Goal: Task Accomplishment & Management: Manage account settings

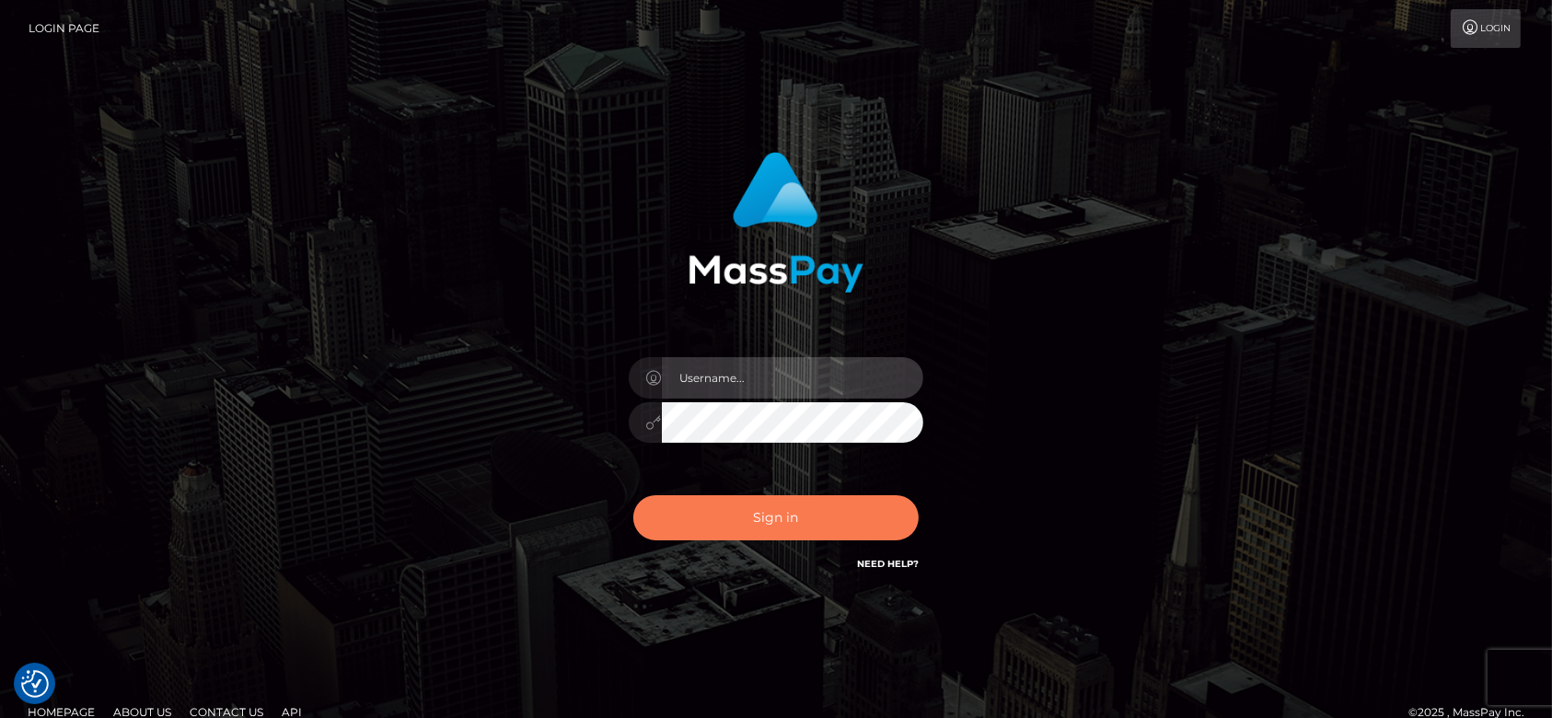
type input "fr.es"
click at [756, 510] on button "Sign in" at bounding box center [775, 517] width 285 height 45
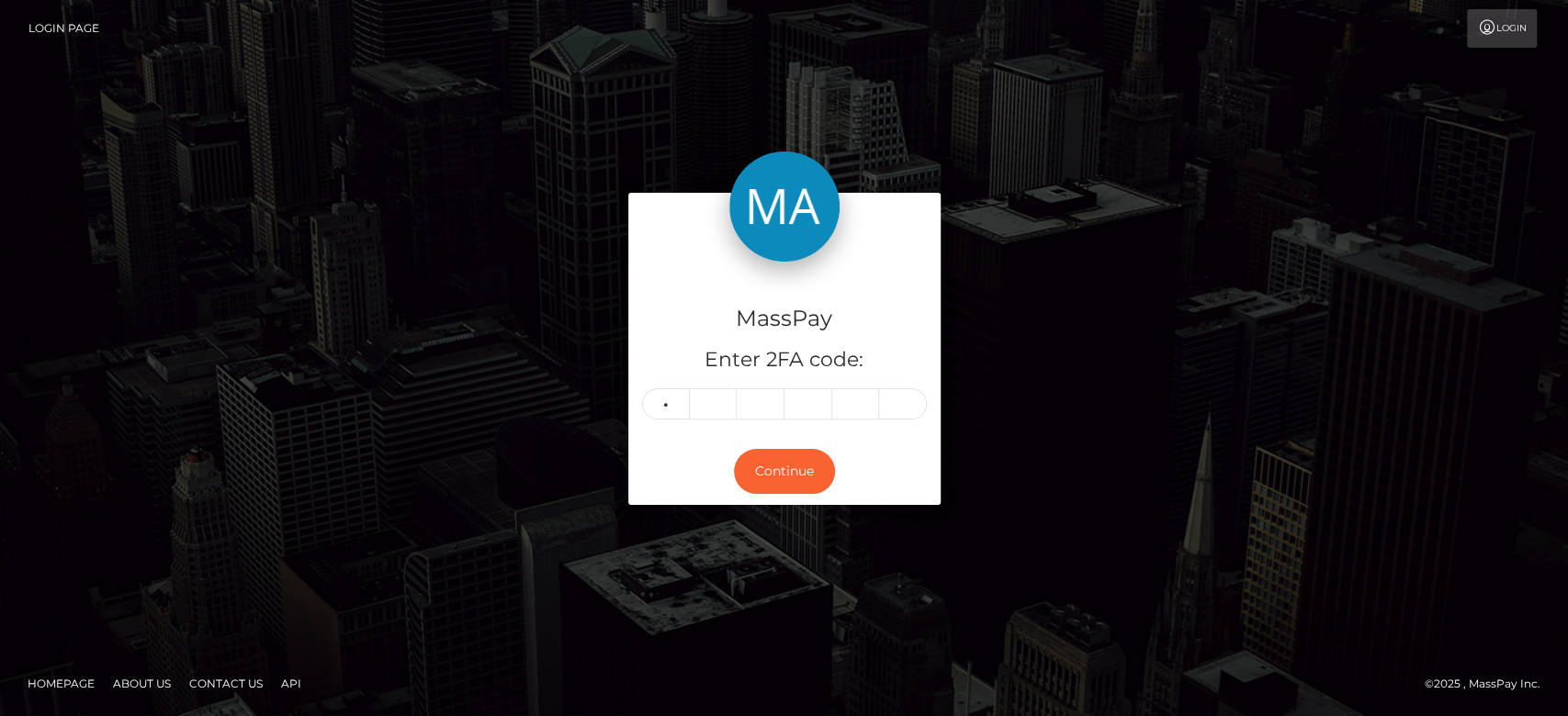
type input "5"
type input "1"
type input "2"
type input "3"
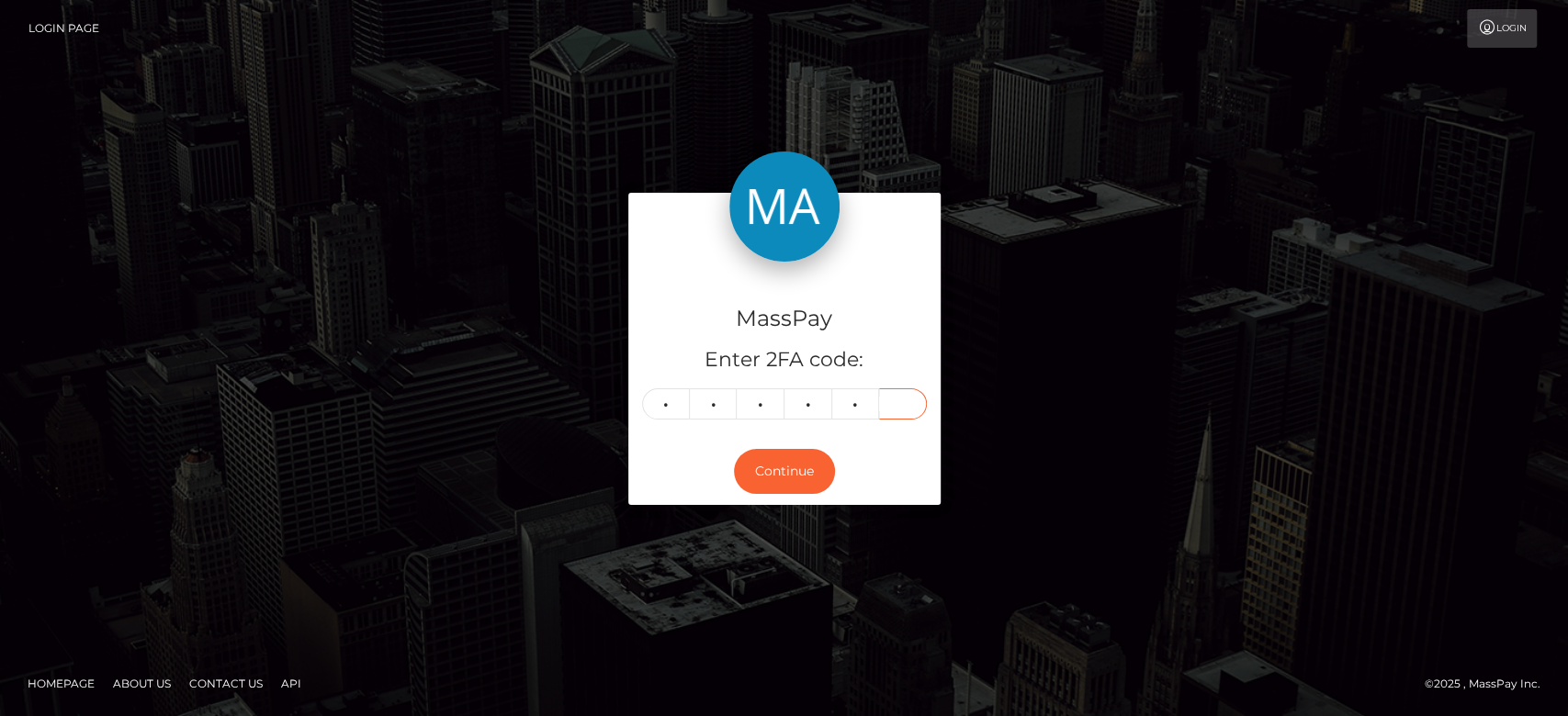
type input "6"
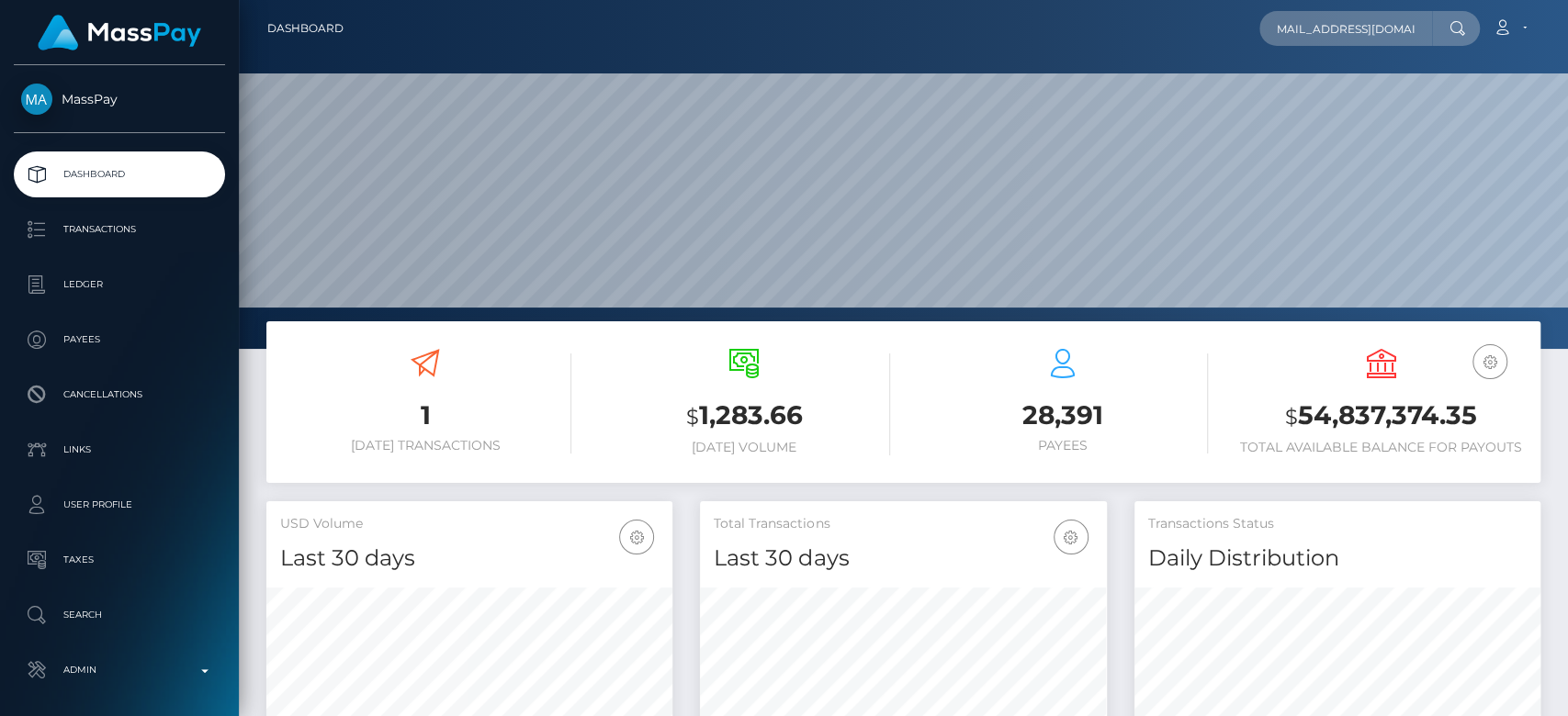
scroll to position [324, 406]
type input "[EMAIL_ADDRESS][DOMAIN_NAME]"
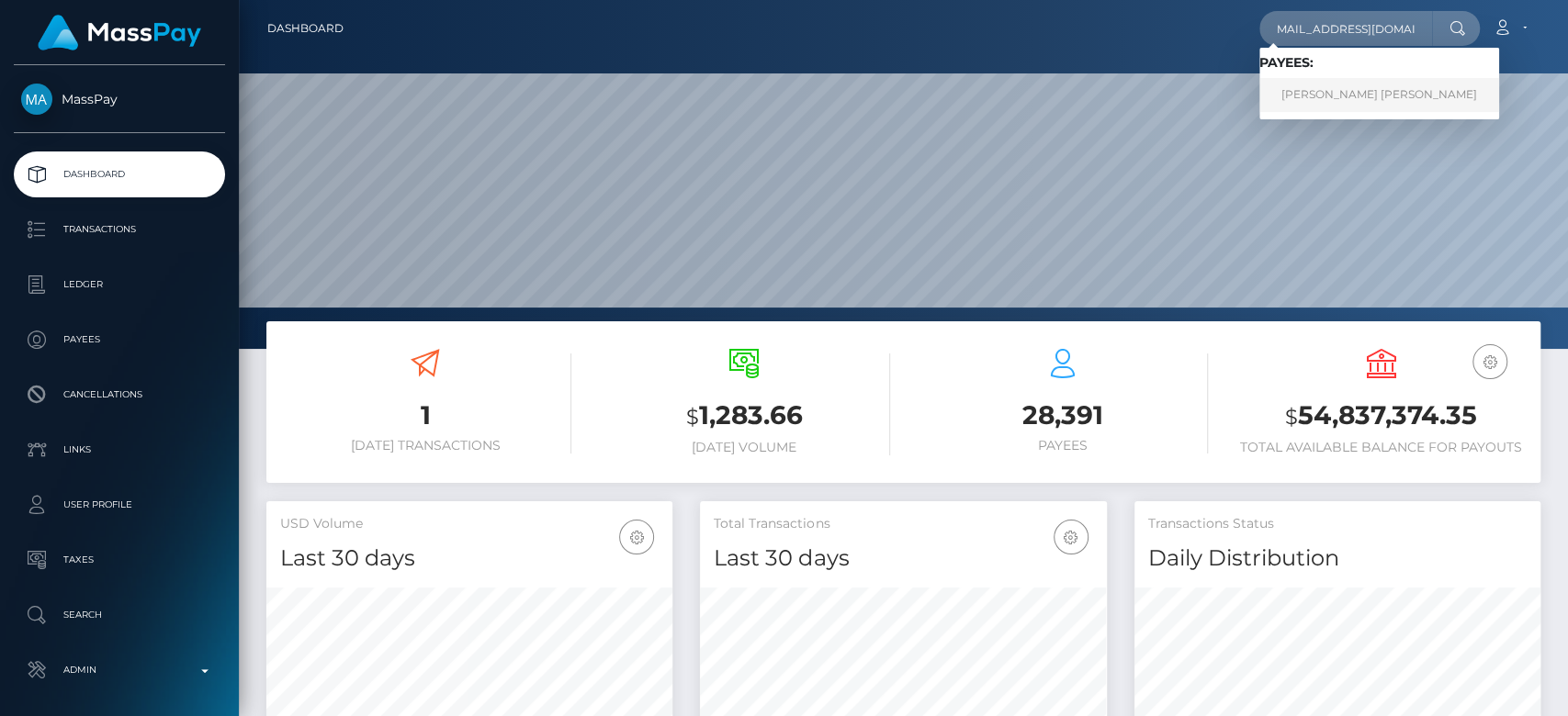
scroll to position [0, 0]
click at [1341, 88] on link "ASHLEY BREK LORRAINE VILCHUCK" at bounding box center [1378, 95] width 239 height 34
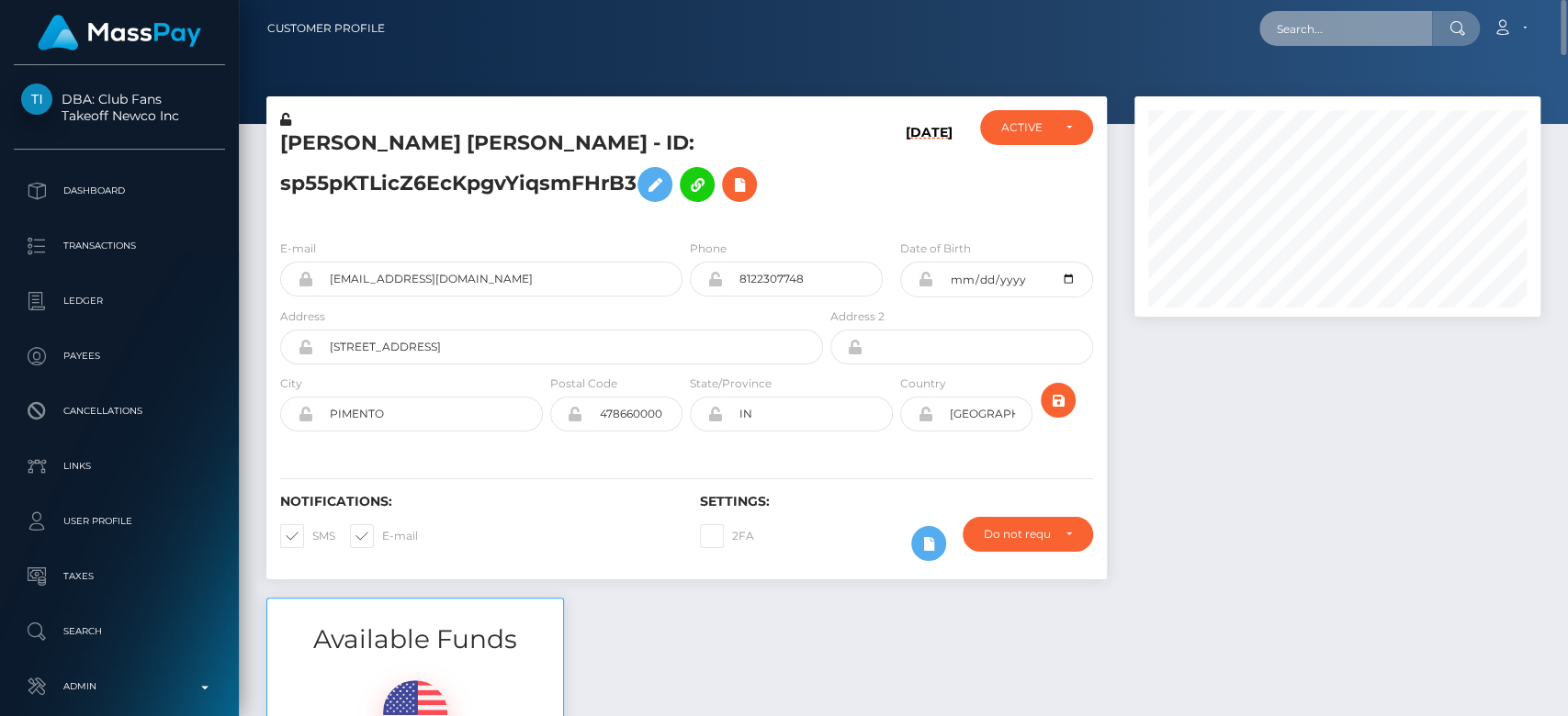
click at [1342, 36] on input "text" at bounding box center [1345, 28] width 173 height 35
paste input "[EMAIL_ADDRESS][DOMAIN_NAME]"
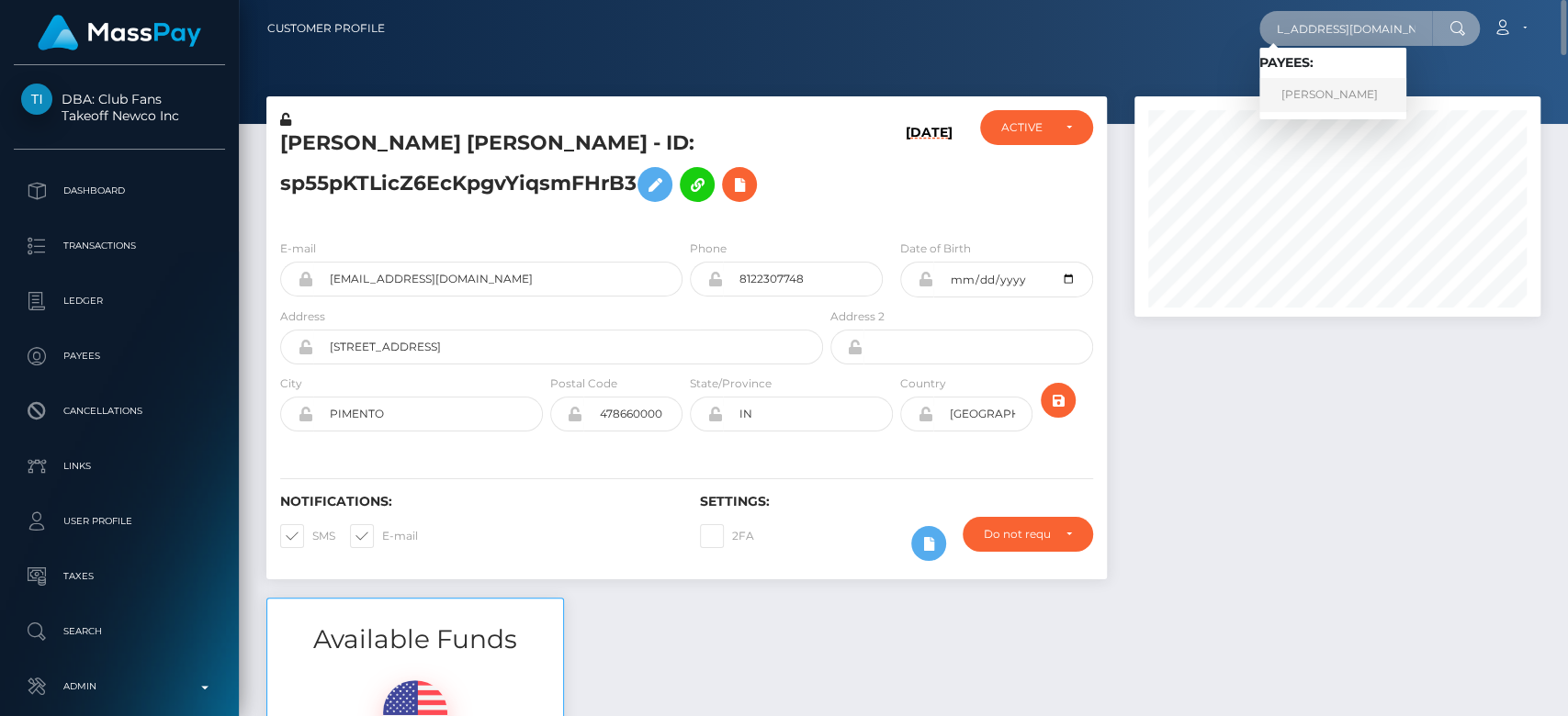
type input "[EMAIL_ADDRESS][DOMAIN_NAME]"
click at [1326, 102] on link "Amanda Compton" at bounding box center [1332, 95] width 147 height 34
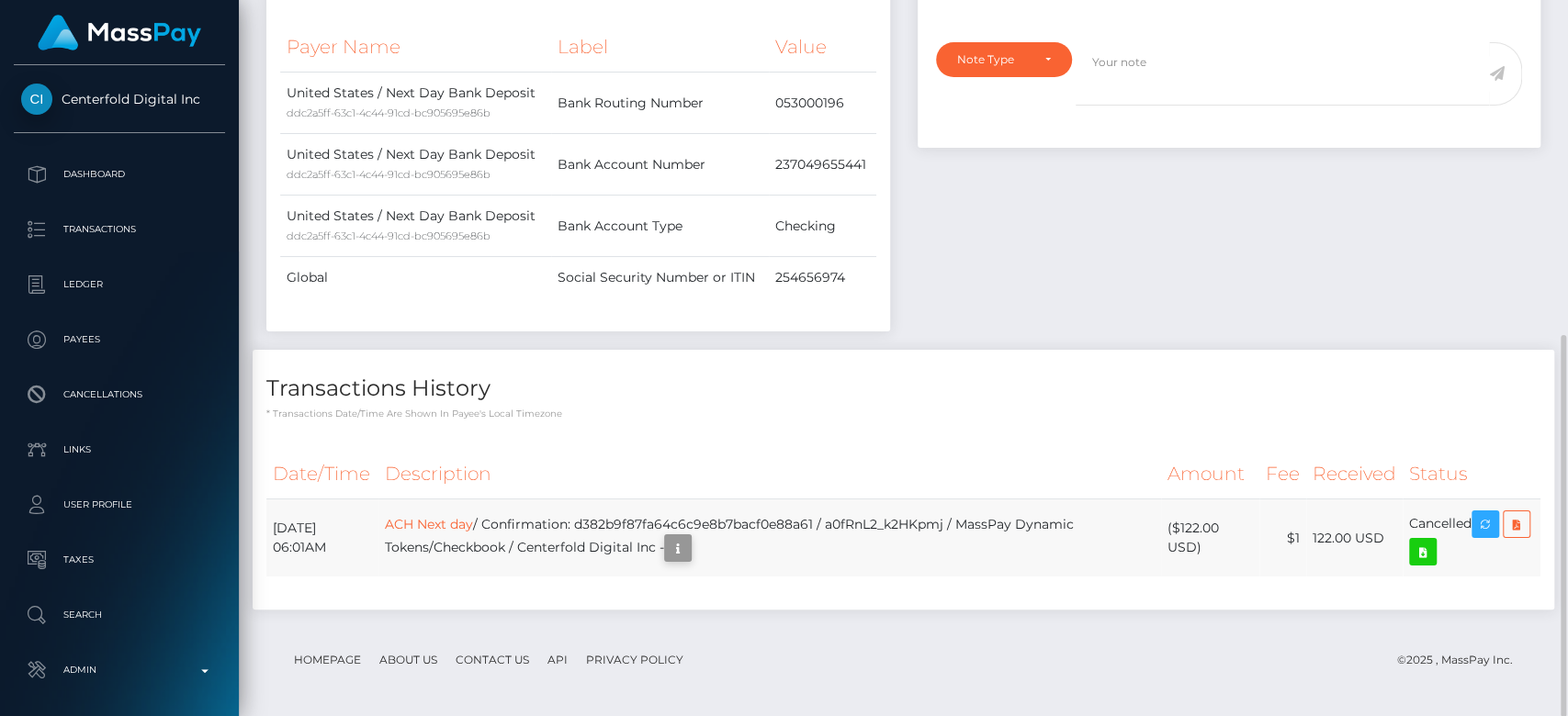
scroll to position [220, 406]
click at [689, 545] on icon "button" at bounding box center [677, 548] width 22 height 23
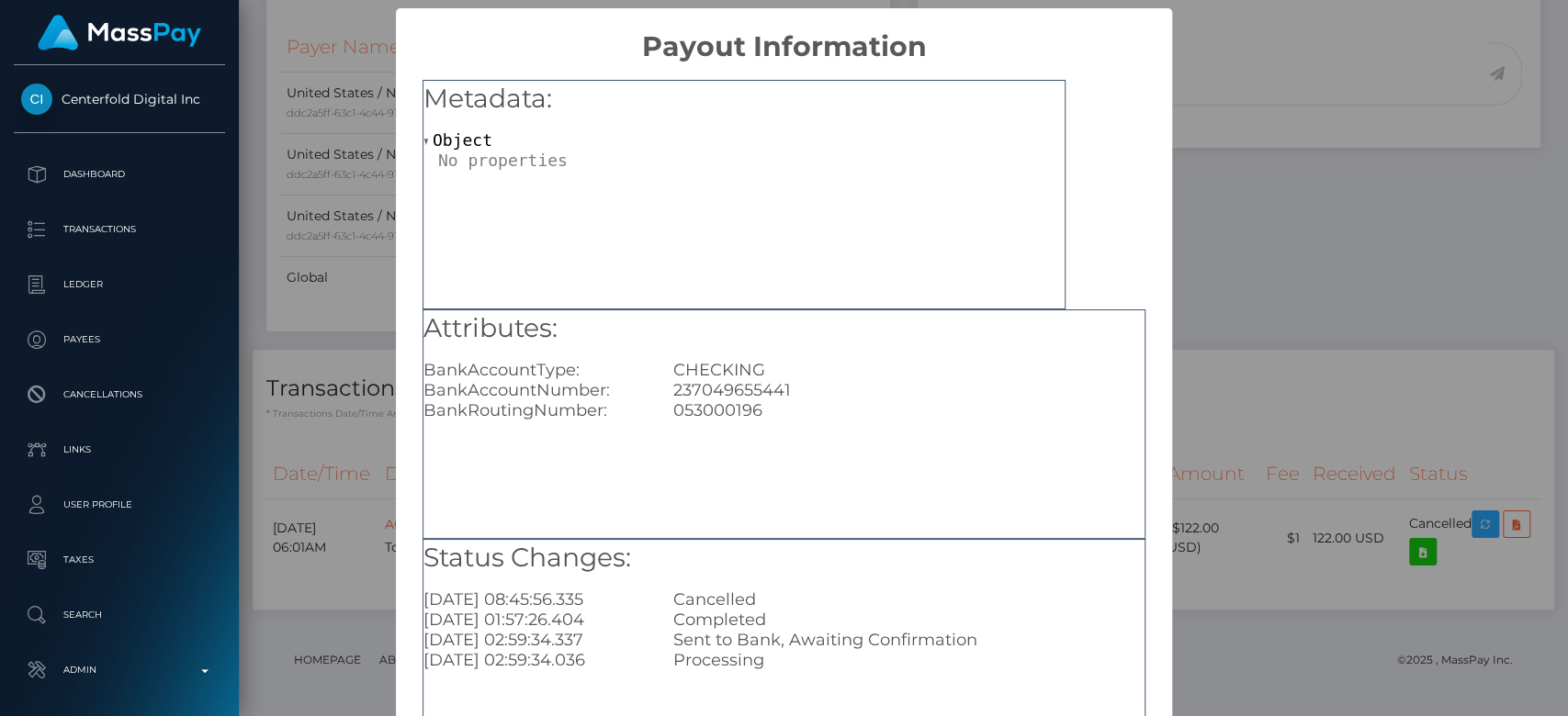
click at [1390, 266] on div "× Payout Information Metadata: Object Attributes: BankAccountType: CHECKING Ban…" at bounding box center [784, 358] width 1568 height 716
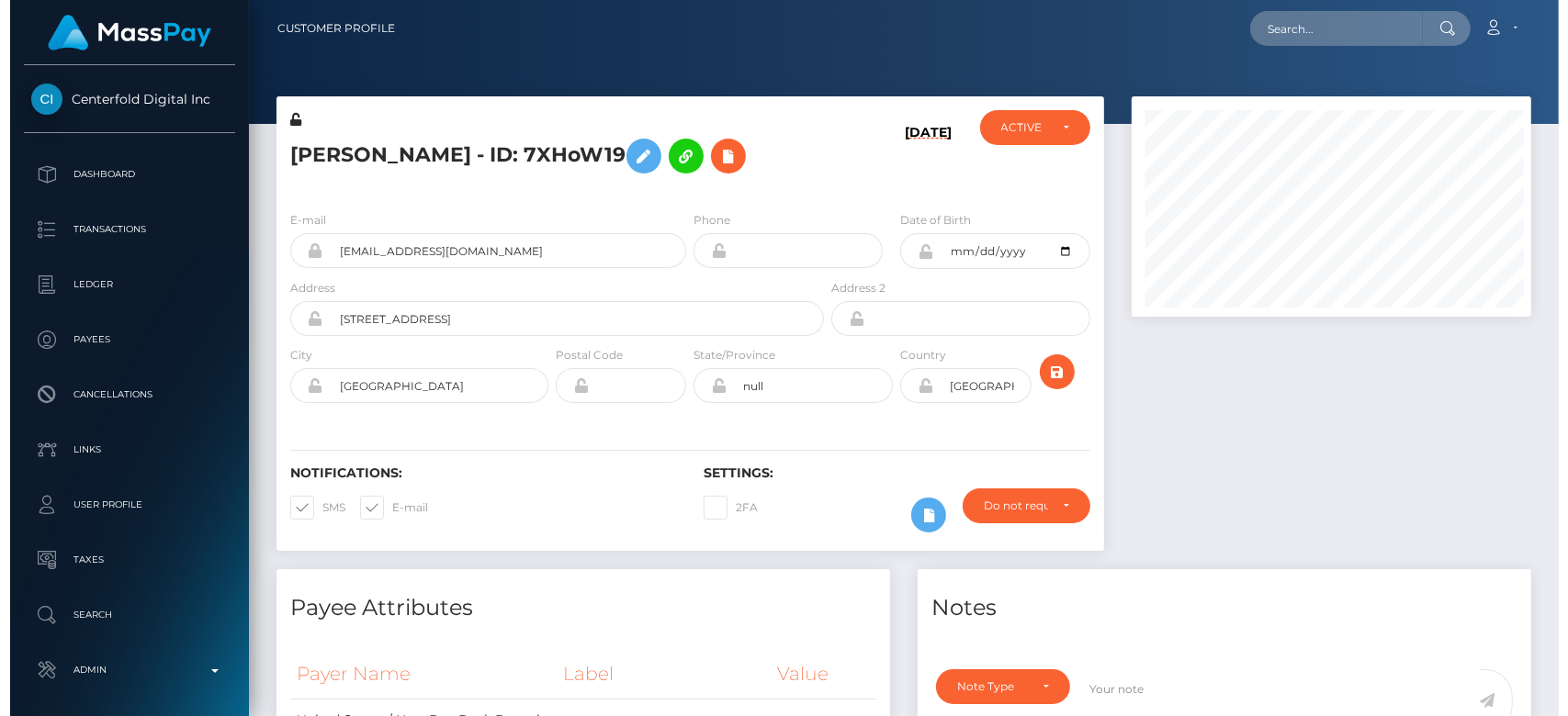
scroll to position [917949, 917991]
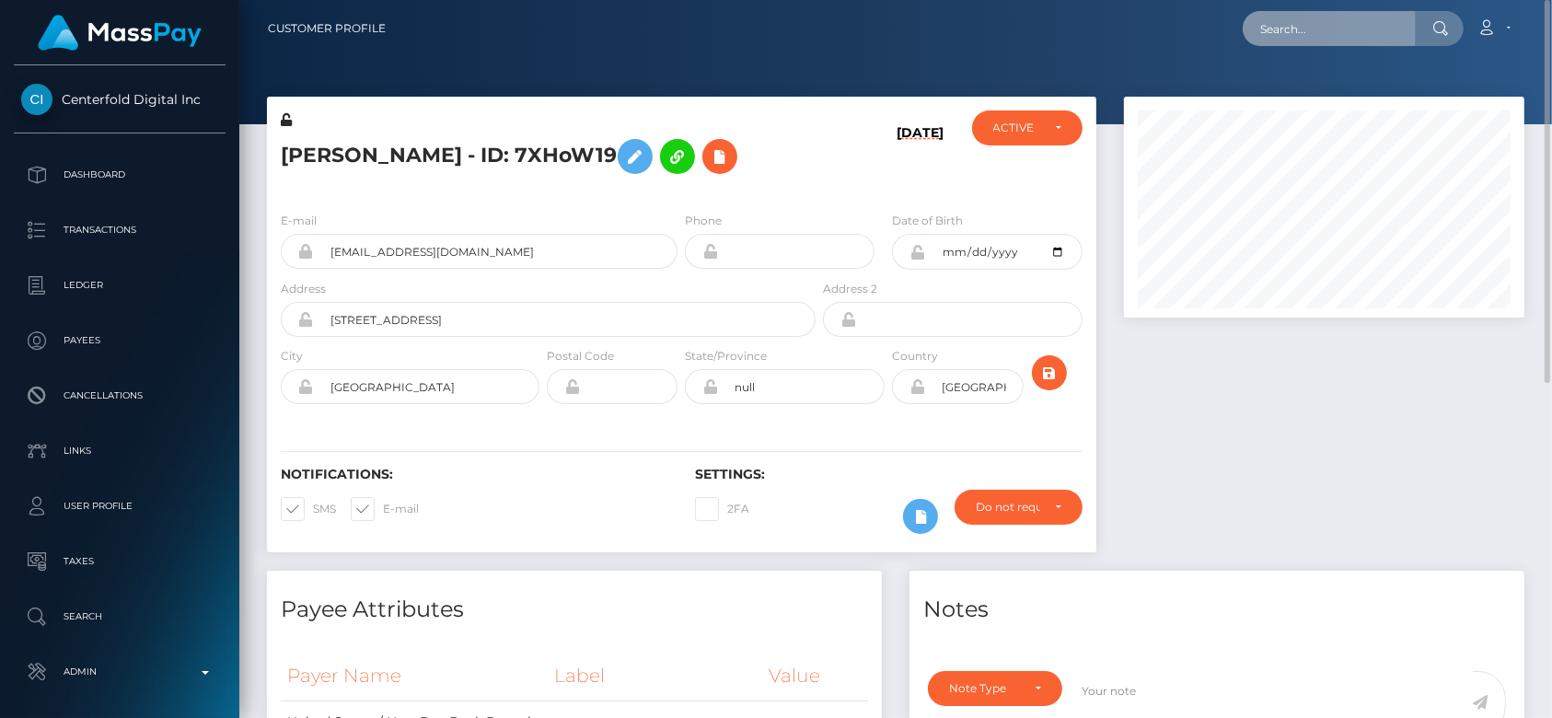
click at [1304, 12] on input "text" at bounding box center [1329, 28] width 173 height 35
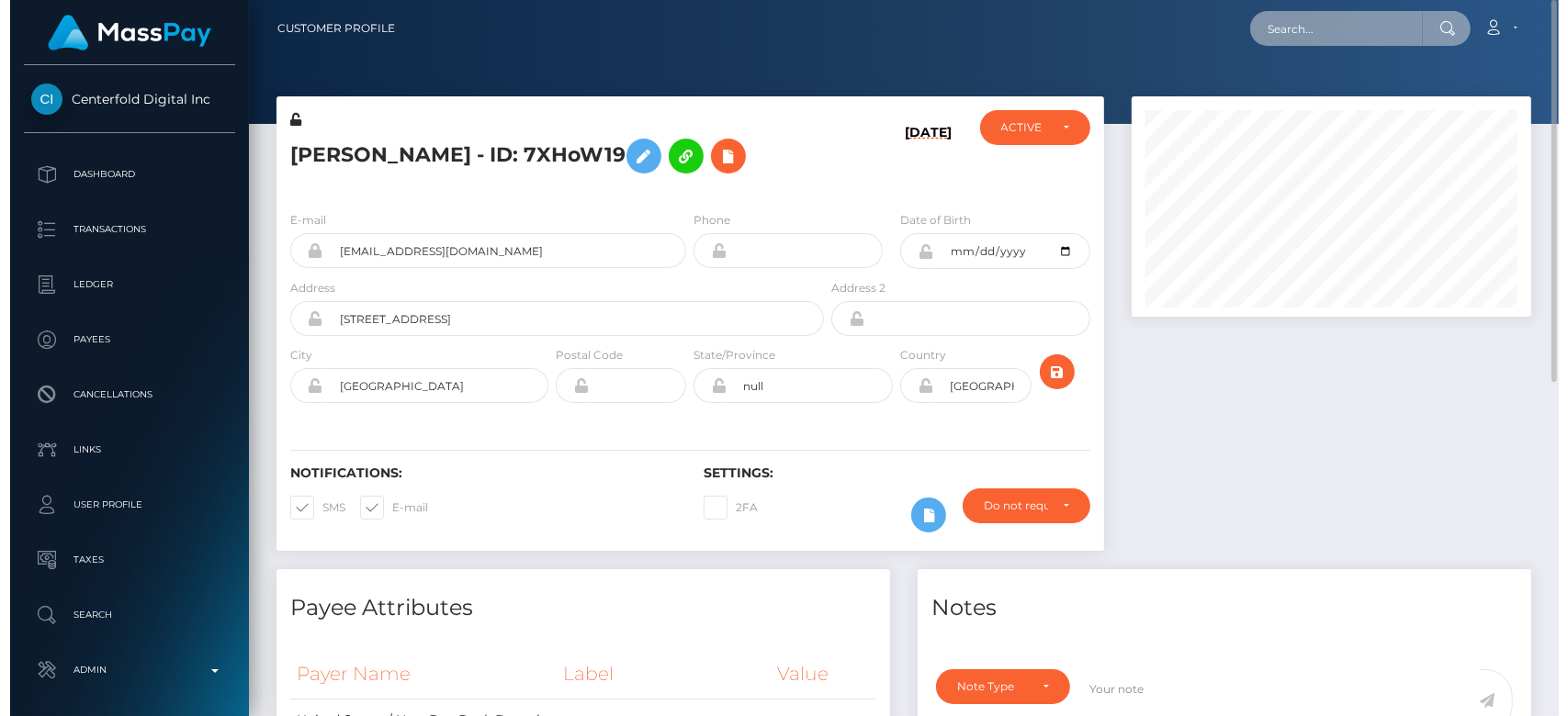
scroll to position [220, 406]
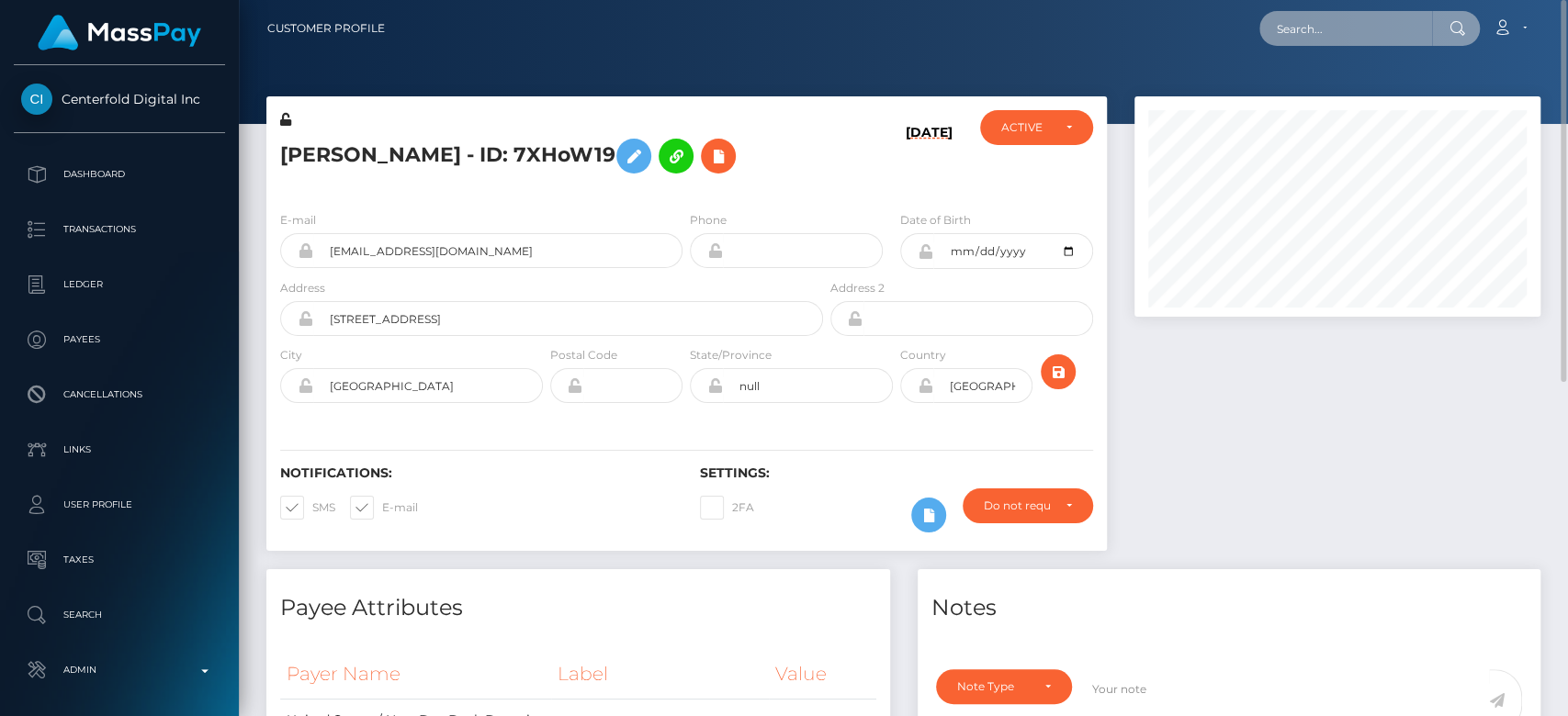
paste input "[EMAIL_ADDRESS][DOMAIN_NAME]"
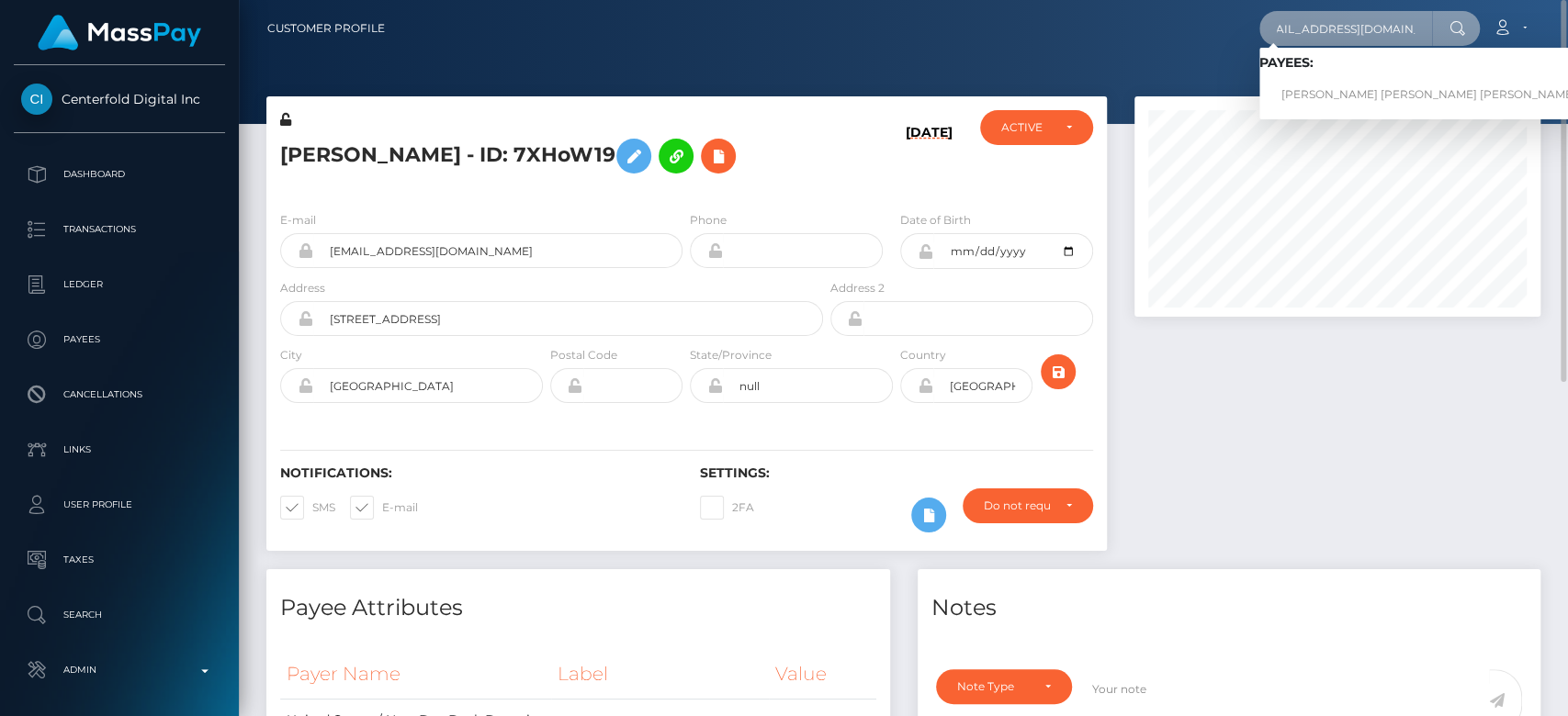
type input "[EMAIL_ADDRESS][DOMAIN_NAME]"
click at [1343, 85] on link "MEGAN ELIZABETH SPEER RET" at bounding box center [1428, 95] width 339 height 34
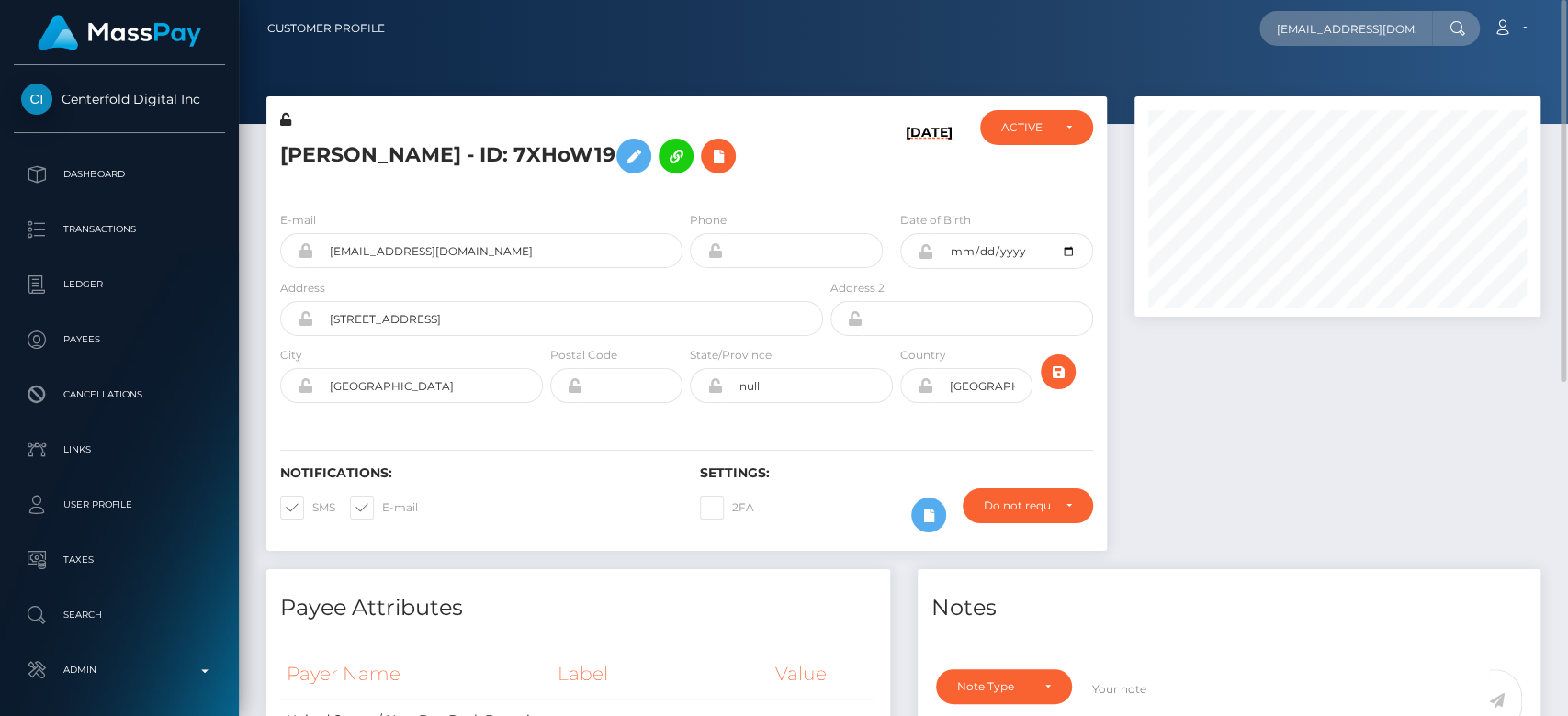
click at [480, 58] on div at bounding box center [903, 62] width 1329 height 124
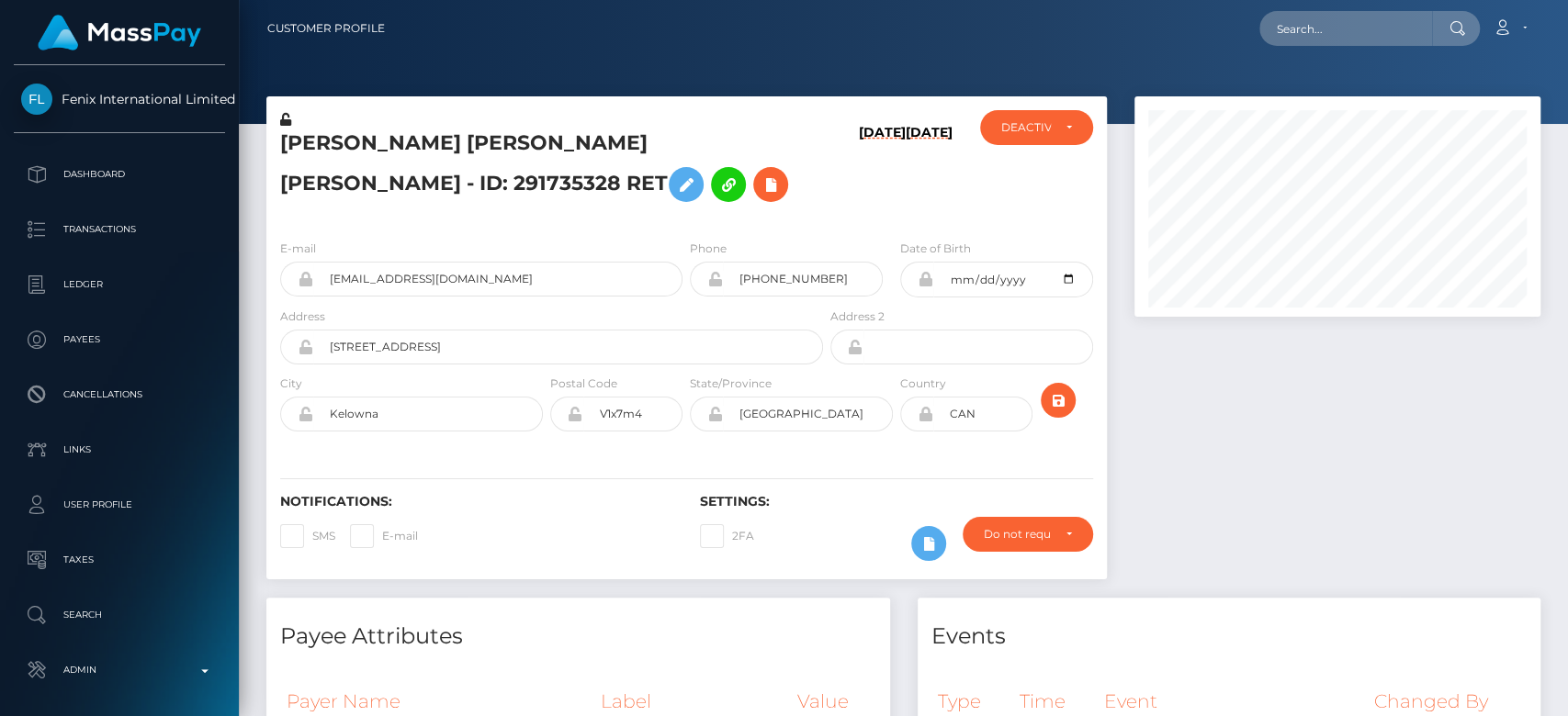
scroll to position [220, 406]
click at [987, 122] on div "DEACTIVE" at bounding box center [1035, 127] width 112 height 35
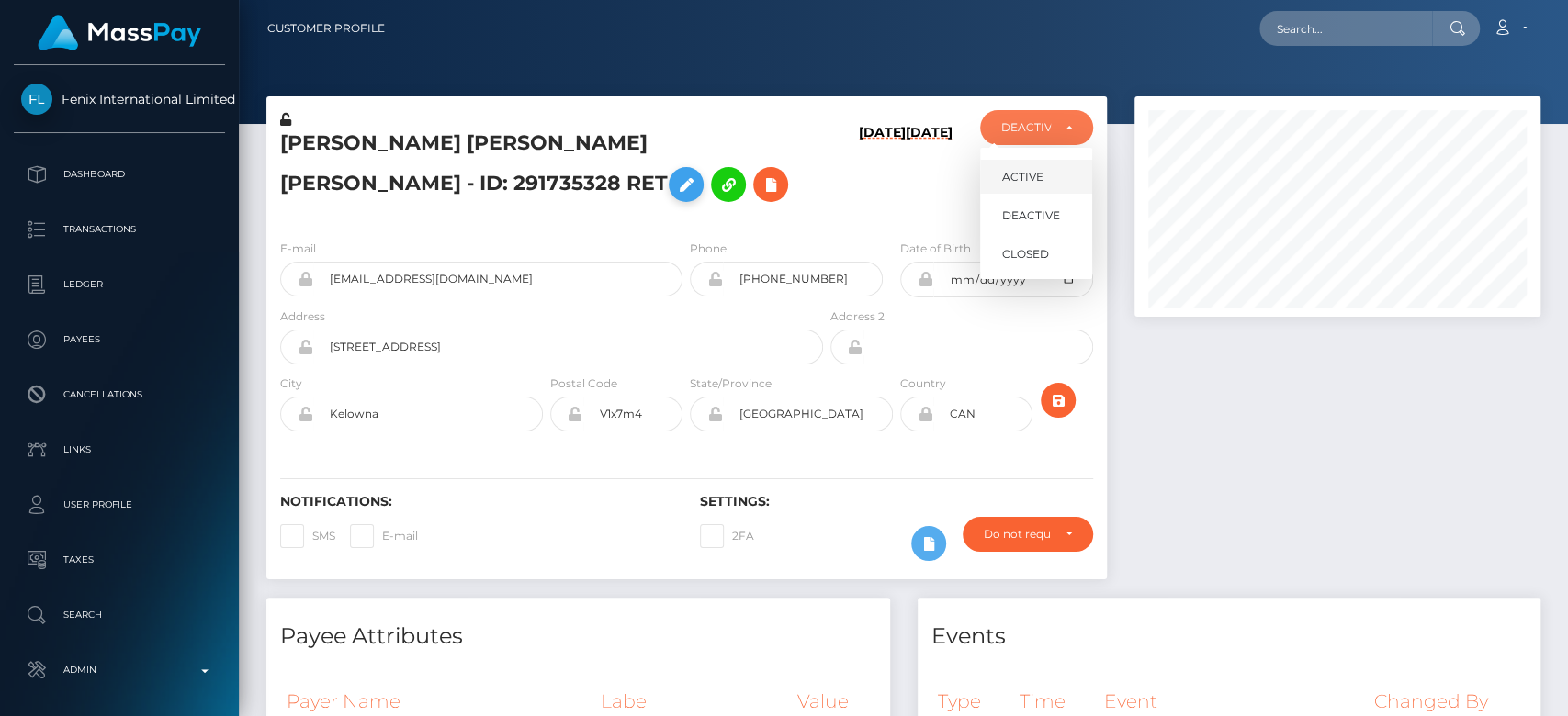
drag, startPoint x: 1031, startPoint y: 170, endPoint x: 291, endPoint y: 187, distance: 740.2
click at [1031, 172] on span "ACTIVE" at bounding box center [1022, 177] width 41 height 17
select select "ACTIVE"
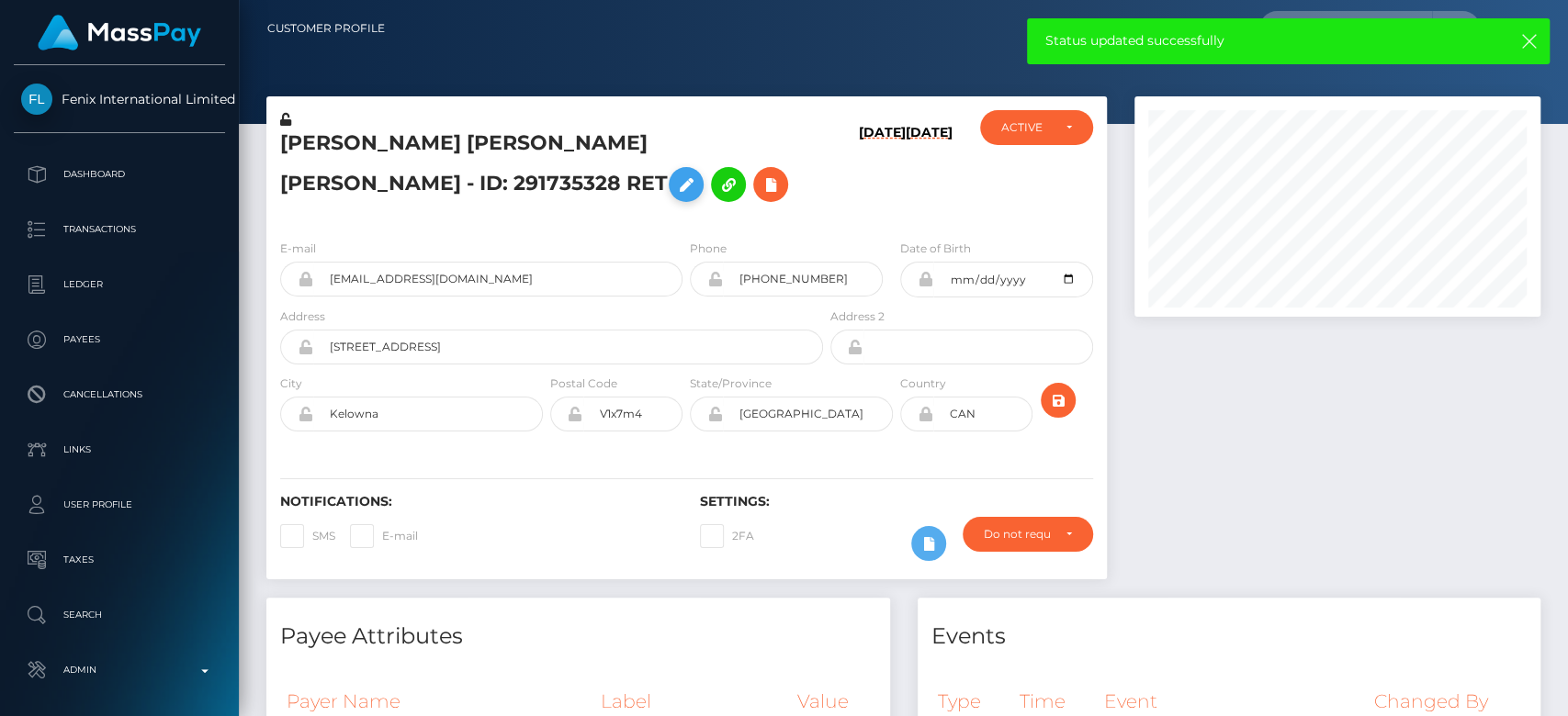
click at [675, 187] on icon at bounding box center [686, 184] width 22 height 23
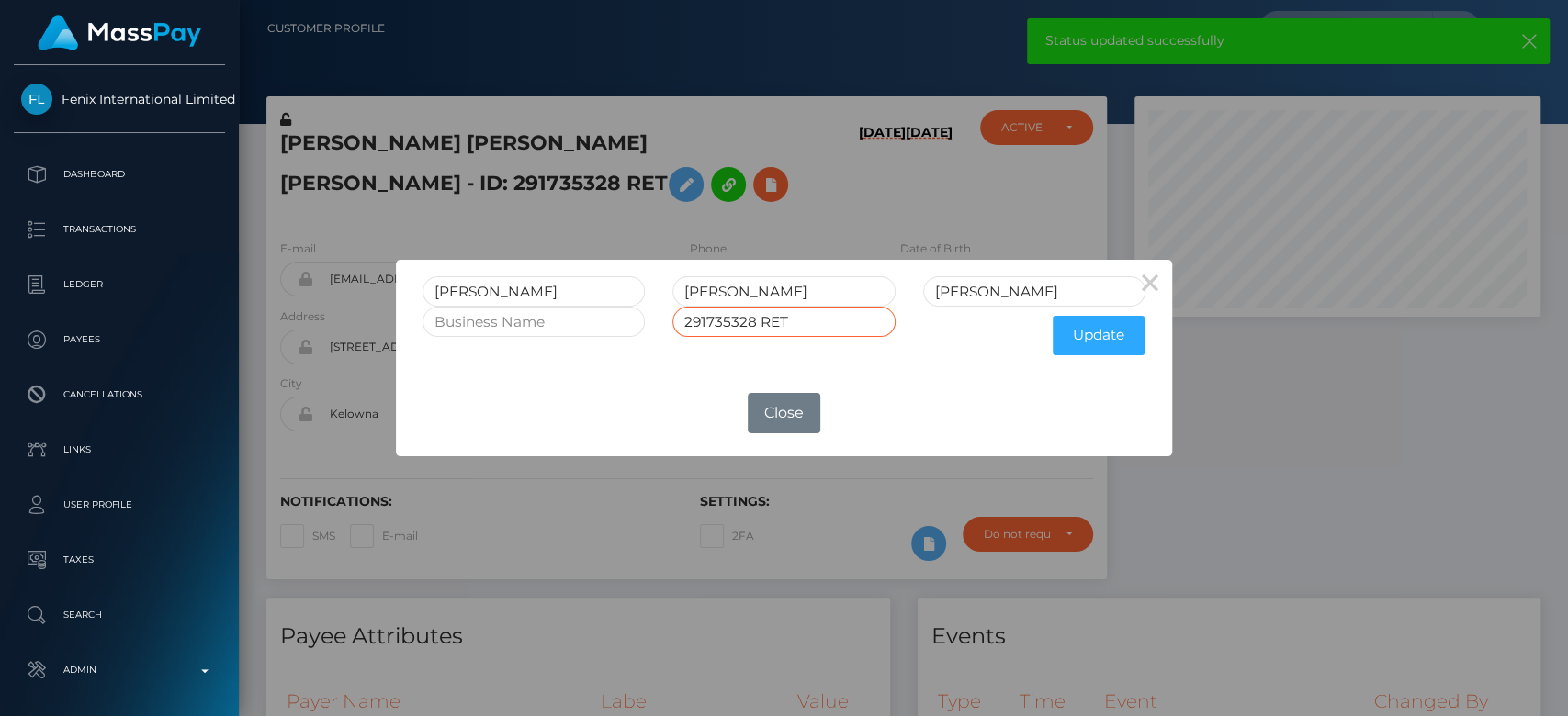
drag, startPoint x: 808, startPoint y: 326, endPoint x: 760, endPoint y: 326, distance: 48.0
click at [760, 326] on input "291735328 RET" at bounding box center [783, 322] width 222 height 30
type input "291735328"
drag, startPoint x: 1036, startPoint y: 284, endPoint x: 978, endPoint y: 288, distance: 58.1
click at [978, 288] on input "SPEER RET" at bounding box center [1033, 291] width 222 height 30
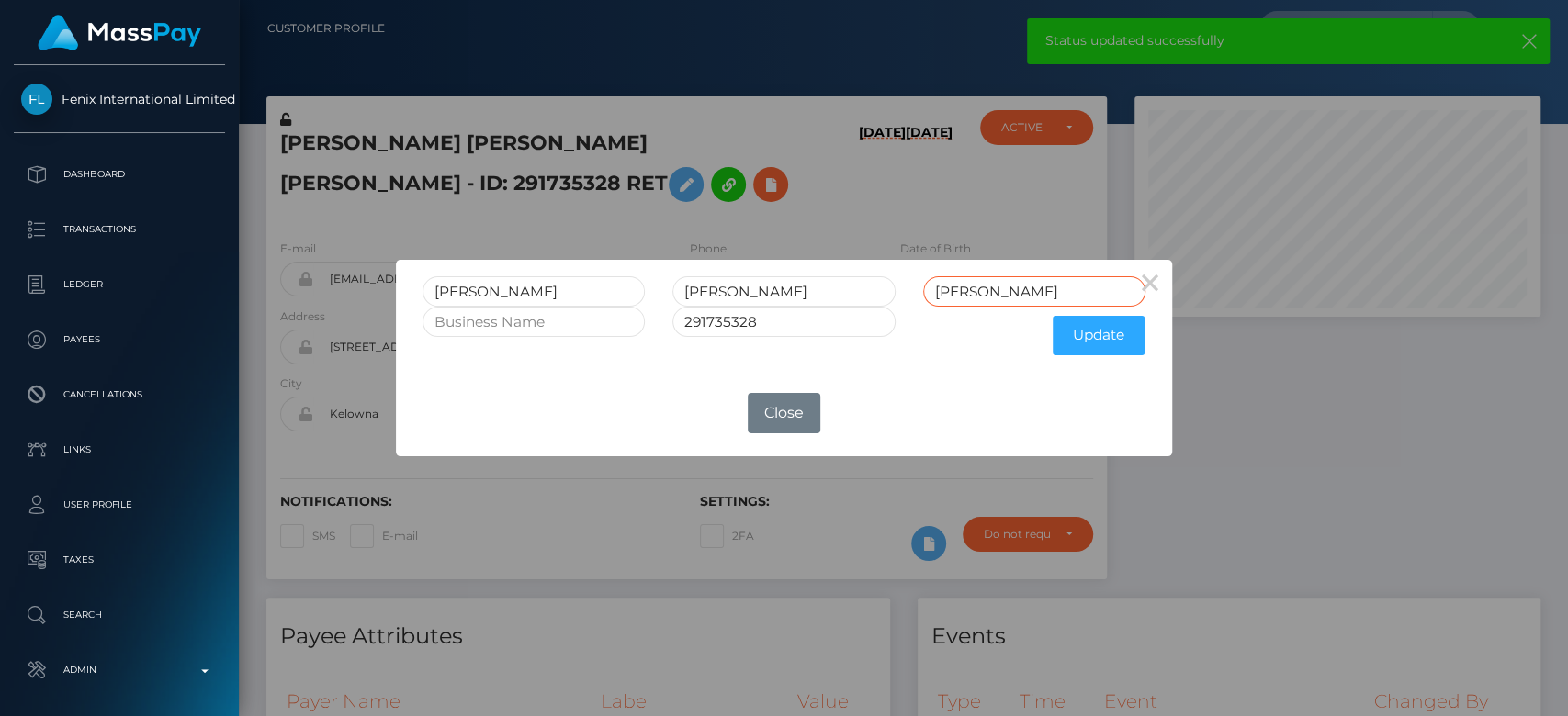
type input "[PERSON_NAME]"
click at [1116, 364] on div "Update" at bounding box center [1034, 336] width 249 height 58
click at [1120, 346] on button "Update" at bounding box center [1098, 336] width 92 height 40
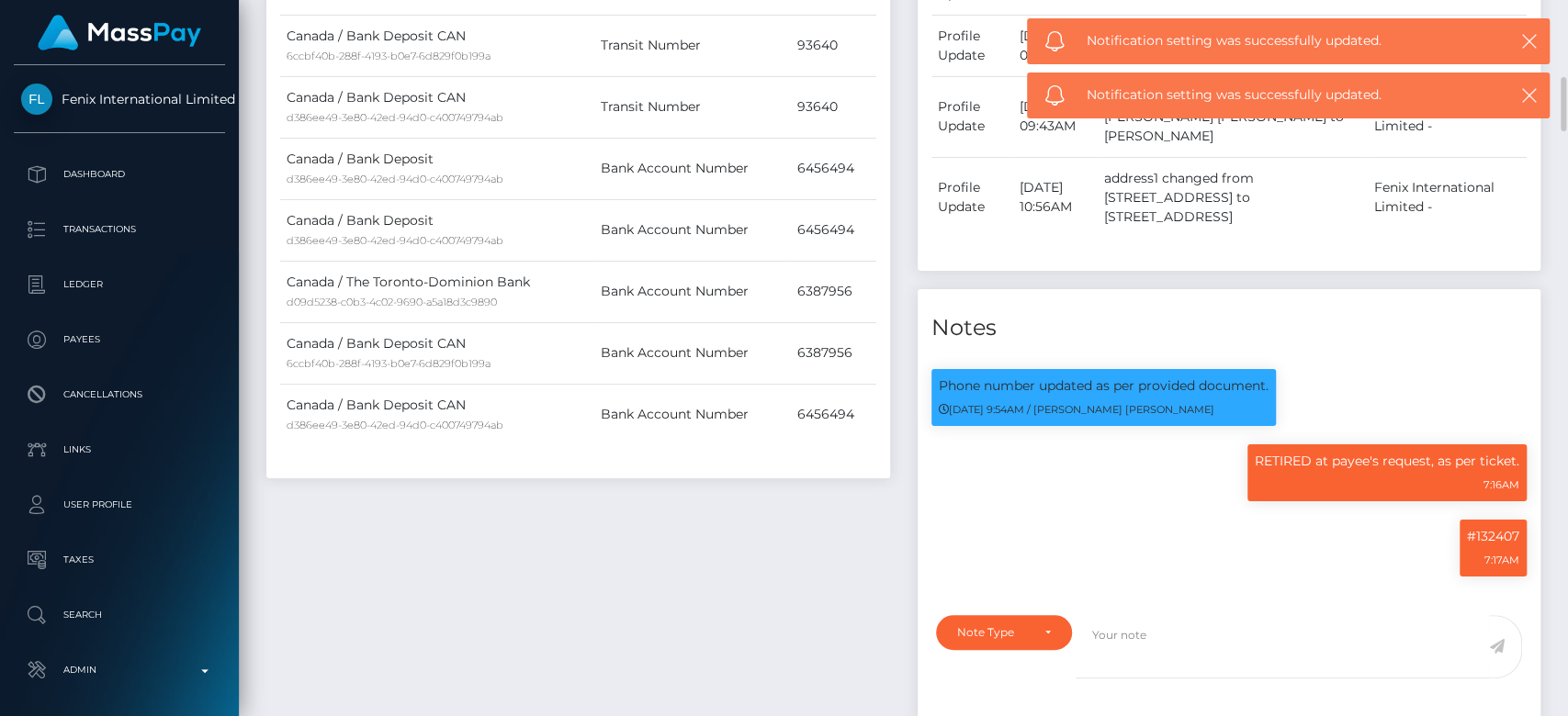
scroll to position [1021, 0]
click at [1043, 632] on div "Note Type" at bounding box center [1003, 631] width 94 height 15
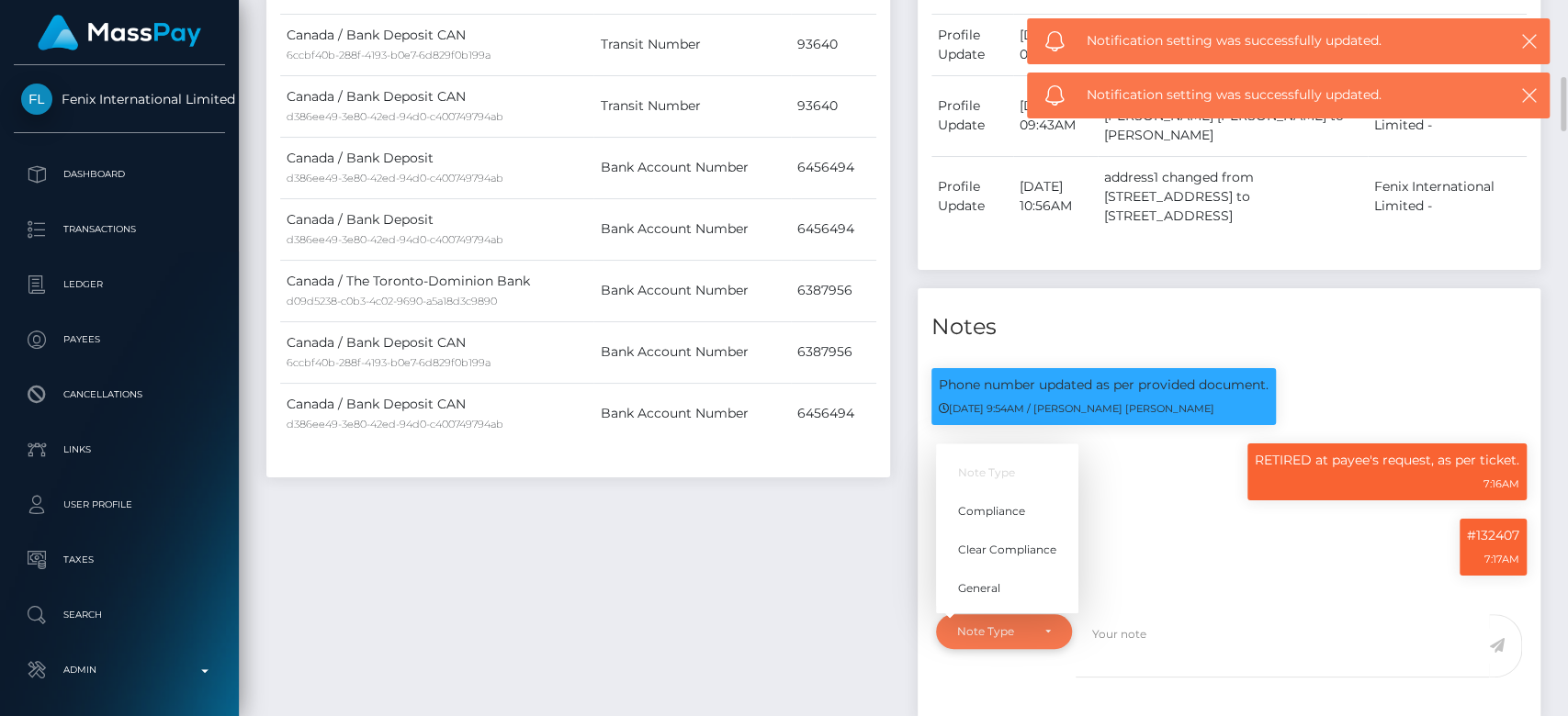
scroll to position [220, 406]
click at [998, 588] on span "General" at bounding box center [979, 588] width 42 height 17
select select "GENERAL"
click at [1127, 643] on textarea at bounding box center [1282, 646] width 413 height 64
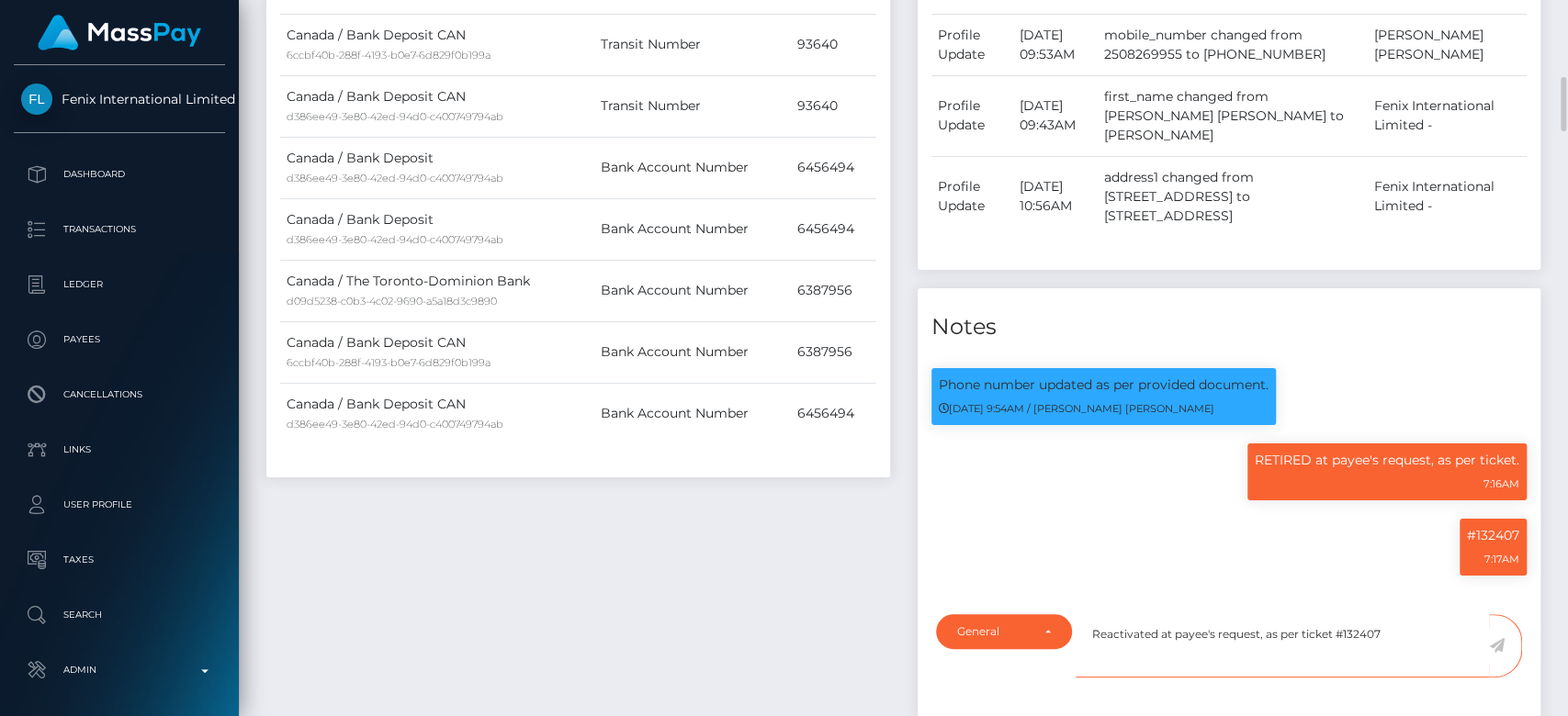
type textarea "Reactivated at payee's request, as per ticket #132407"
click at [1499, 653] on icon at bounding box center [1497, 645] width 16 height 15
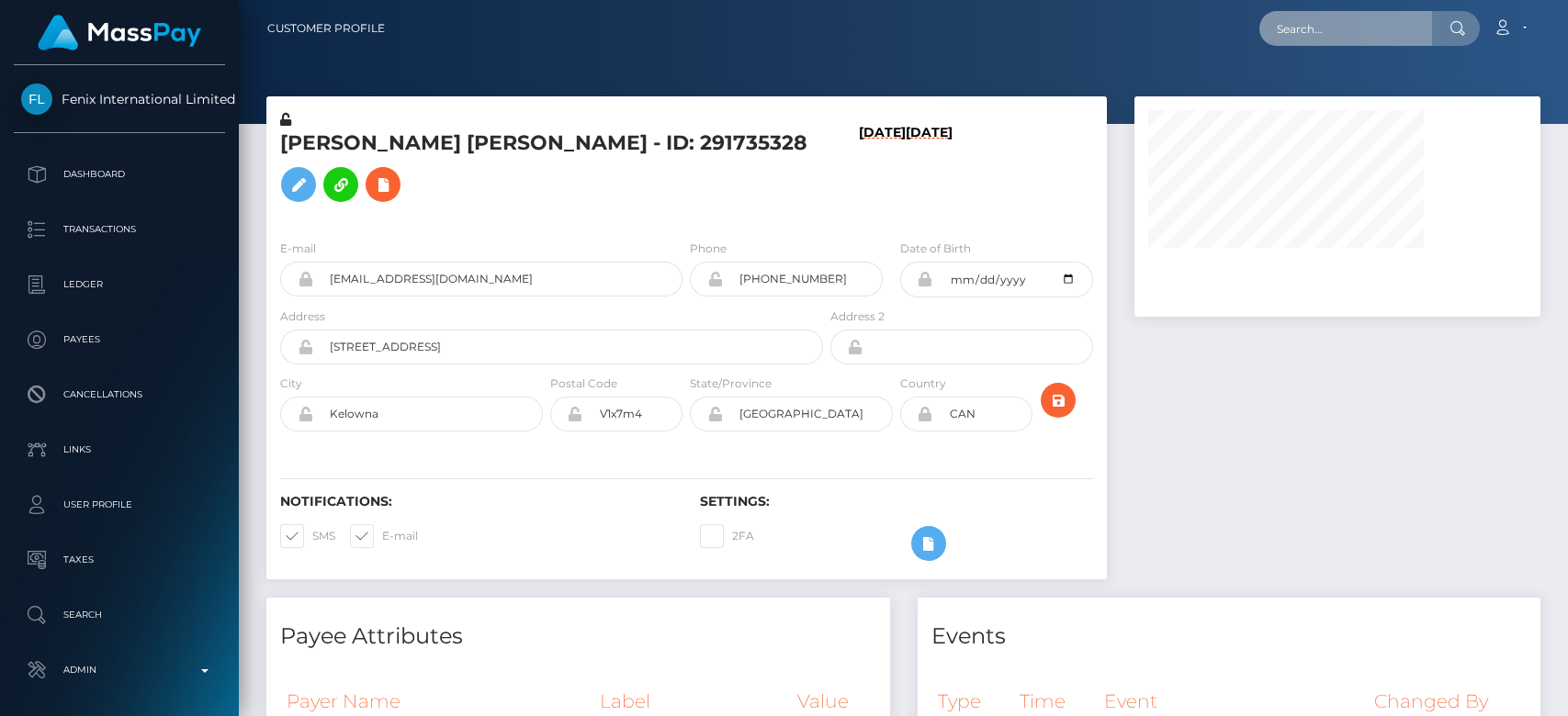
drag, startPoint x: 0, startPoint y: 0, endPoint x: 1306, endPoint y: 33, distance: 1306.4
click at [1306, 33] on input "text" at bounding box center [1345, 28] width 173 height 35
paste input "[EMAIL_ADDRESS][DOMAIN_NAME]"
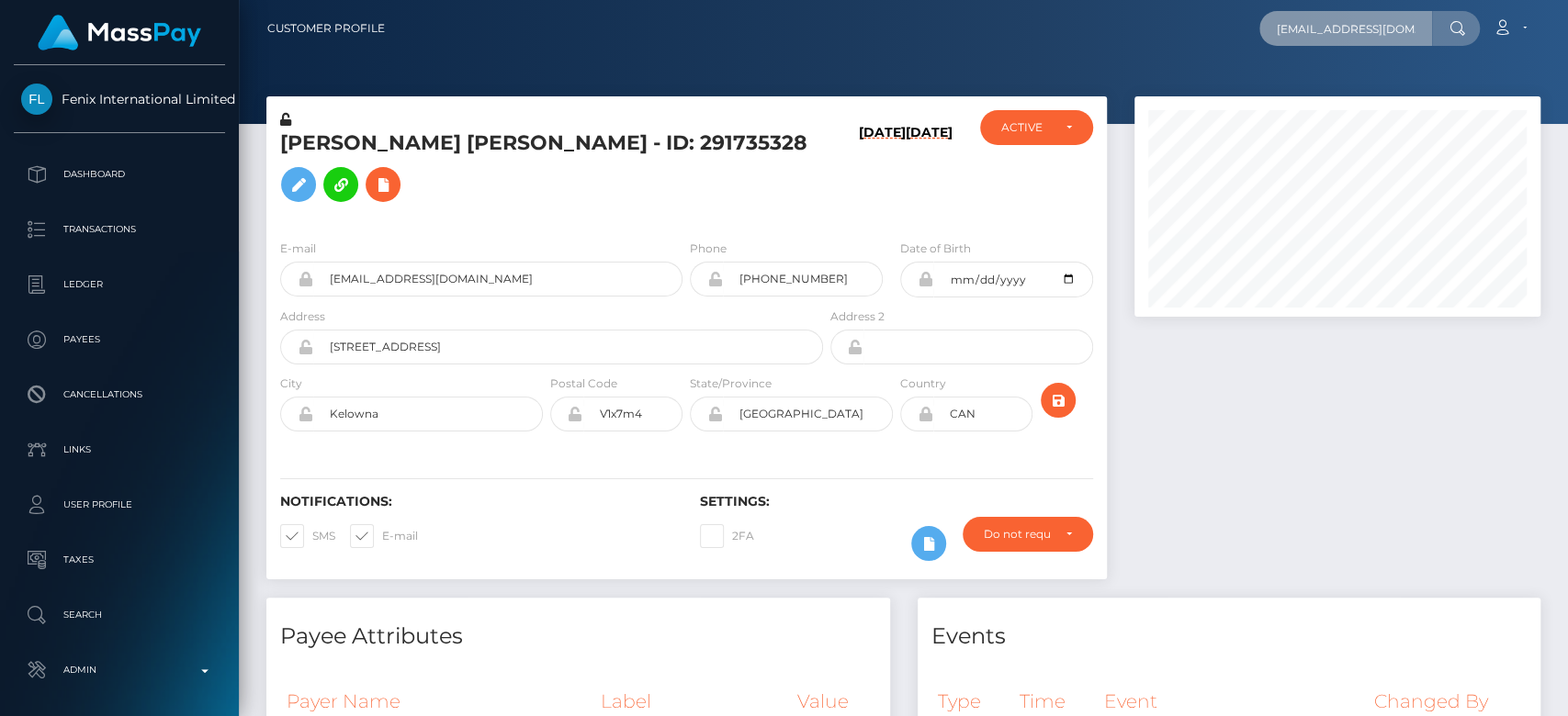
scroll to position [220, 406]
type input "[EMAIL_ADDRESS][DOMAIN_NAME]"
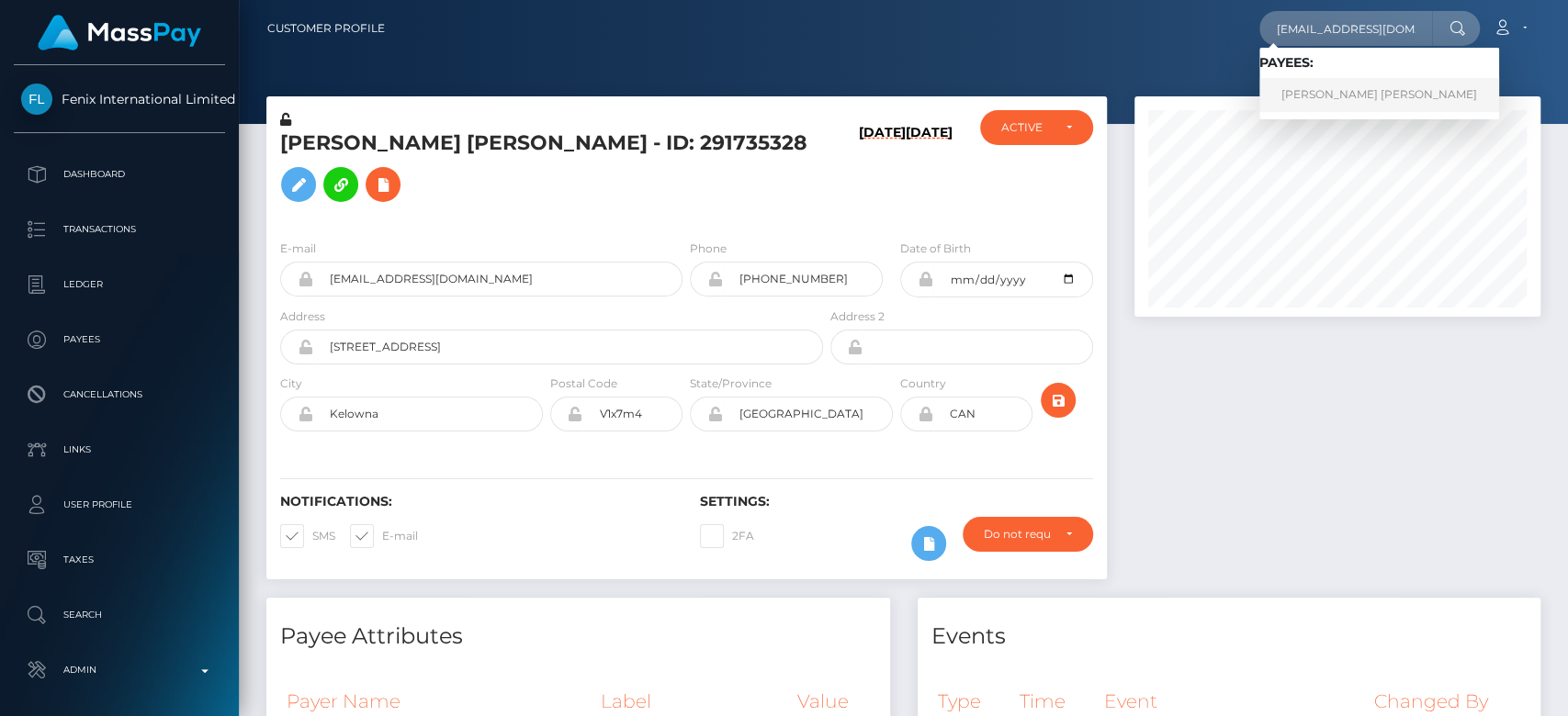
click at [1310, 87] on link "[PERSON_NAME] [PERSON_NAME]" at bounding box center [1378, 95] width 239 height 34
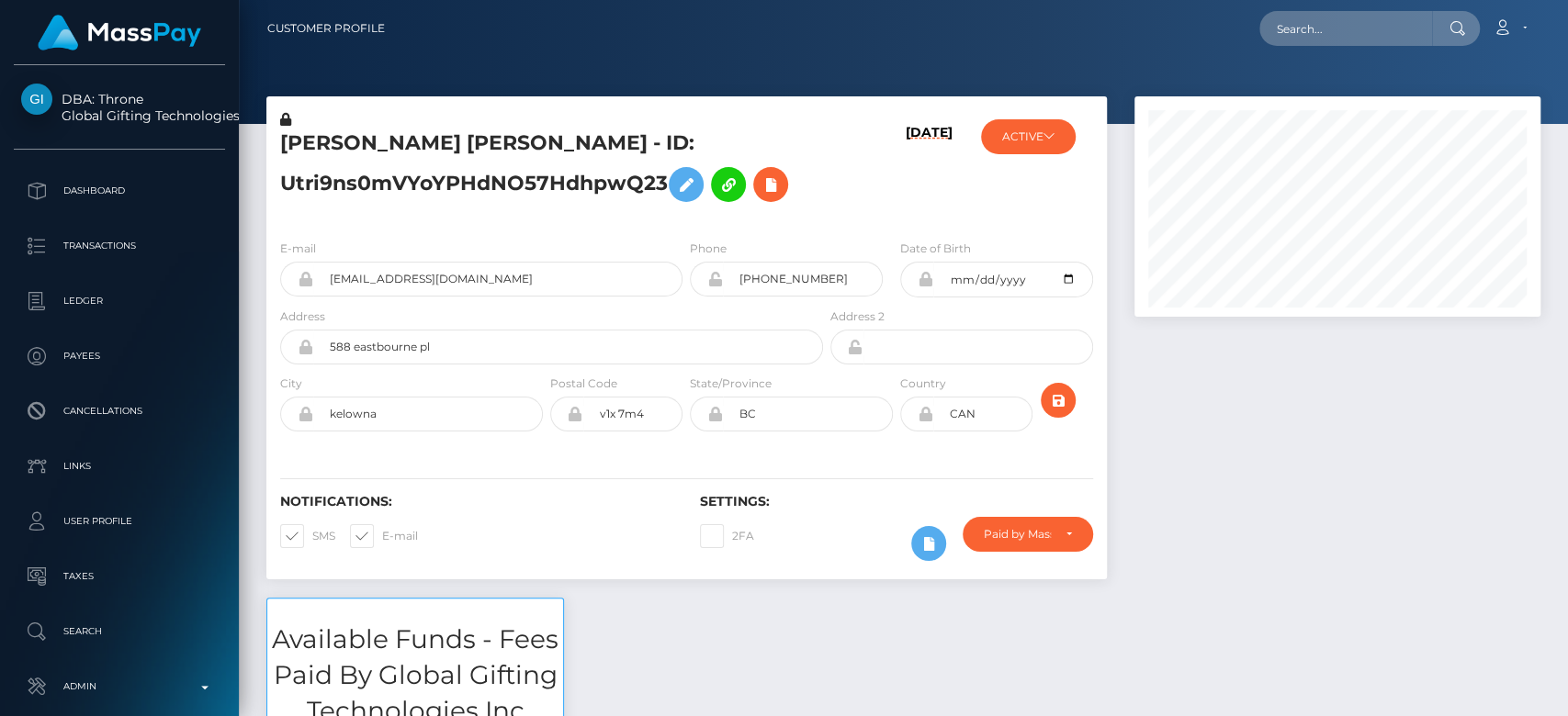
scroll to position [220, 406]
click at [1231, 404] on div at bounding box center [1337, 347] width 434 height 502
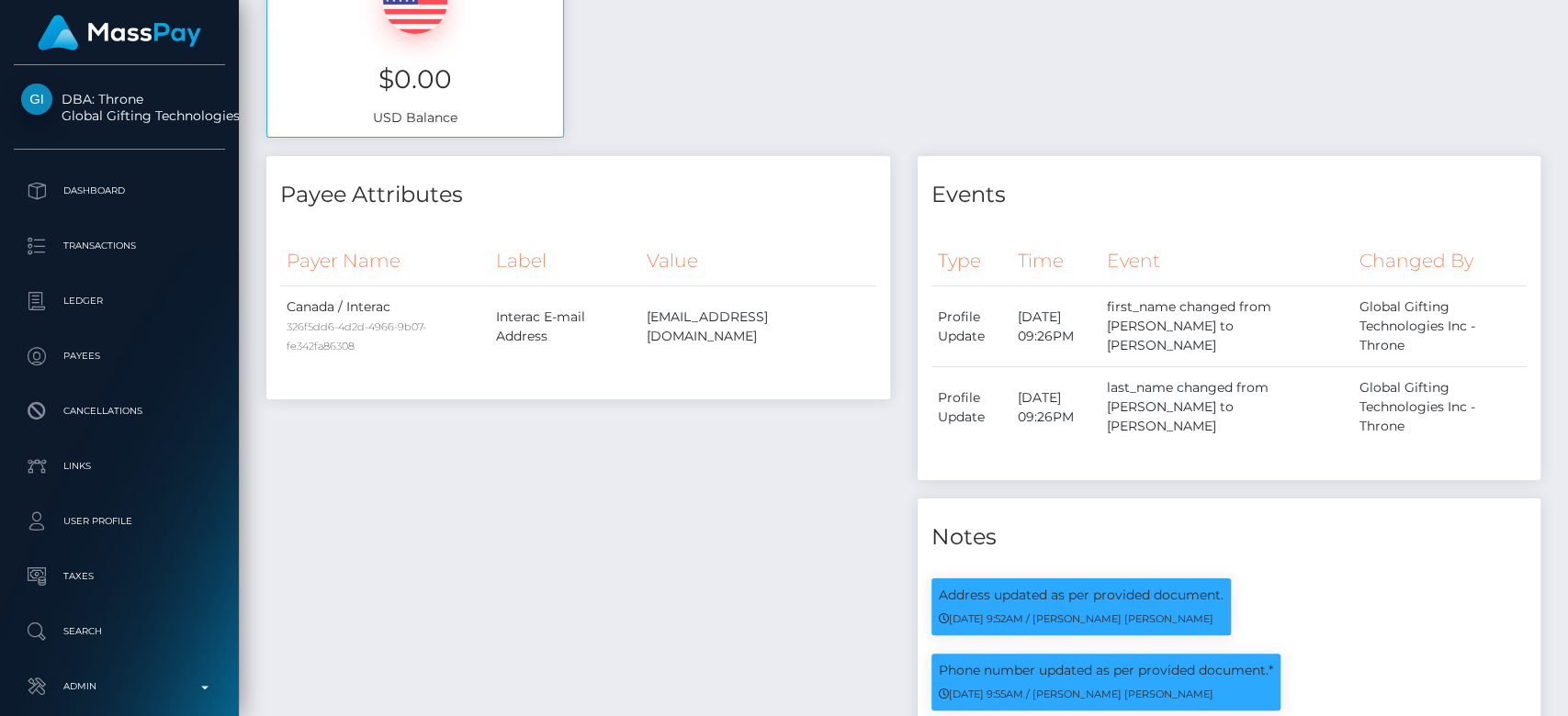
scroll to position [0, 0]
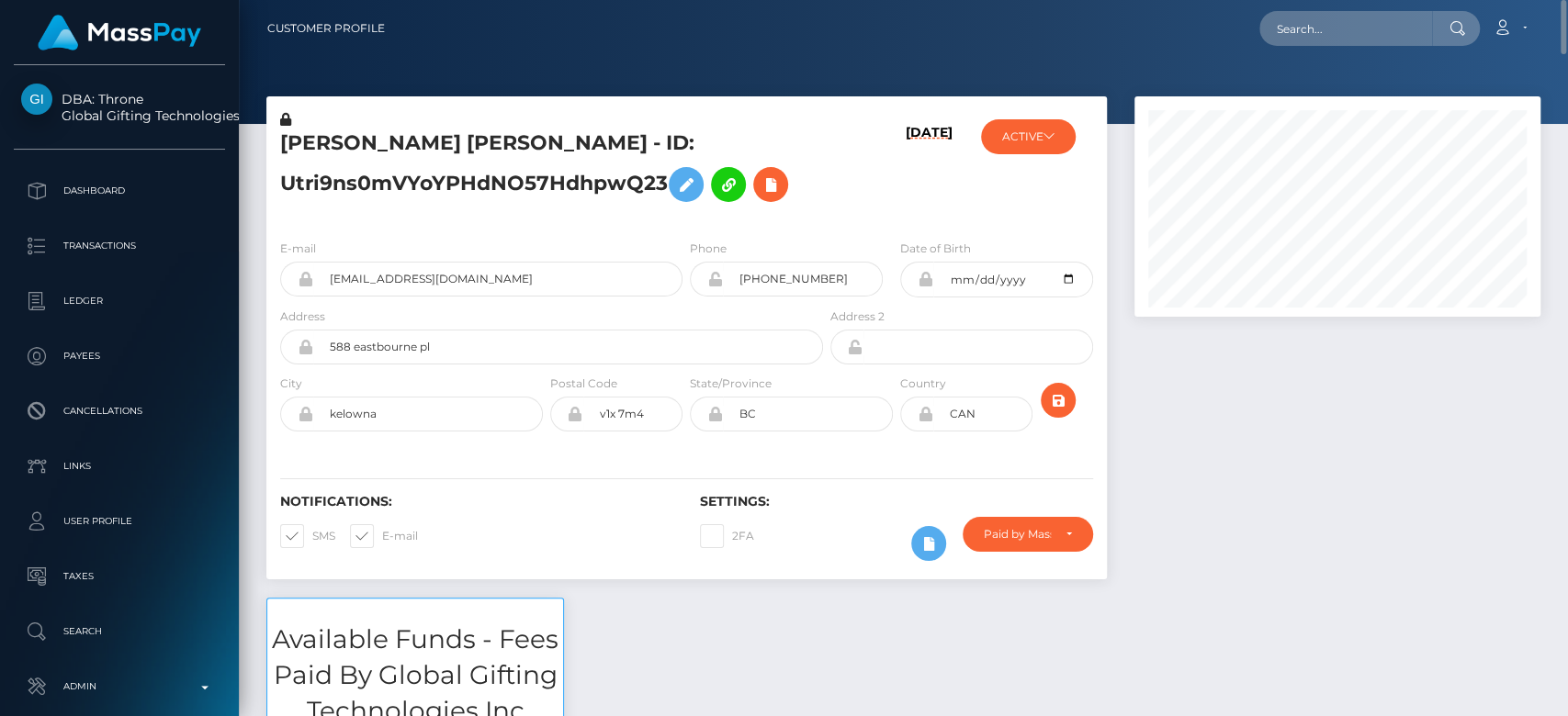
click at [382, 529] on span at bounding box center [382, 536] width 0 height 14
click at [382, 528] on input "E-mail" at bounding box center [388, 531] width 12 height 12
checkbox input "false"
click at [312, 530] on span at bounding box center [312, 536] width 0 height 14
click at [312, 530] on input "SMS" at bounding box center [318, 531] width 12 height 12
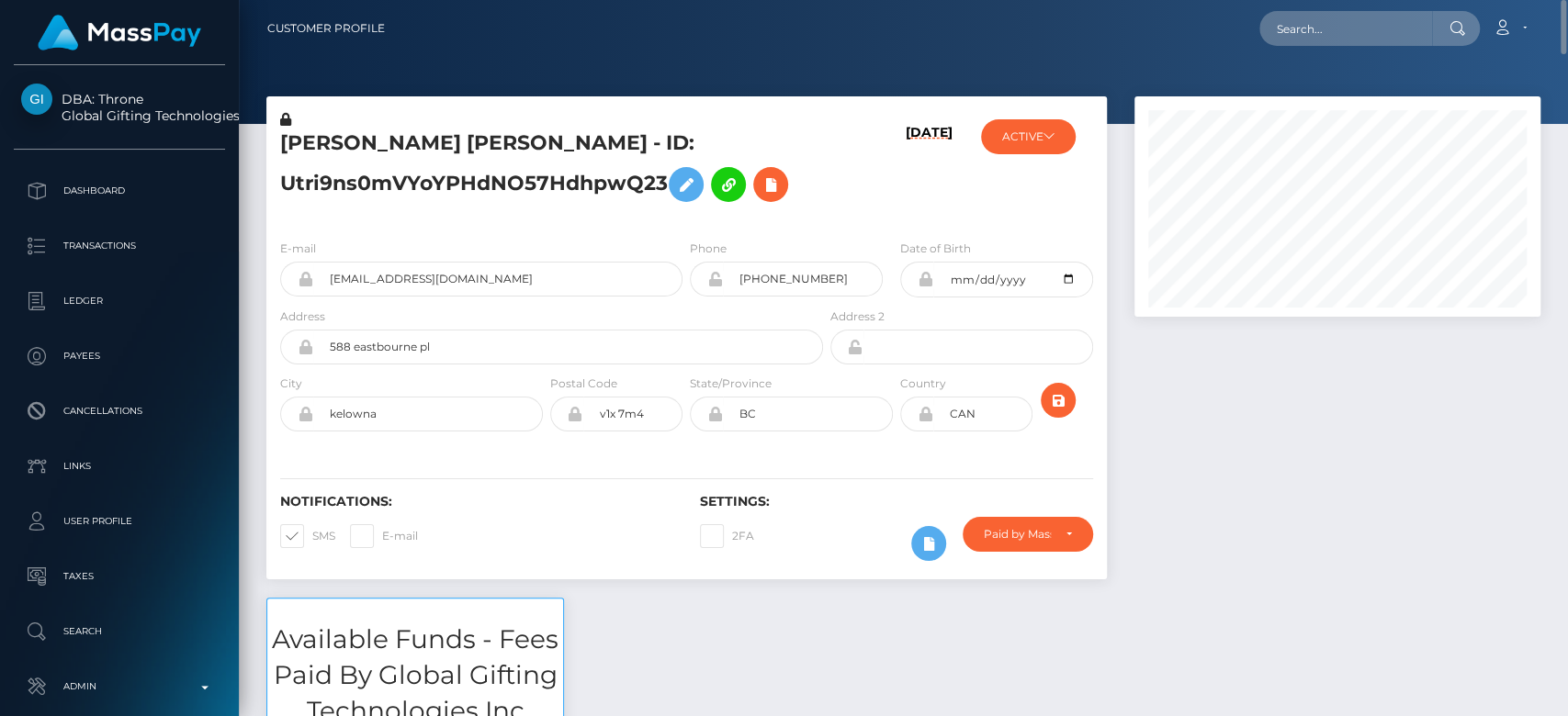
checkbox input "false"
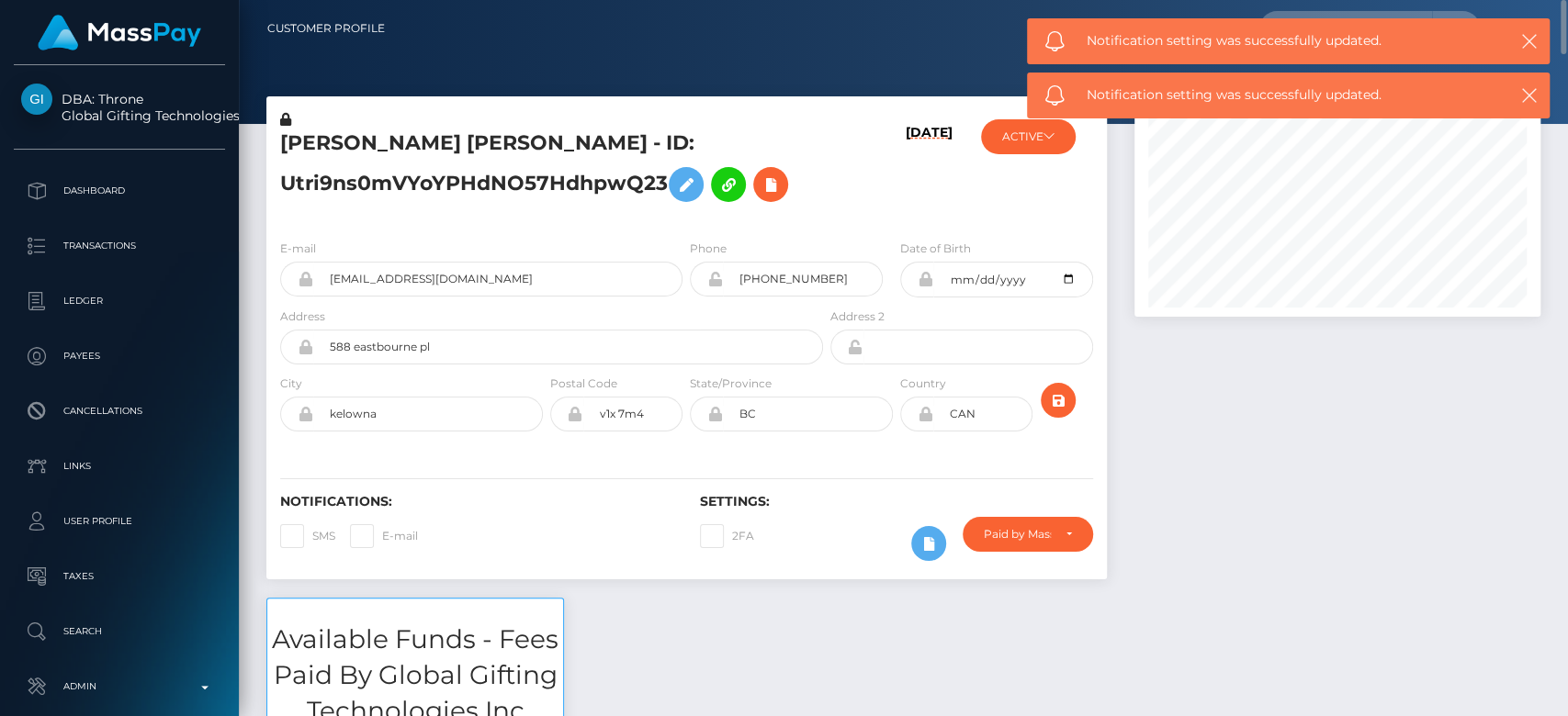
click at [286, 118] on icon at bounding box center [285, 119] width 11 height 13
click at [692, 193] on icon at bounding box center [686, 184] width 22 height 23
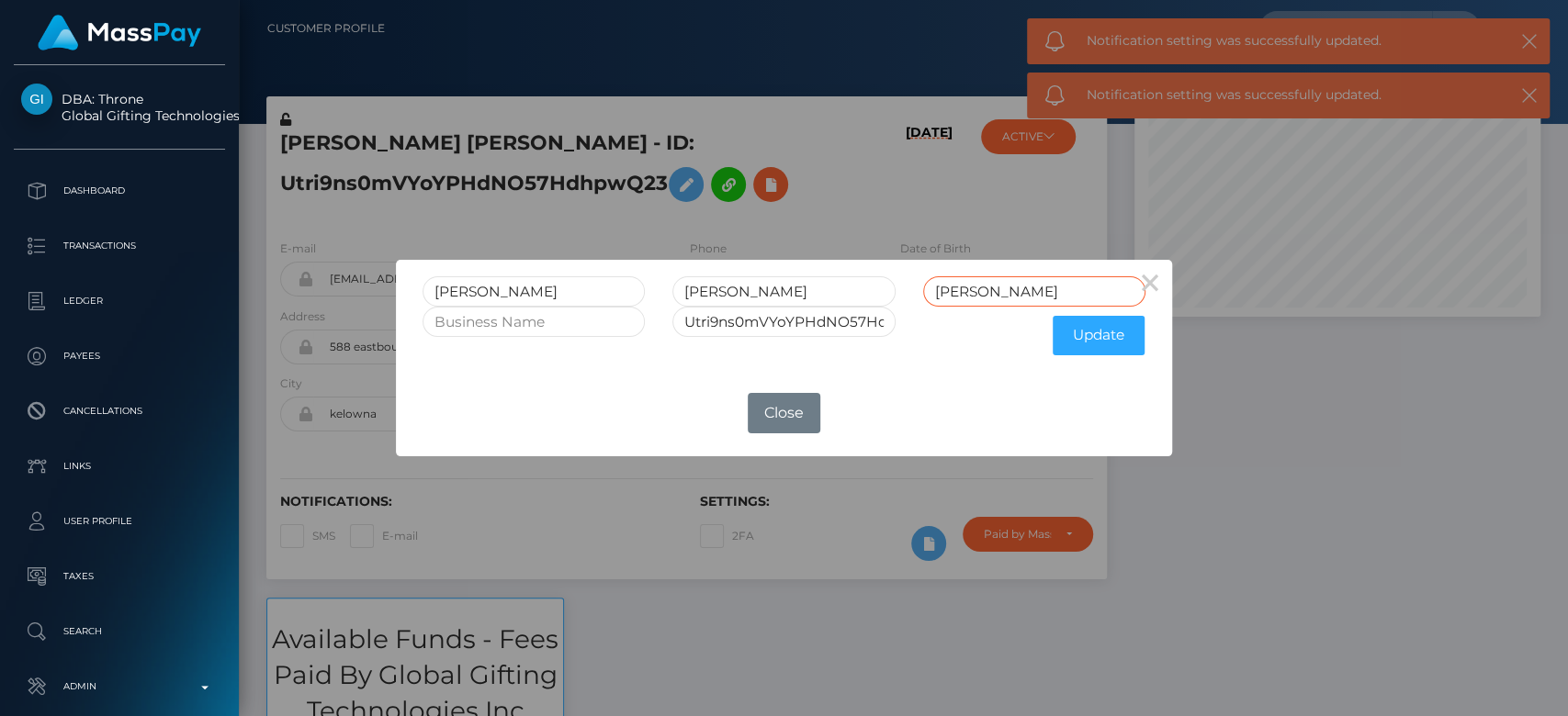
click at [1006, 285] on input "SPEER" at bounding box center [1033, 291] width 222 height 30
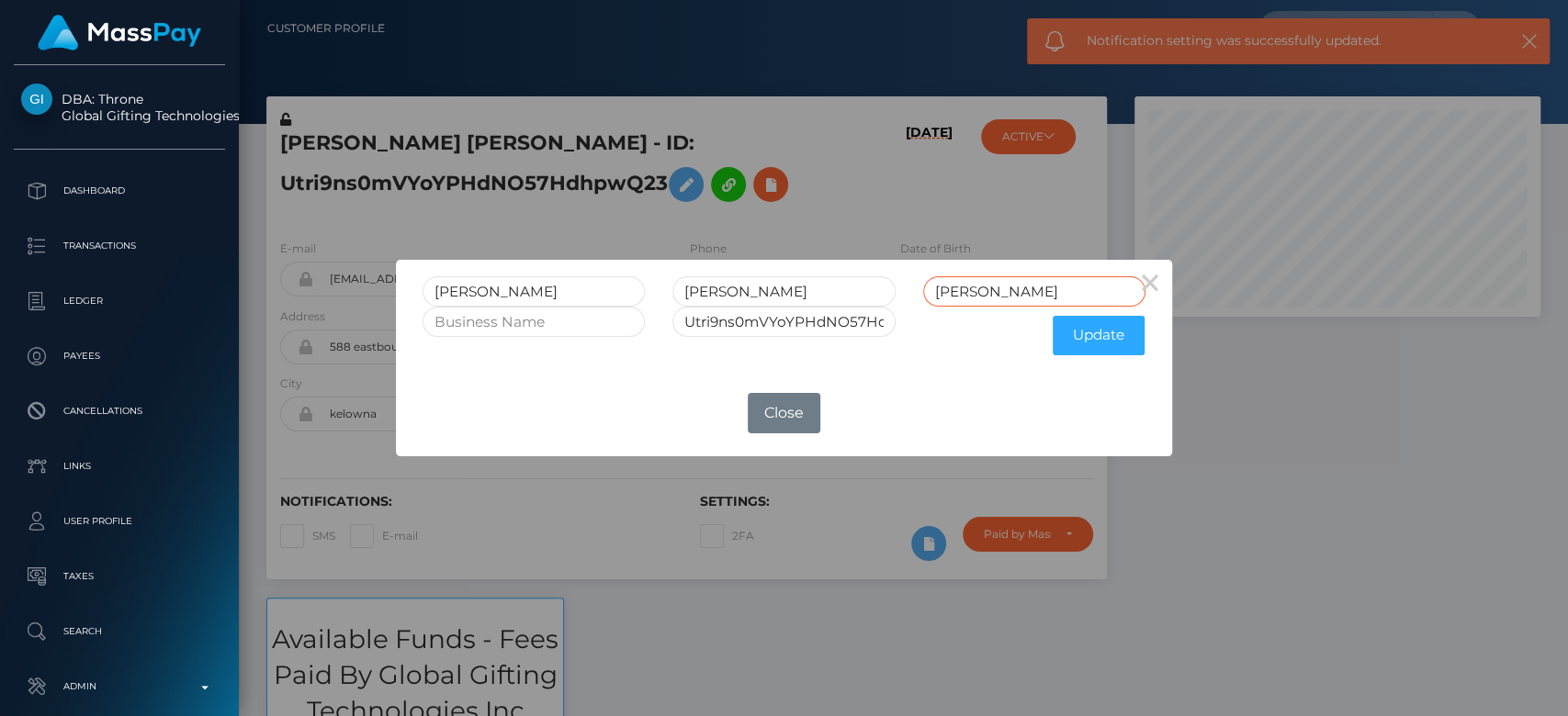
type input "SPEER RET"
click at [852, 318] on input "Utri9ns0mVYoYPHdNO57HdhpwQ23" at bounding box center [783, 322] width 222 height 30
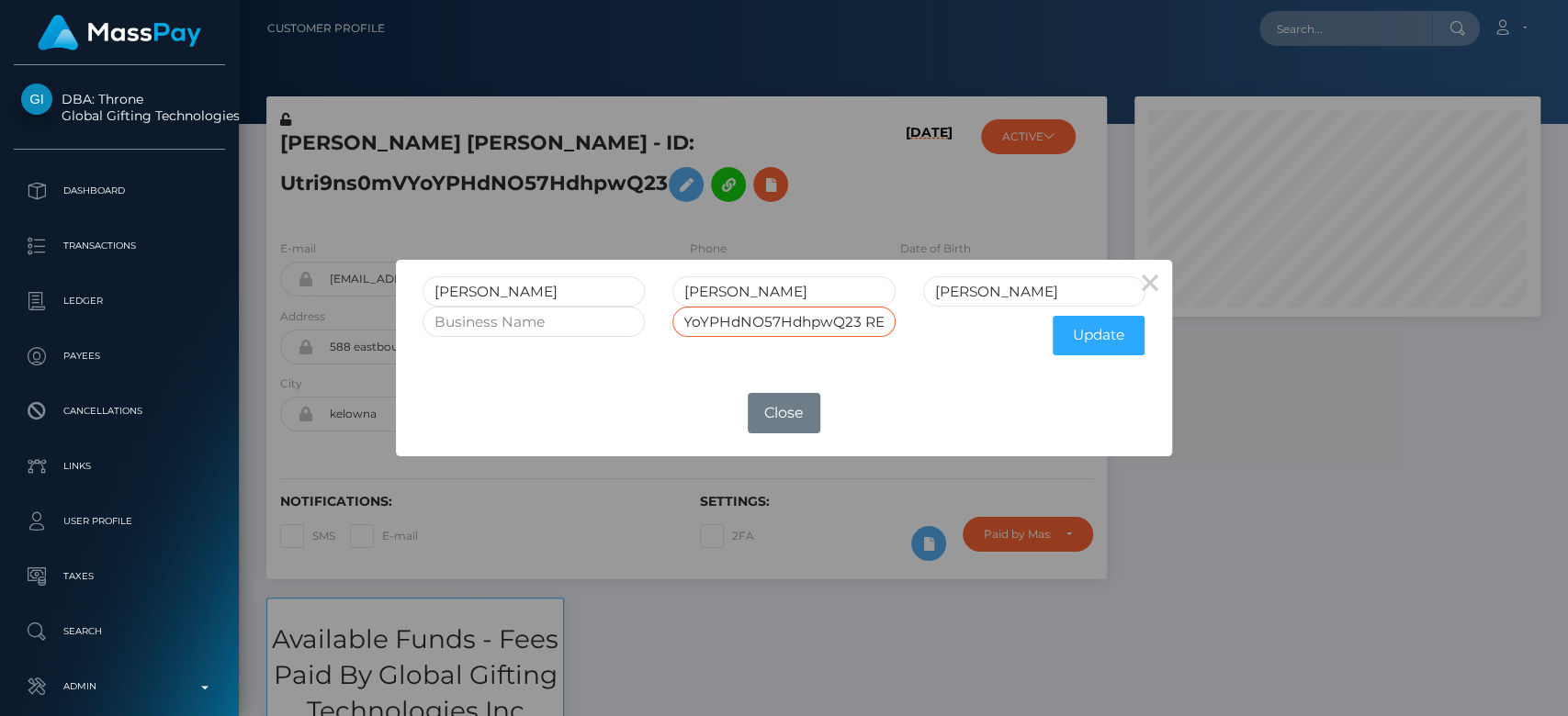
scroll to position [0, 94]
type input "Utri9ns0mVYoYPHdNO57HdhpwQ23 RET"
click at [1108, 344] on button "Update" at bounding box center [1098, 336] width 92 height 40
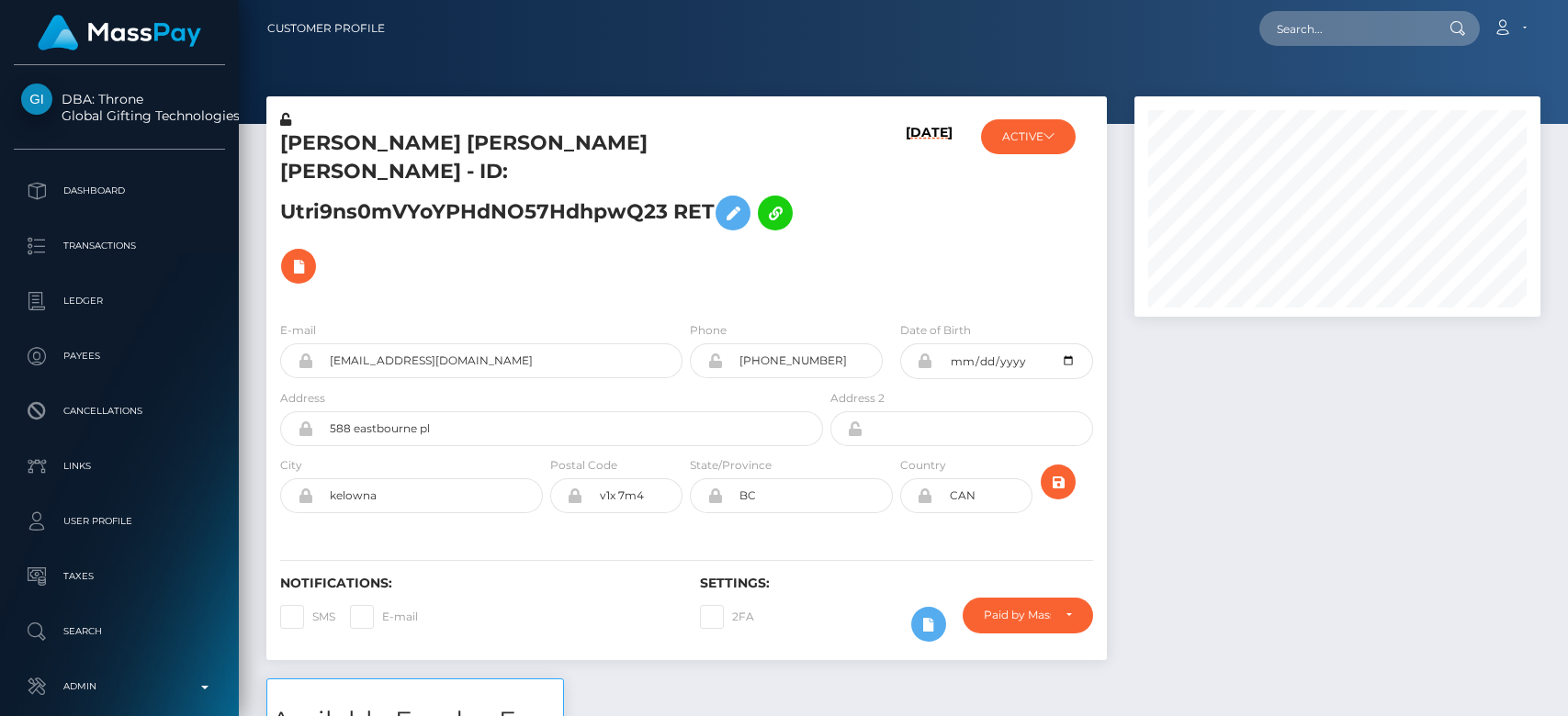
click at [1039, 144] on button "ACTIVE" at bounding box center [1027, 137] width 95 height 35
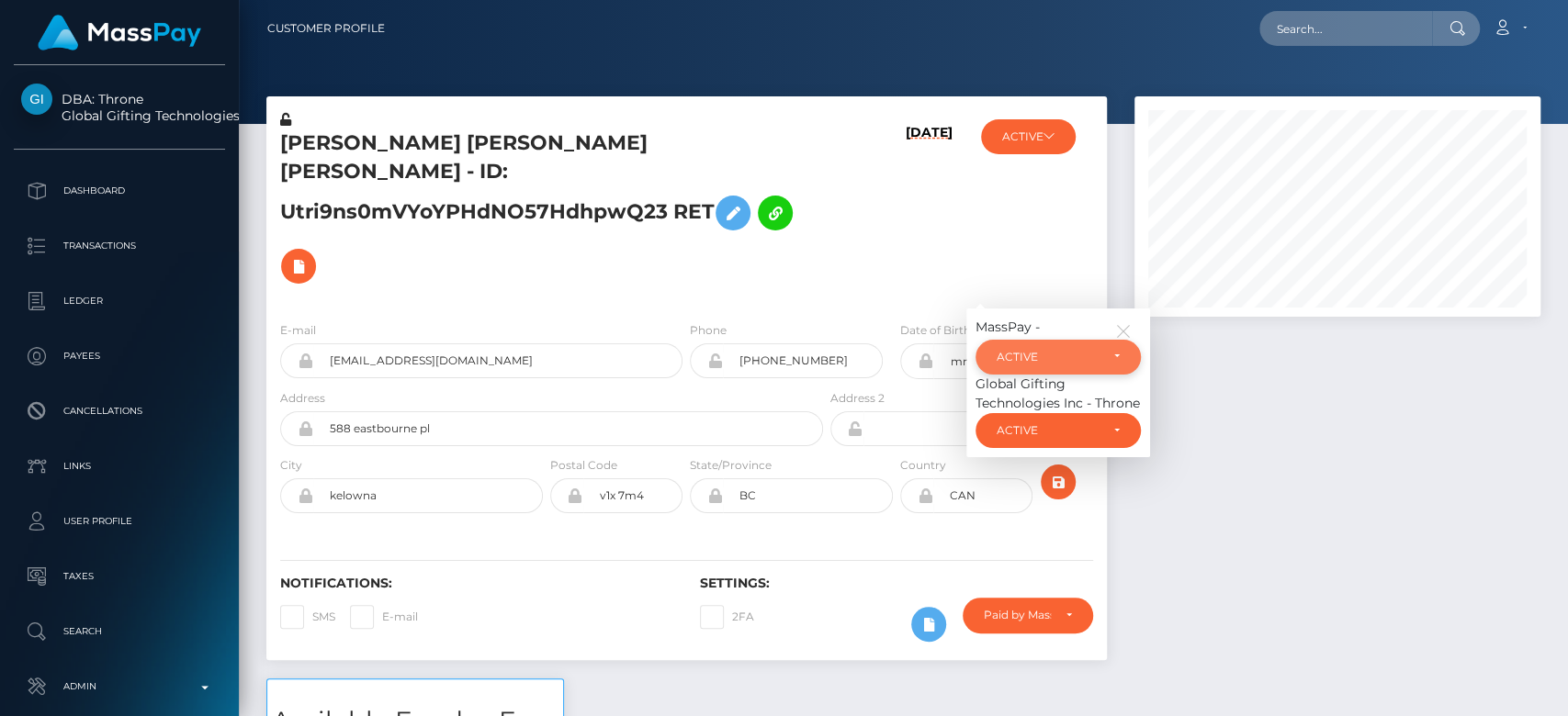
click at [1048, 350] on div "ACTIVE" at bounding box center [1047, 357] width 102 height 15
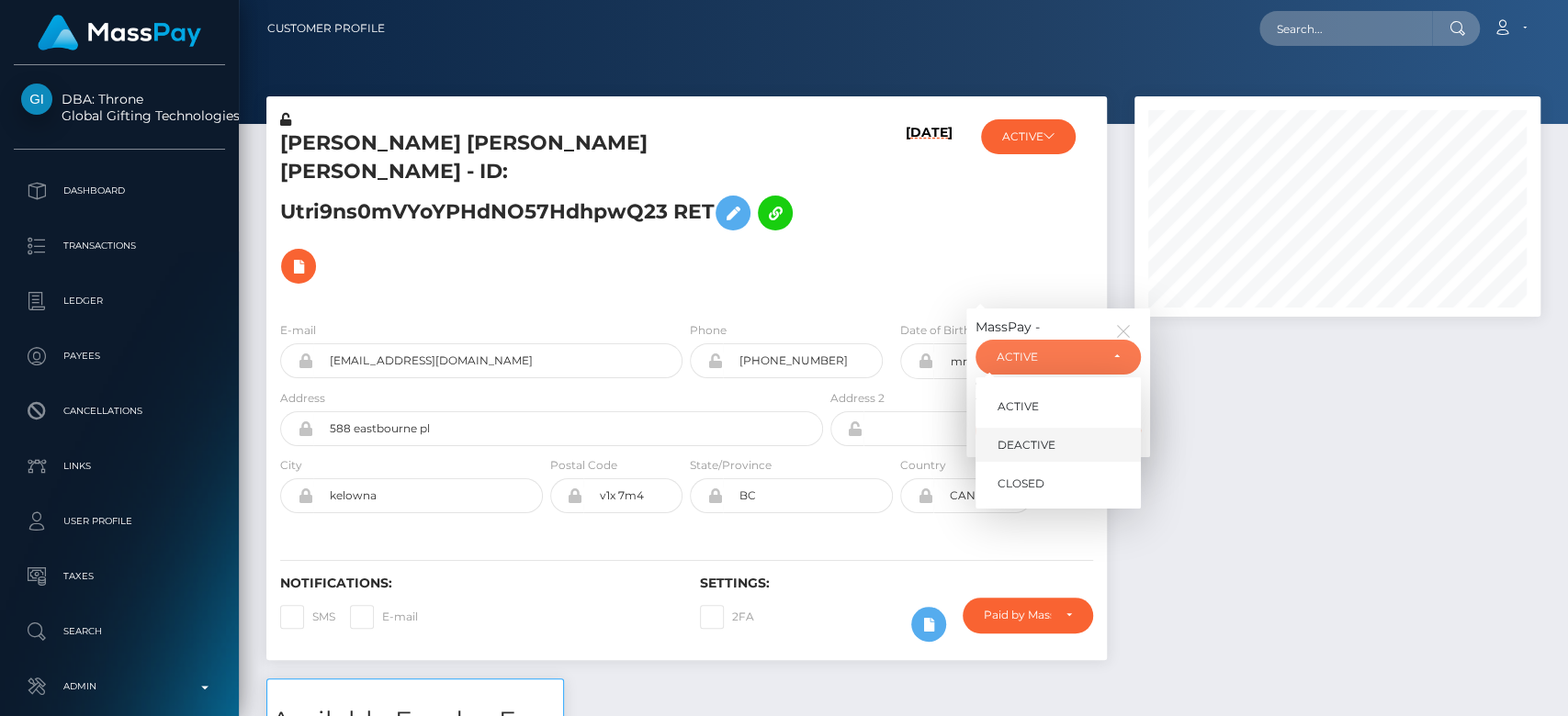
drag, startPoint x: 1040, startPoint y: 421, endPoint x: 1098, endPoint y: 406, distance: 59.9
click at [1038, 437] on span "DEACTIVE" at bounding box center [1026, 445] width 58 height 17
select select "DEACTIVE"
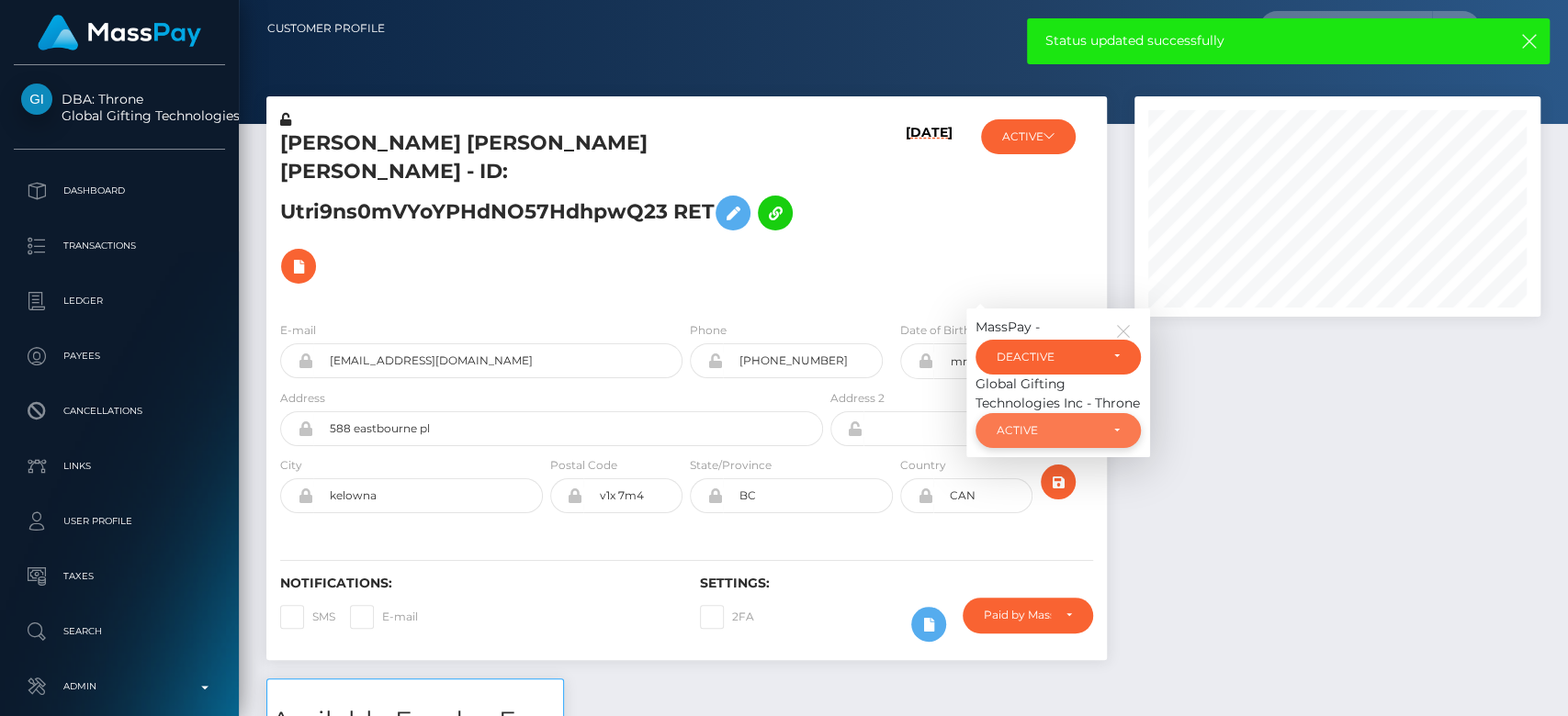
click at [1081, 423] on div "ACTIVE" at bounding box center [1047, 430] width 102 height 15
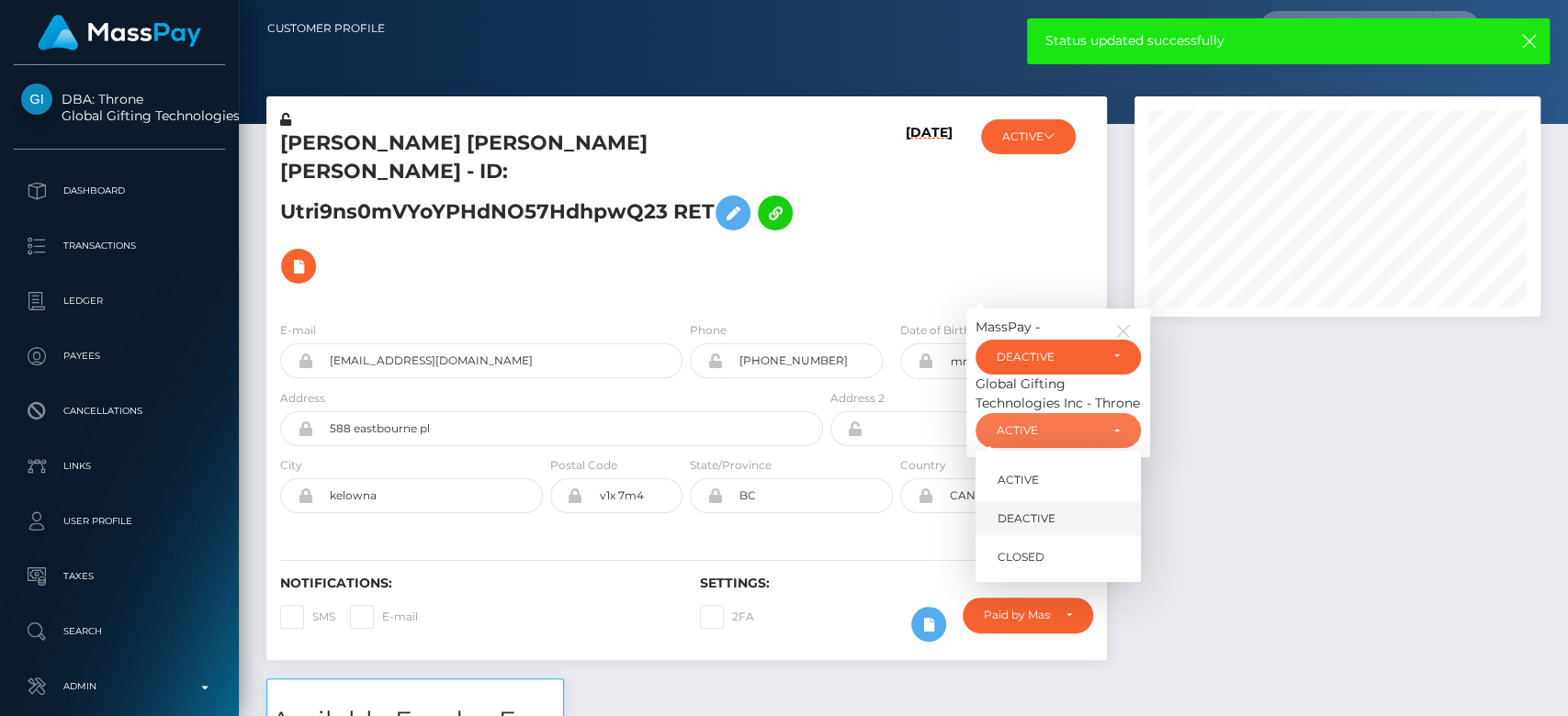
click at [1058, 502] on link "DEACTIVE" at bounding box center [1058, 519] width 166 height 34
select select "DEACTIVE"
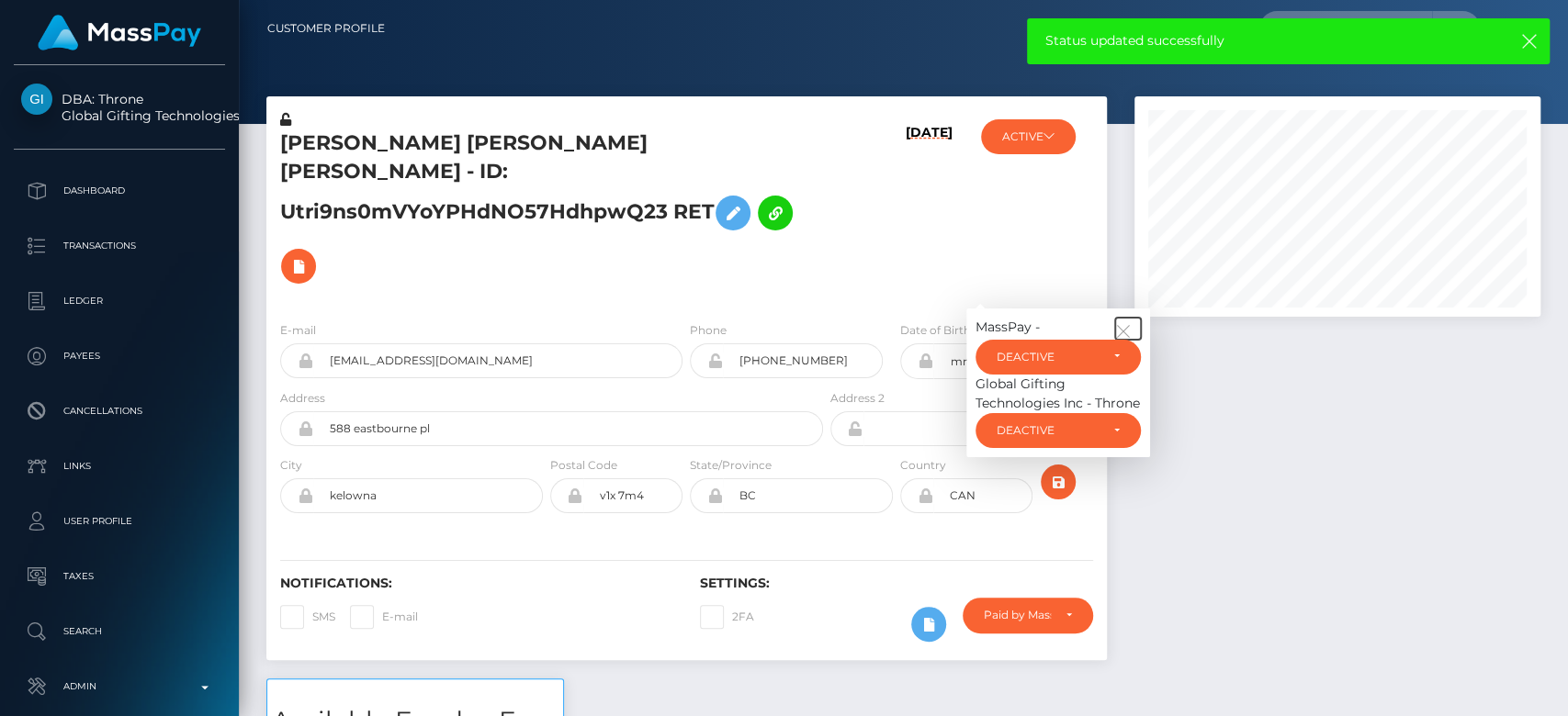
click at [1125, 323] on icon "button" at bounding box center [1123, 331] width 17 height 17
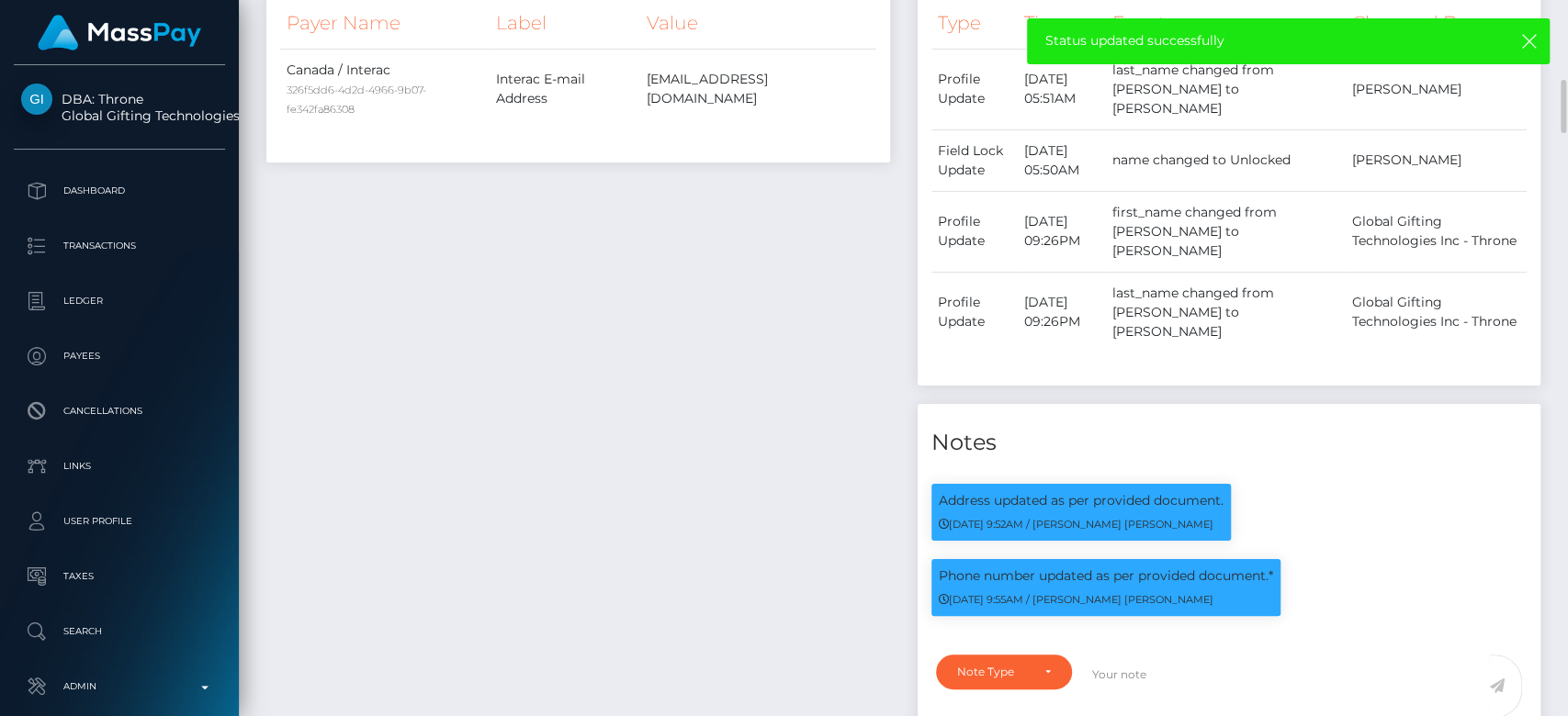
scroll to position [1103, 0]
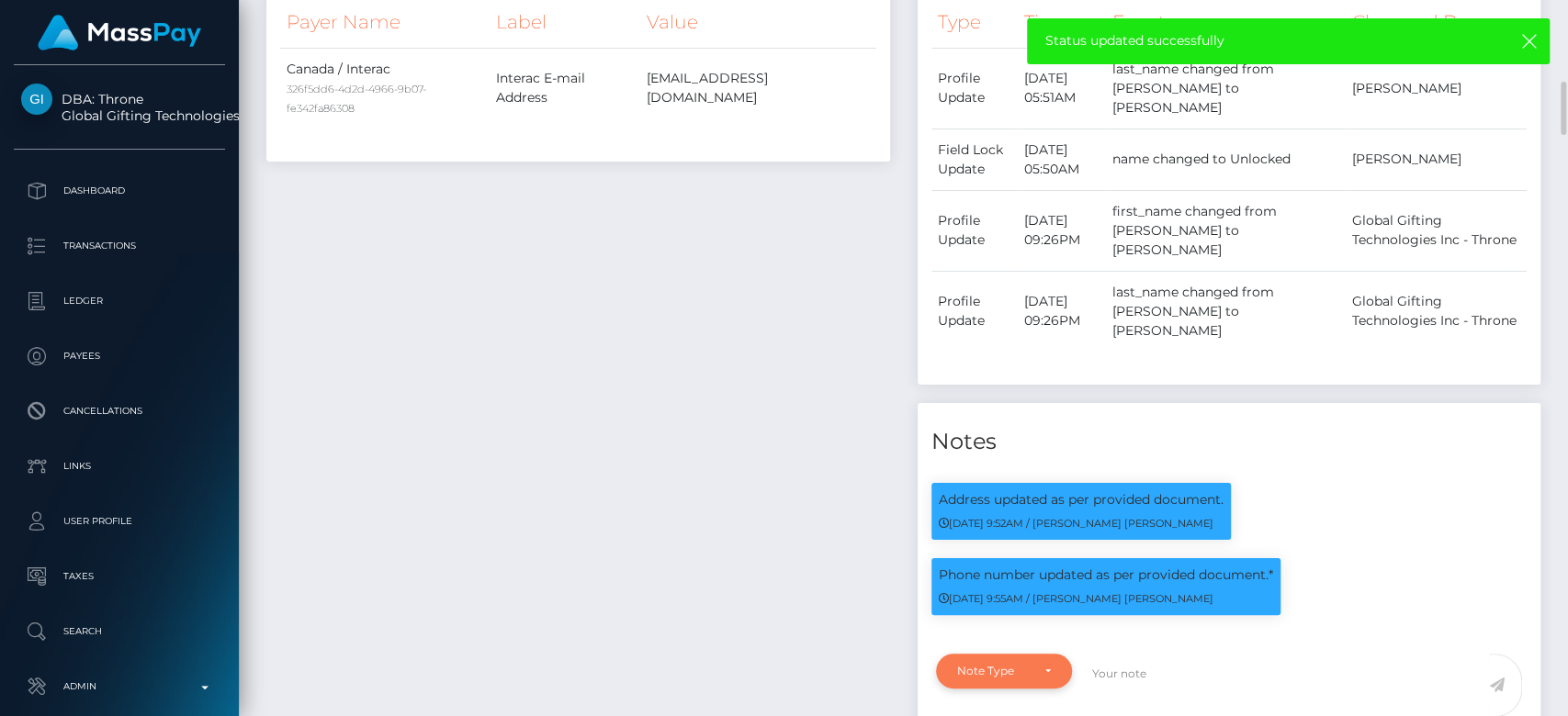
click at [1043, 654] on div "Note Type" at bounding box center [1003, 671] width 136 height 35
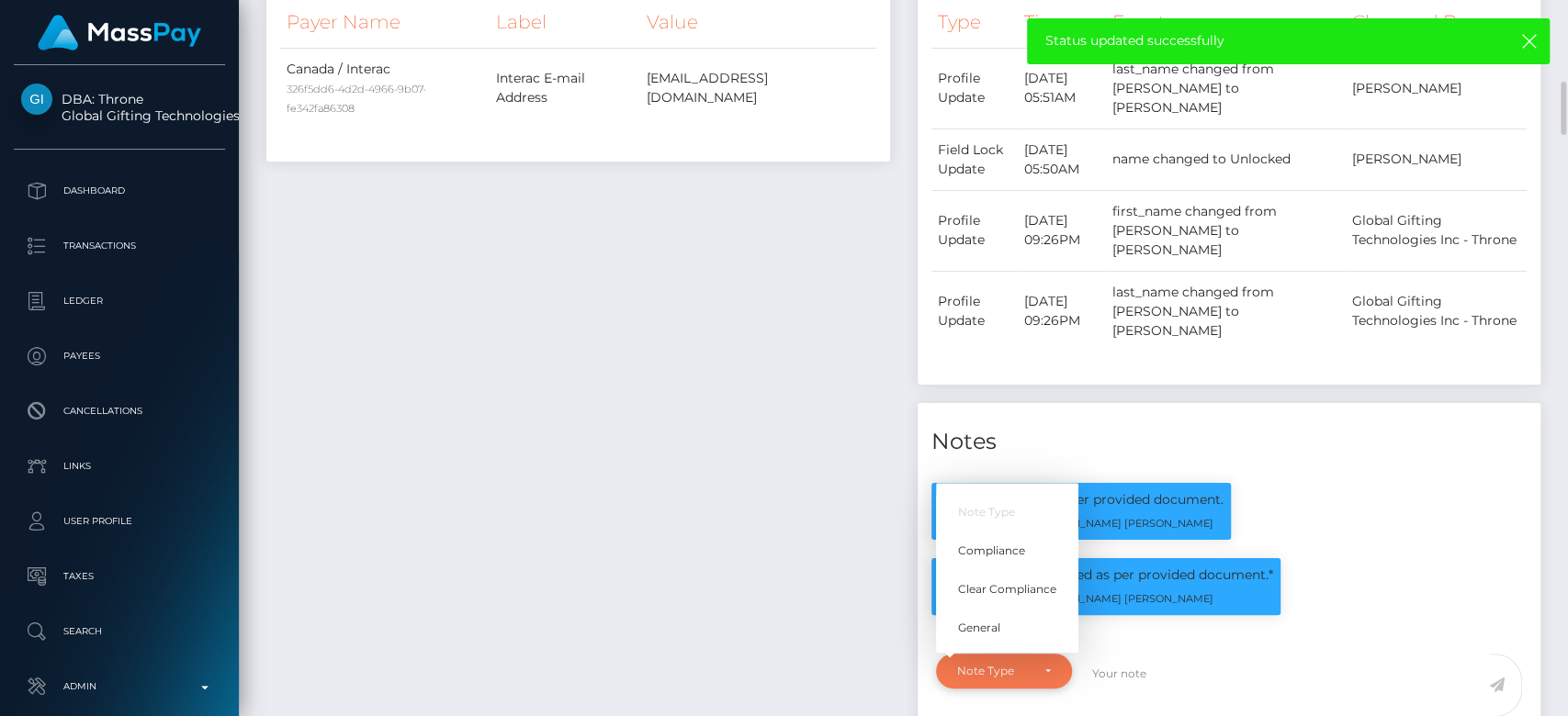
scroll to position [220, 406]
click at [999, 619] on span "General" at bounding box center [979, 627] width 42 height 17
select select "GENERAL"
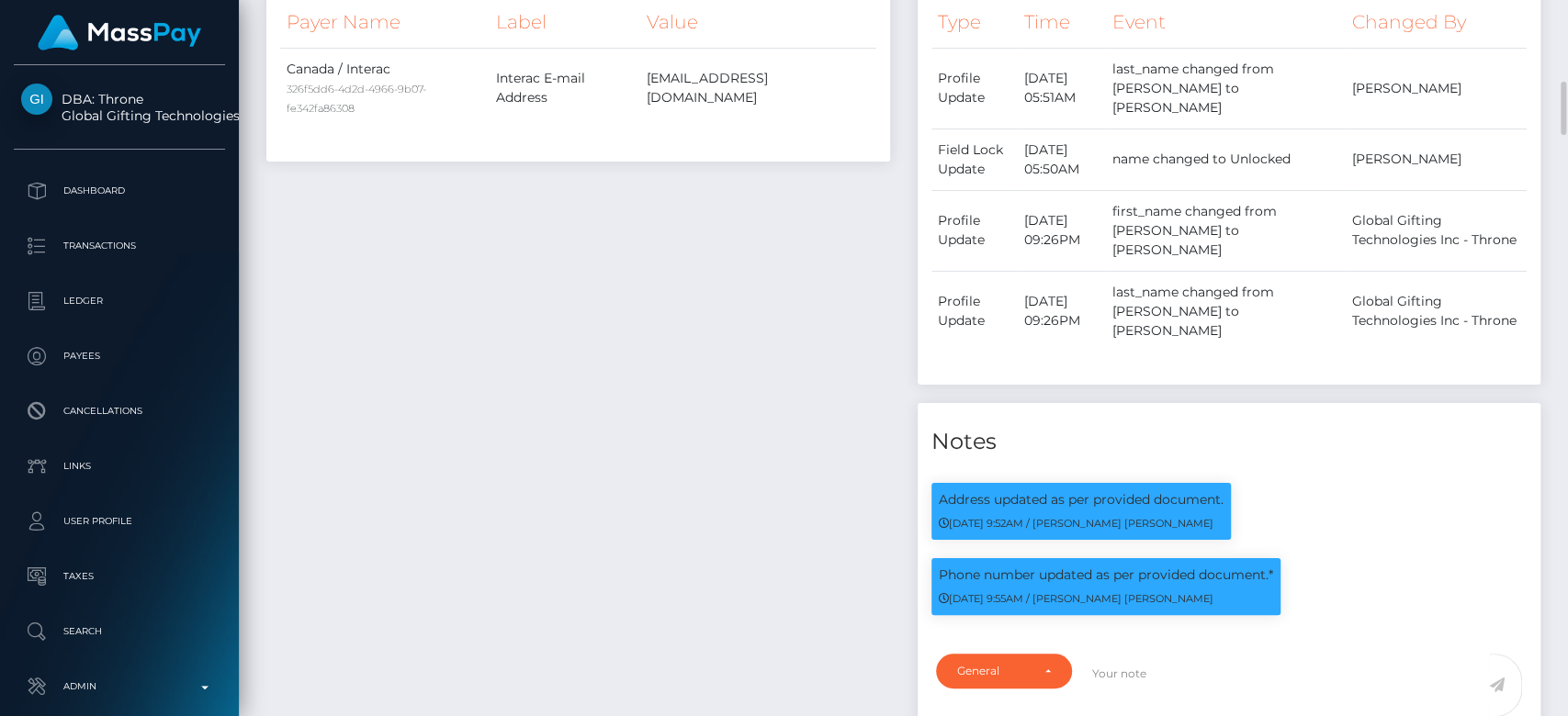
click at [508, 306] on div "Payee Attributes Payer Name Label Value Canada / Interac 326f5dd6-4d2d-4966-9b0…" at bounding box center [578, 348] width 651 height 860
click at [1108, 654] on textarea at bounding box center [1282, 686] width 413 height 64
click at [1372, 654] on textarea "RETIRED at payee's request, as per ticket #" at bounding box center [1282, 686] width 413 height 64
type textarea "RETIRED at payee's request, as per ticket #132407"
click at [1496, 678] on icon at bounding box center [1497, 685] width 16 height 15
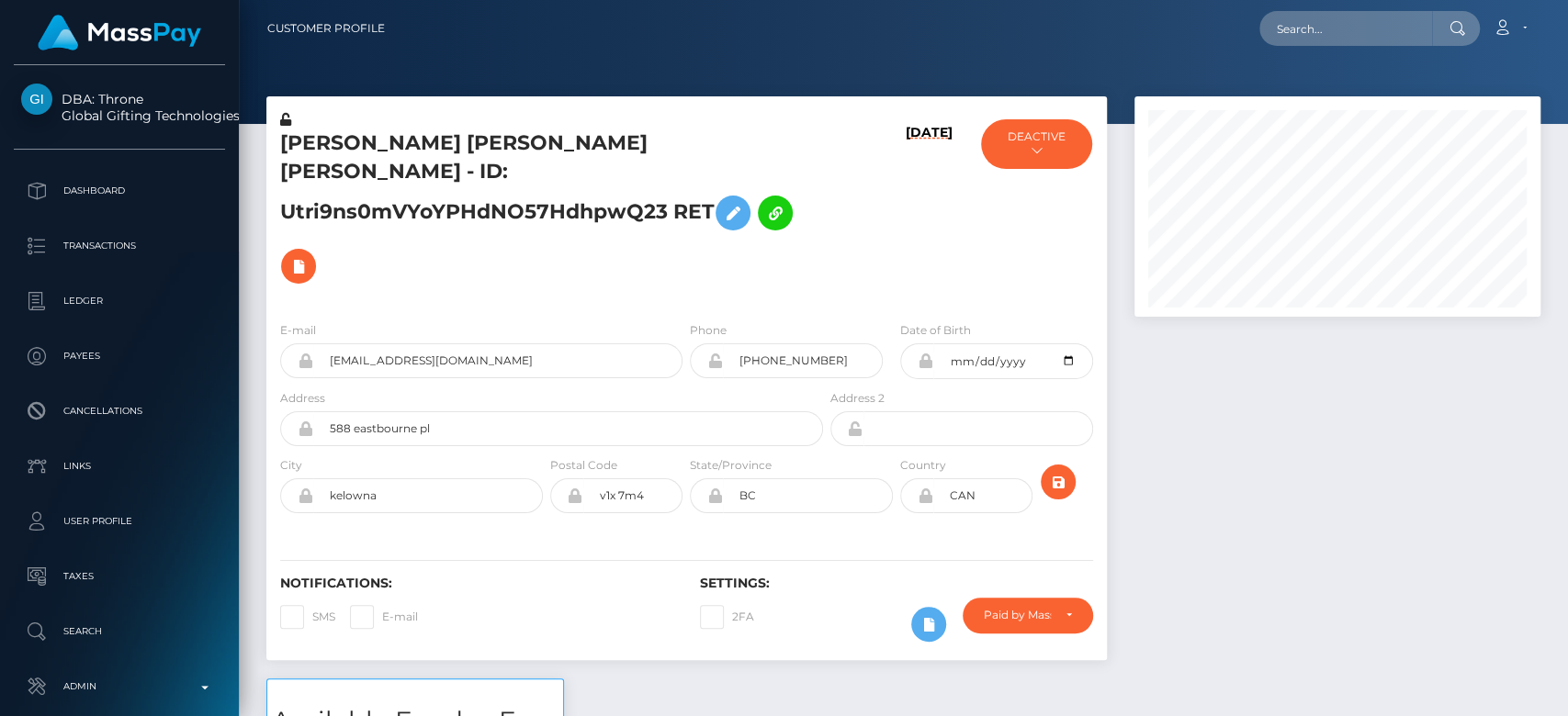
scroll to position [220, 406]
drag, startPoint x: 485, startPoint y: 342, endPoint x: 320, endPoint y: 344, distance: 165.0
click at [320, 344] on input "jbricks325@gmail.com" at bounding box center [498, 360] width 369 height 35
click at [538, 224] on h5 "MEGAN ELIZABETH SPEER RET - ID: Utri9ns0mVYoYPHdNO57HdhpwQ23 RET" at bounding box center [547, 211] width 533 height 164
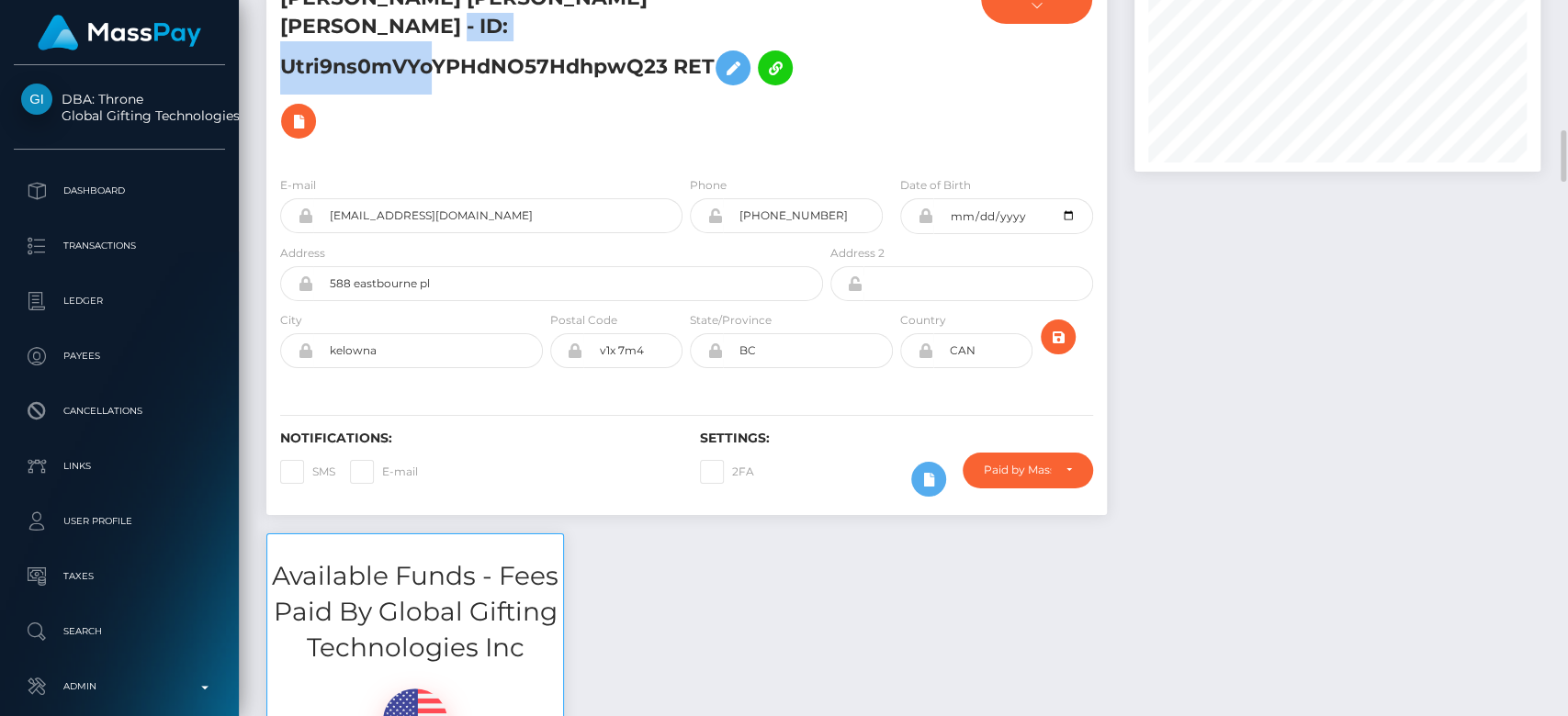
scroll to position [0, 0]
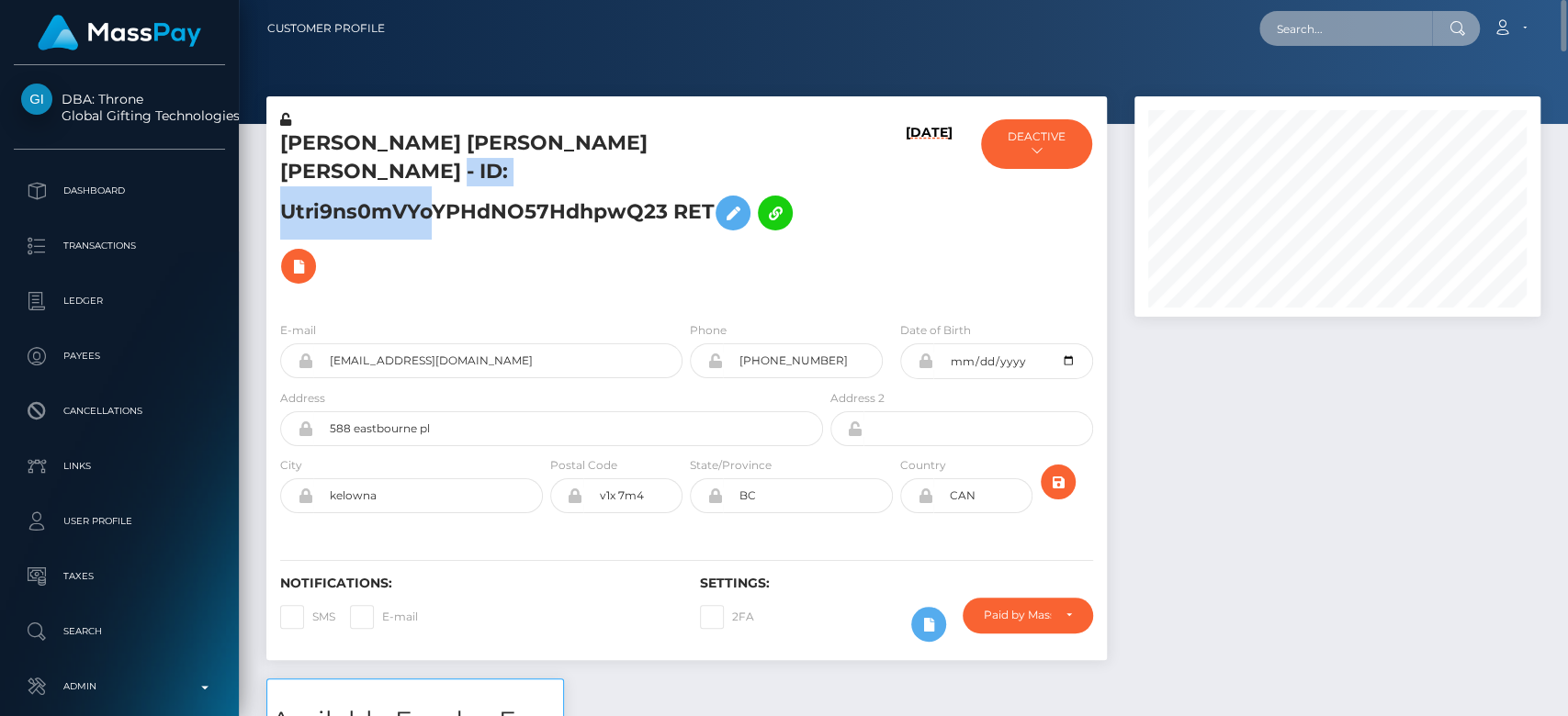
click at [1347, 29] on input "text" at bounding box center [1345, 28] width 173 height 35
paste input "crystal.schumacher@saintfrancisministries.org"
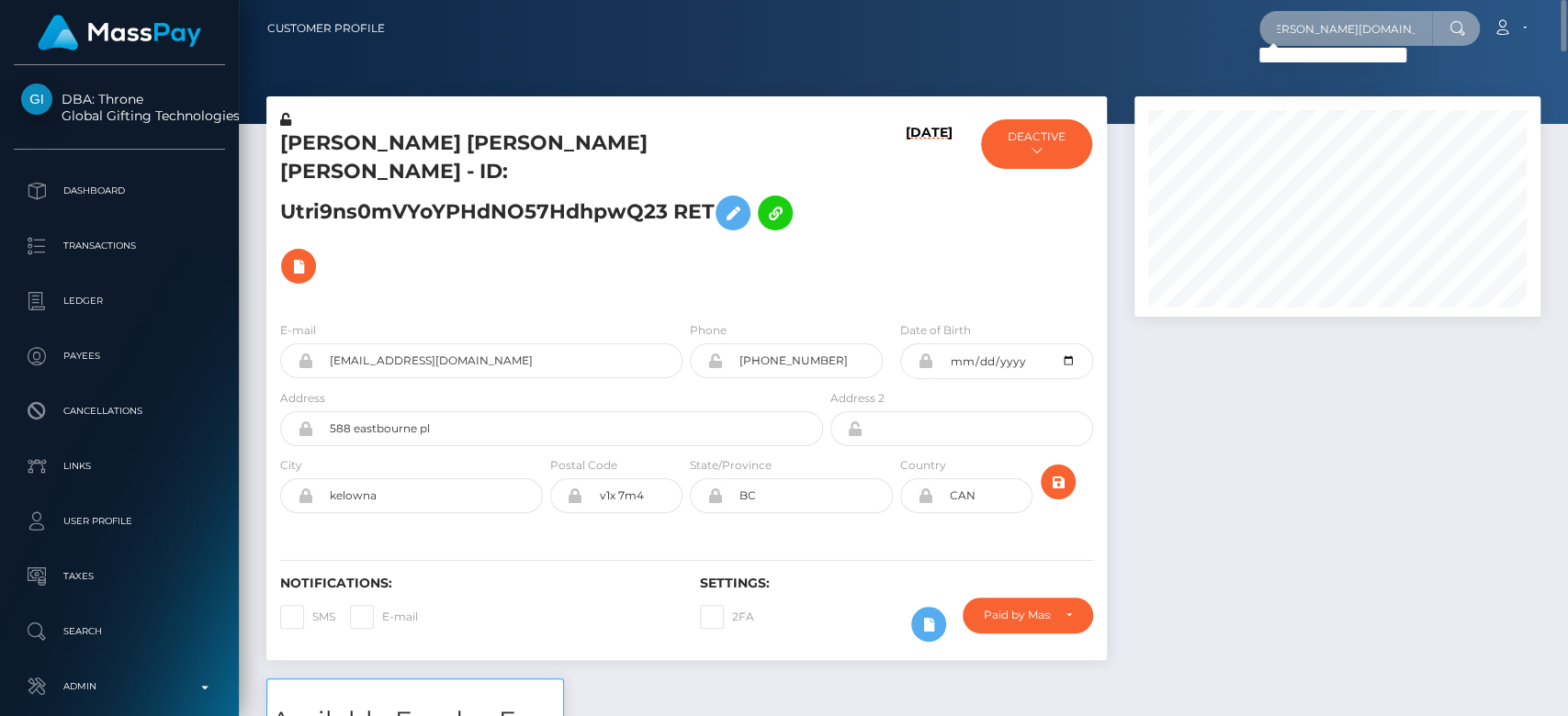
type input "crystal.schumacher@saintfrancisministries.org"
click at [1308, 48] on div "Loading... Loading..." at bounding box center [1332, 55] width 147 height 15
click at [1323, 34] on input "crystal.schumacher@saintfrancisministries.org" at bounding box center [1345, 28] width 173 height 35
paste input "[EMAIL_ADDRESS][PERSON_NAME][DOMAIN_NAME][PERSON_NAME]"
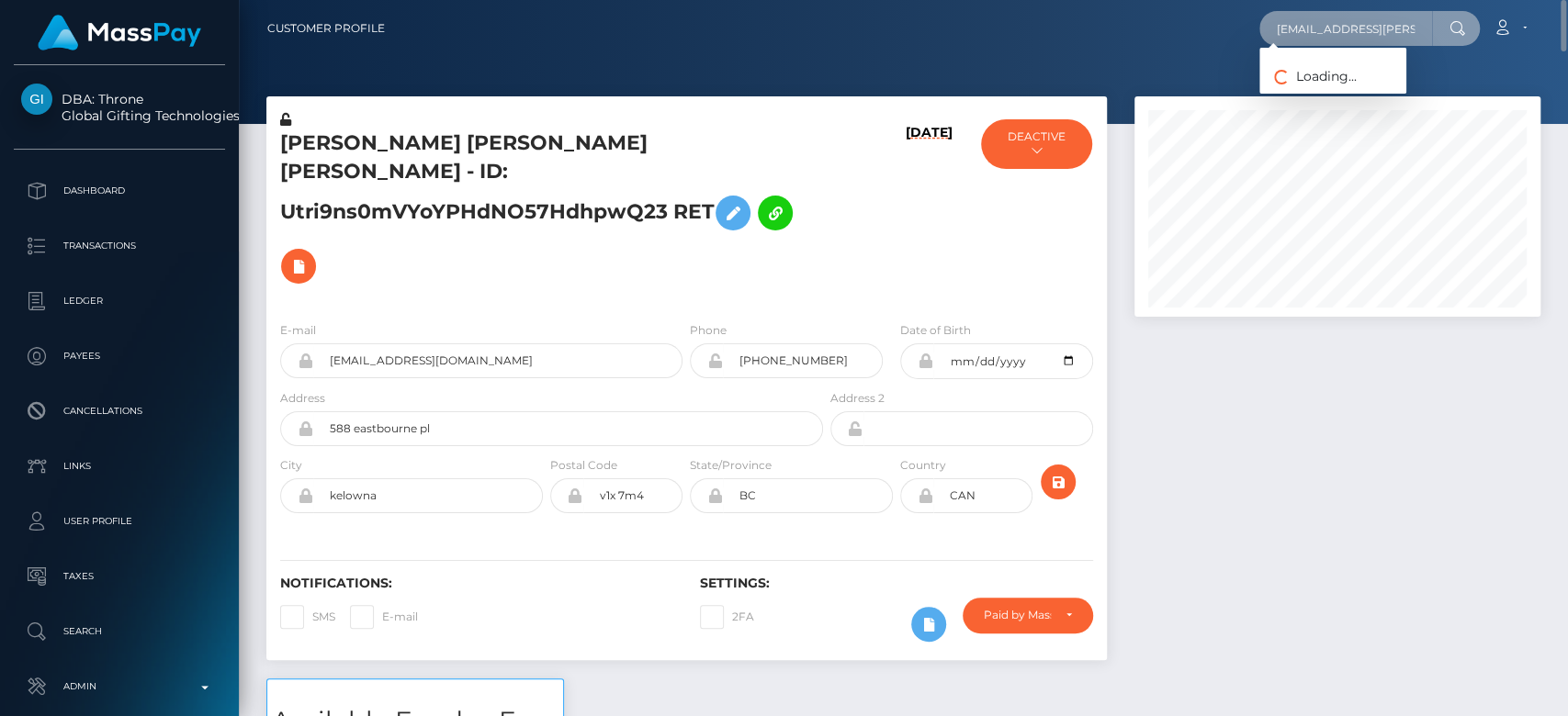
scroll to position [0, 56]
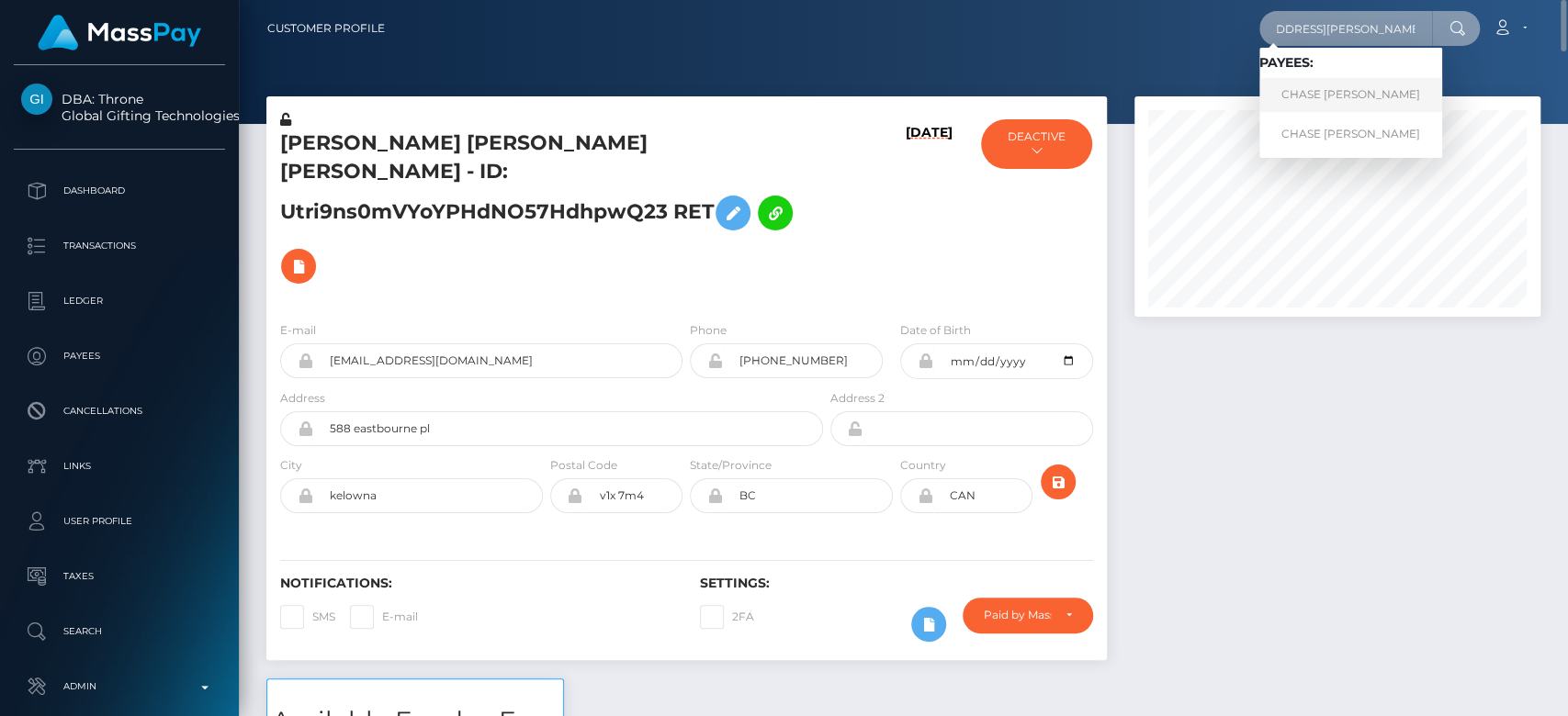
type input "[EMAIL_ADDRESS][PERSON_NAME][DOMAIN_NAME][PERSON_NAME]"
click at [1350, 102] on link "CHASE WESLEY SCHUMACHER" at bounding box center [1350, 95] width 183 height 34
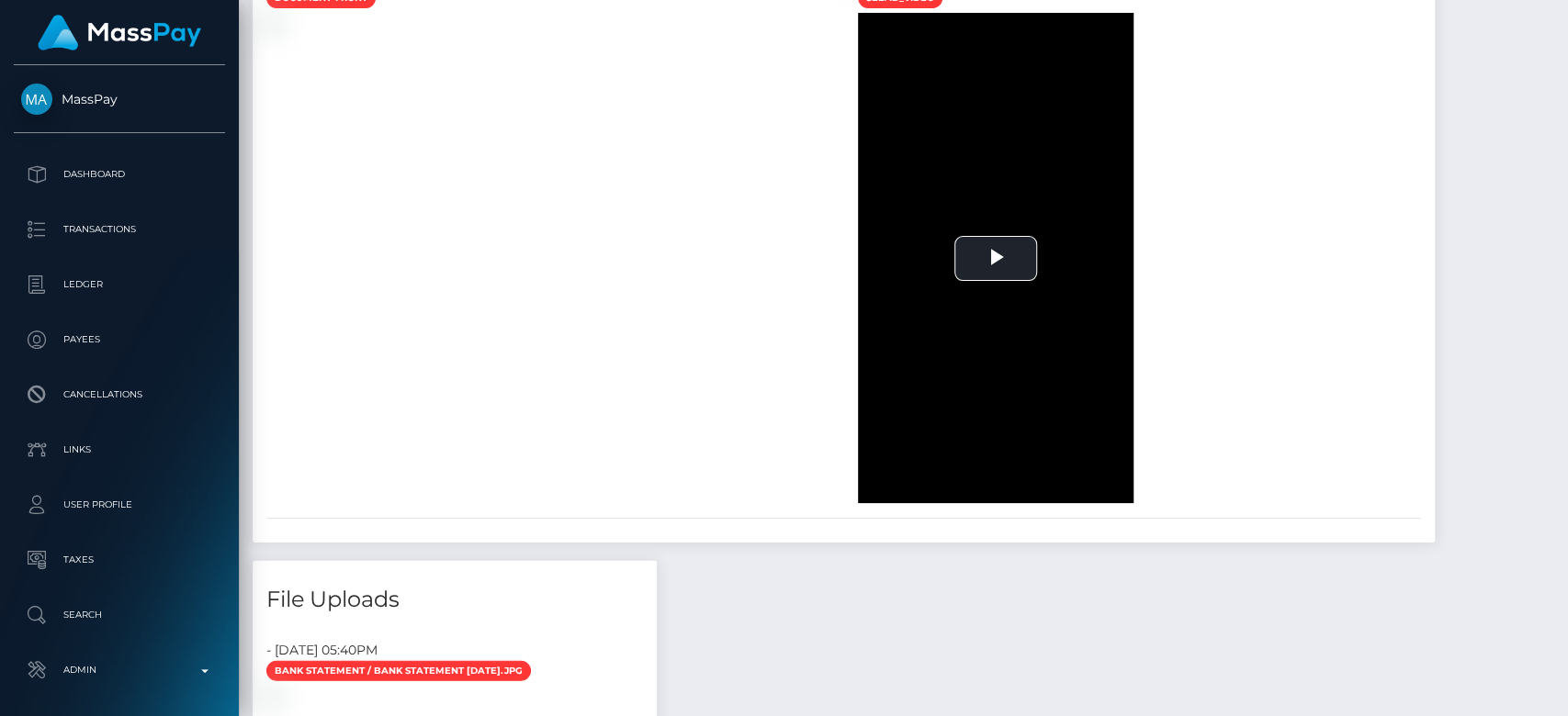
scroll to position [2455, 0]
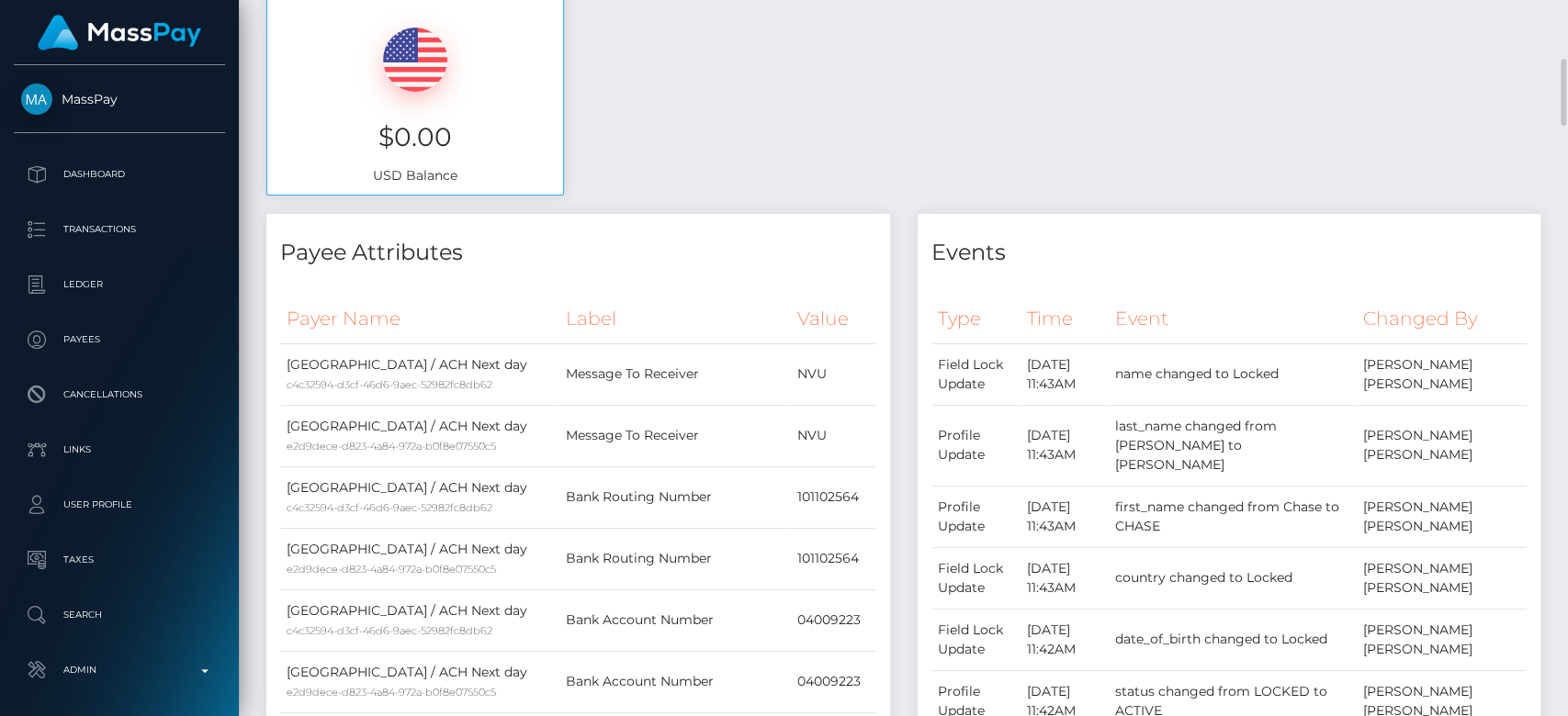
scroll to position [0, 0]
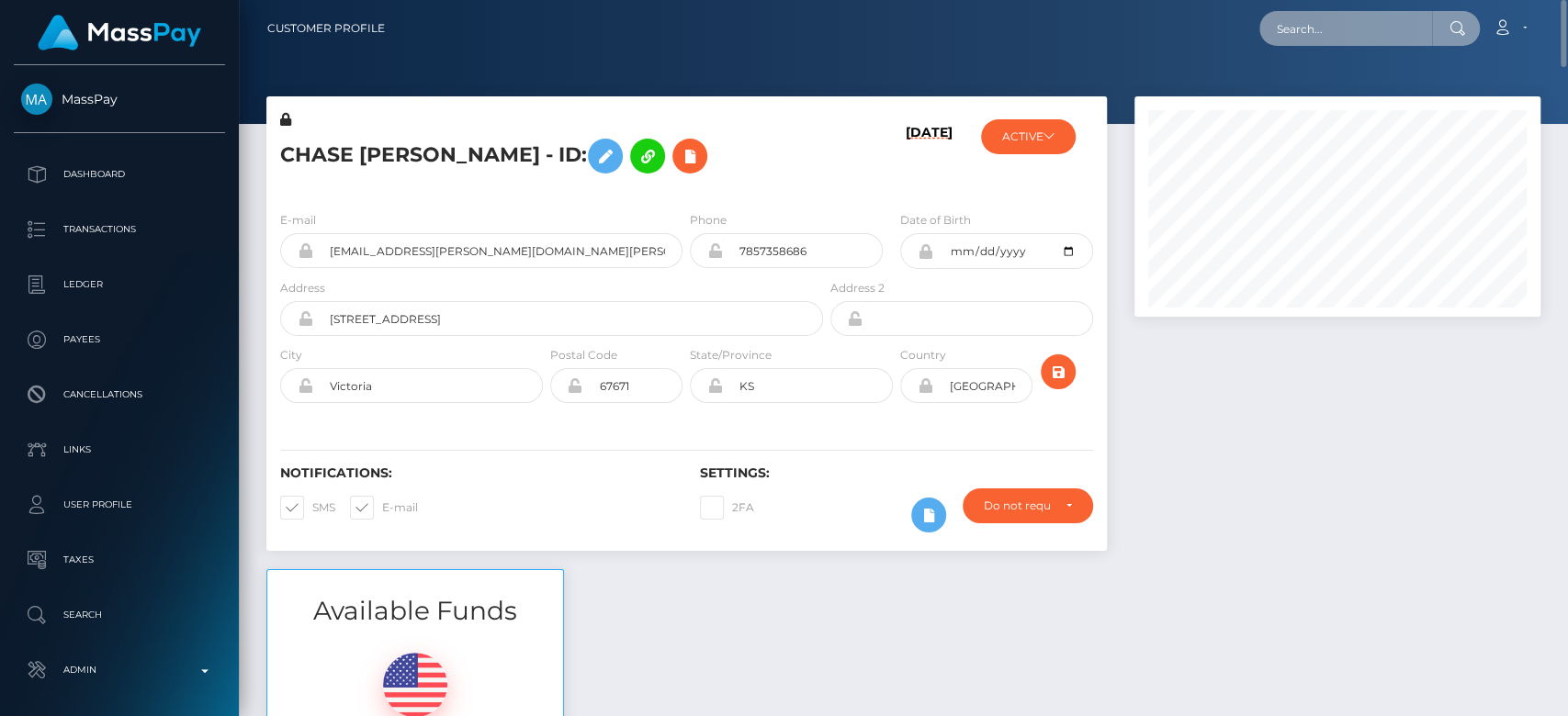
click at [1354, 33] on input "text" at bounding box center [1345, 28] width 173 height 35
paste input "[EMAIL_ADDRESS][DOMAIN_NAME]"
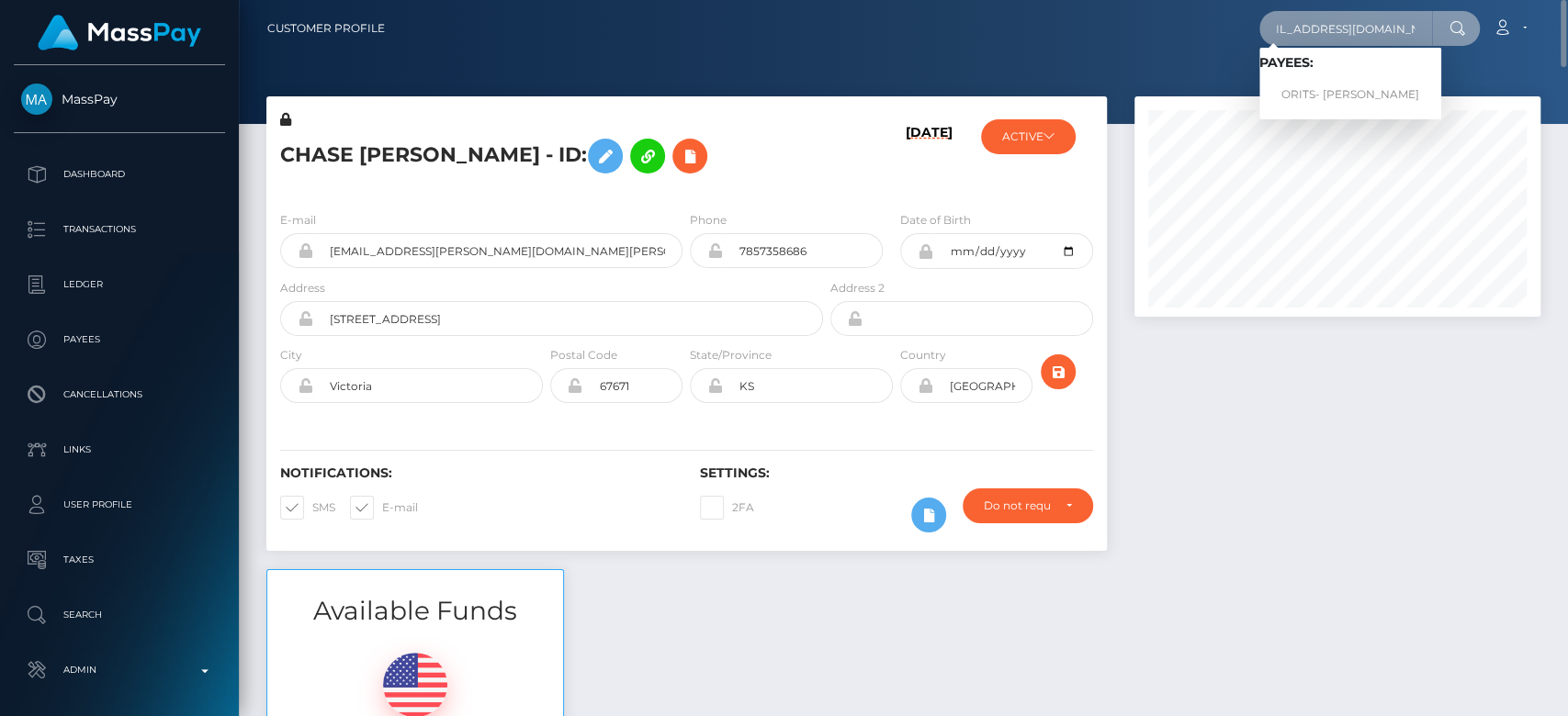
type input "[EMAIL_ADDRESS][DOMAIN_NAME]"
click at [1341, 85] on link "ORITS- EBIAGHAN Racheal" at bounding box center [1350, 95] width 182 height 34
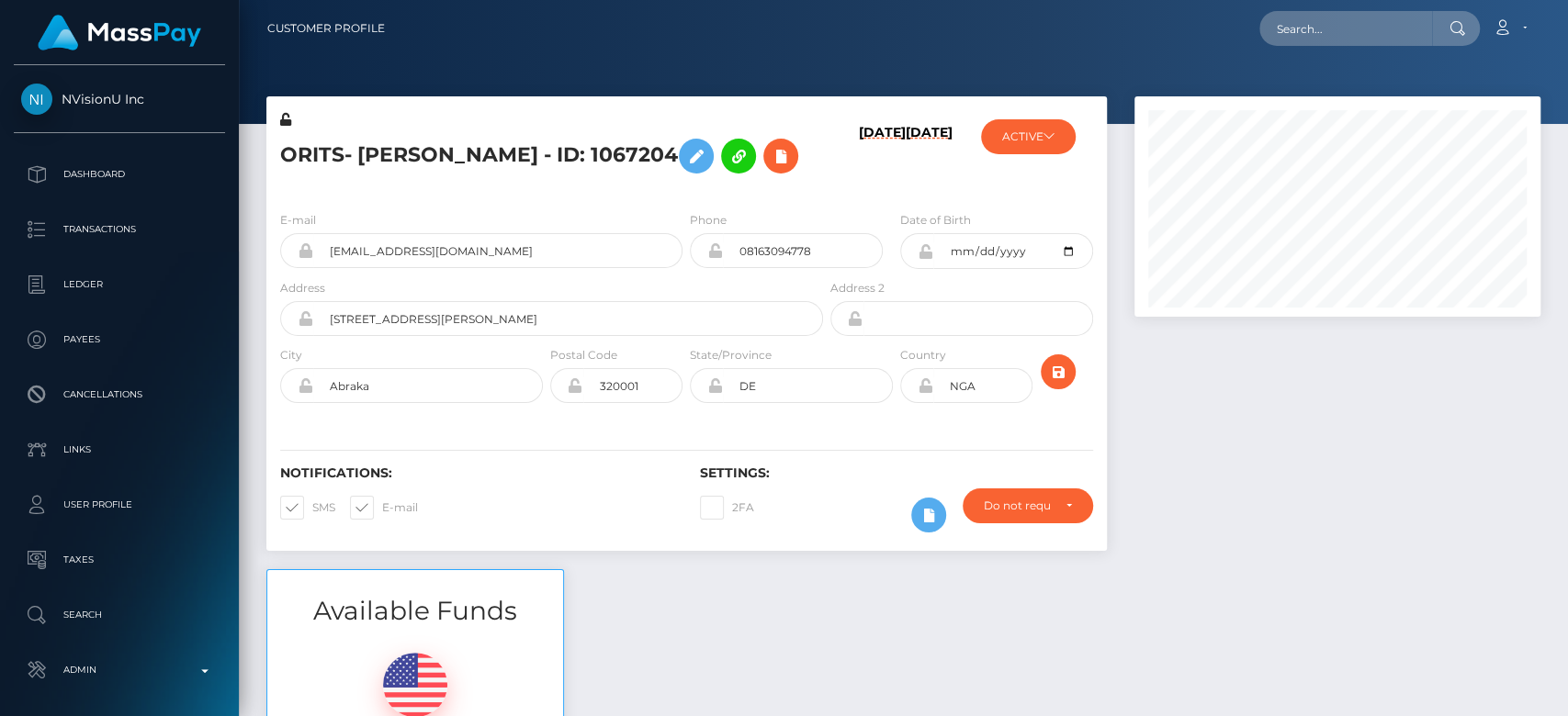
scroll to position [220, 406]
click at [1245, 353] on div at bounding box center [1337, 333] width 434 height 473
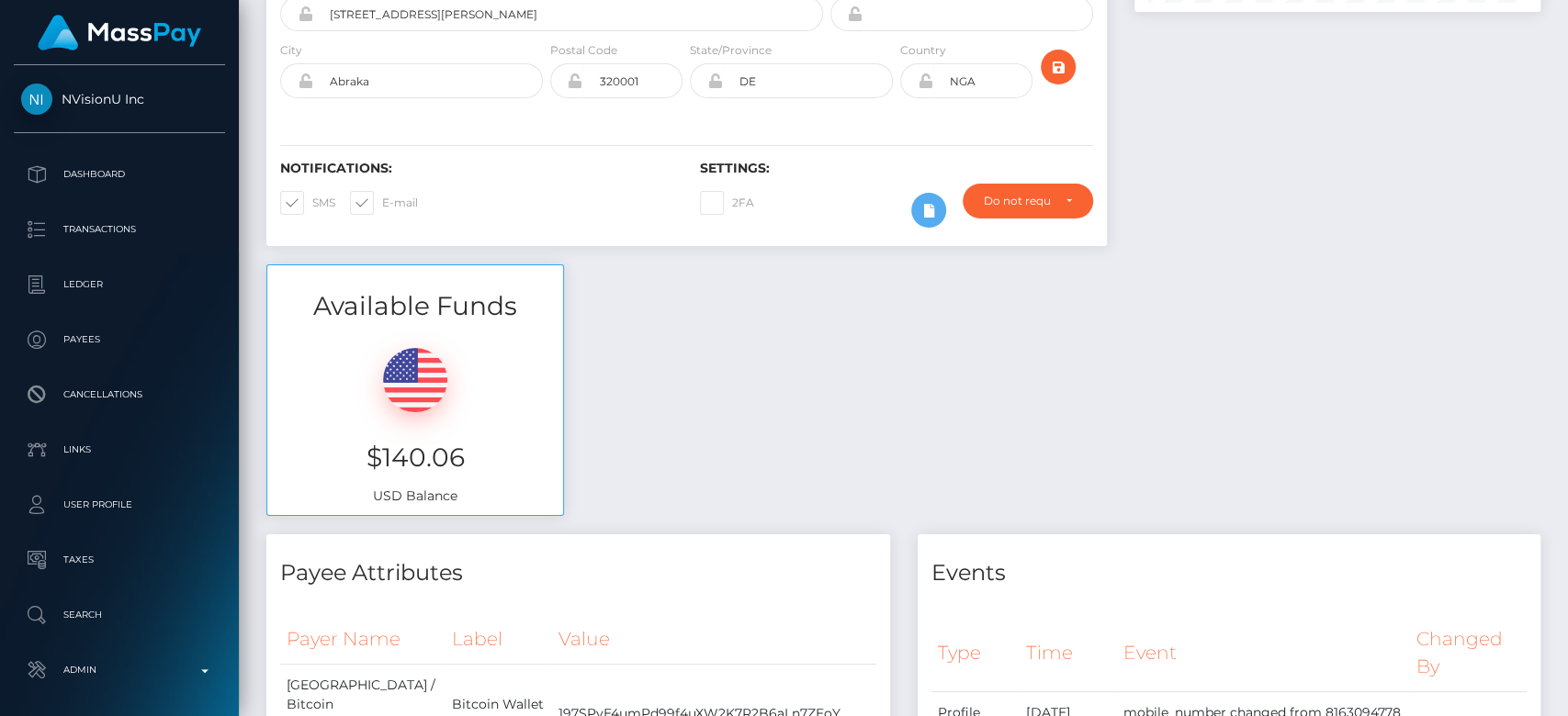
scroll to position [0, 0]
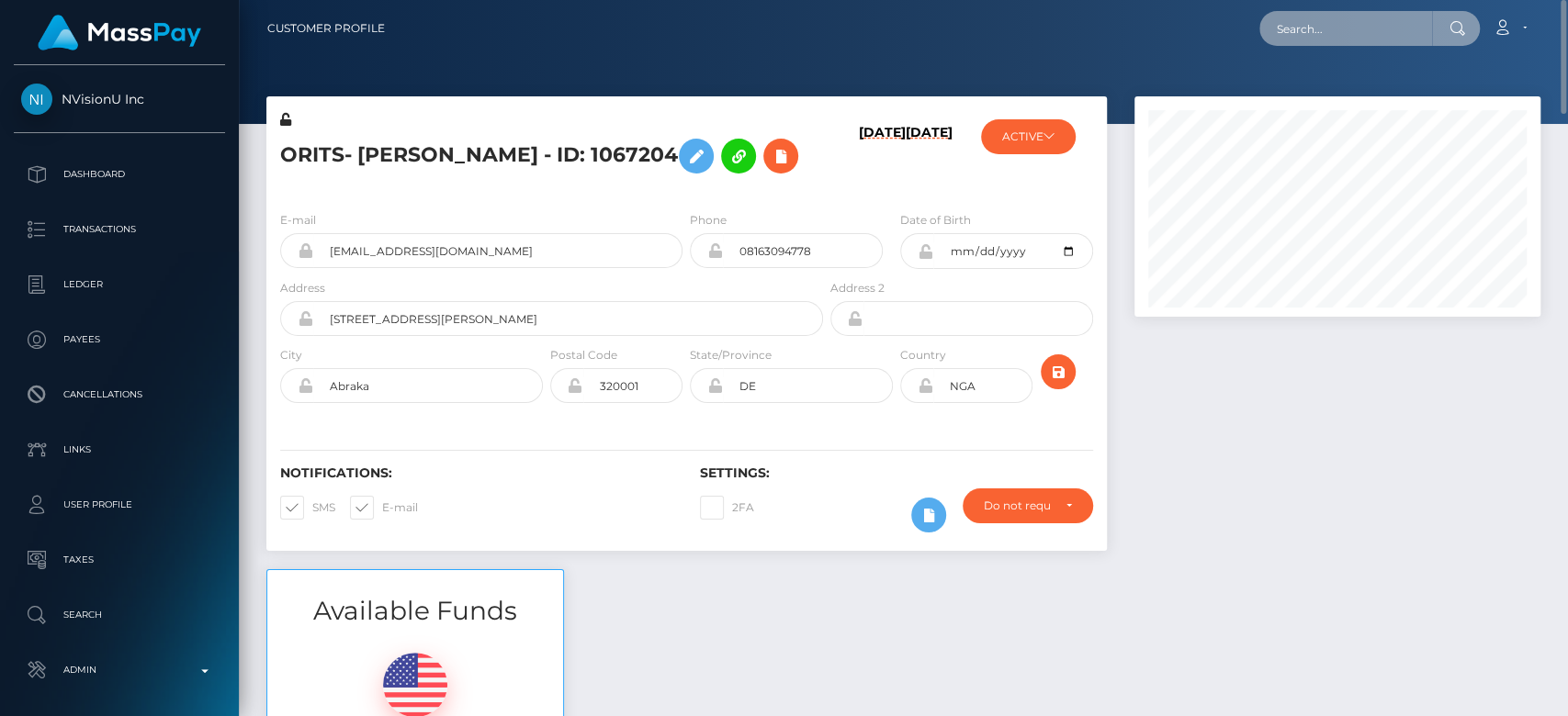
click at [1304, 42] on input "text" at bounding box center [1345, 28] width 173 height 35
paste input "brittanyadle@gmail.com"
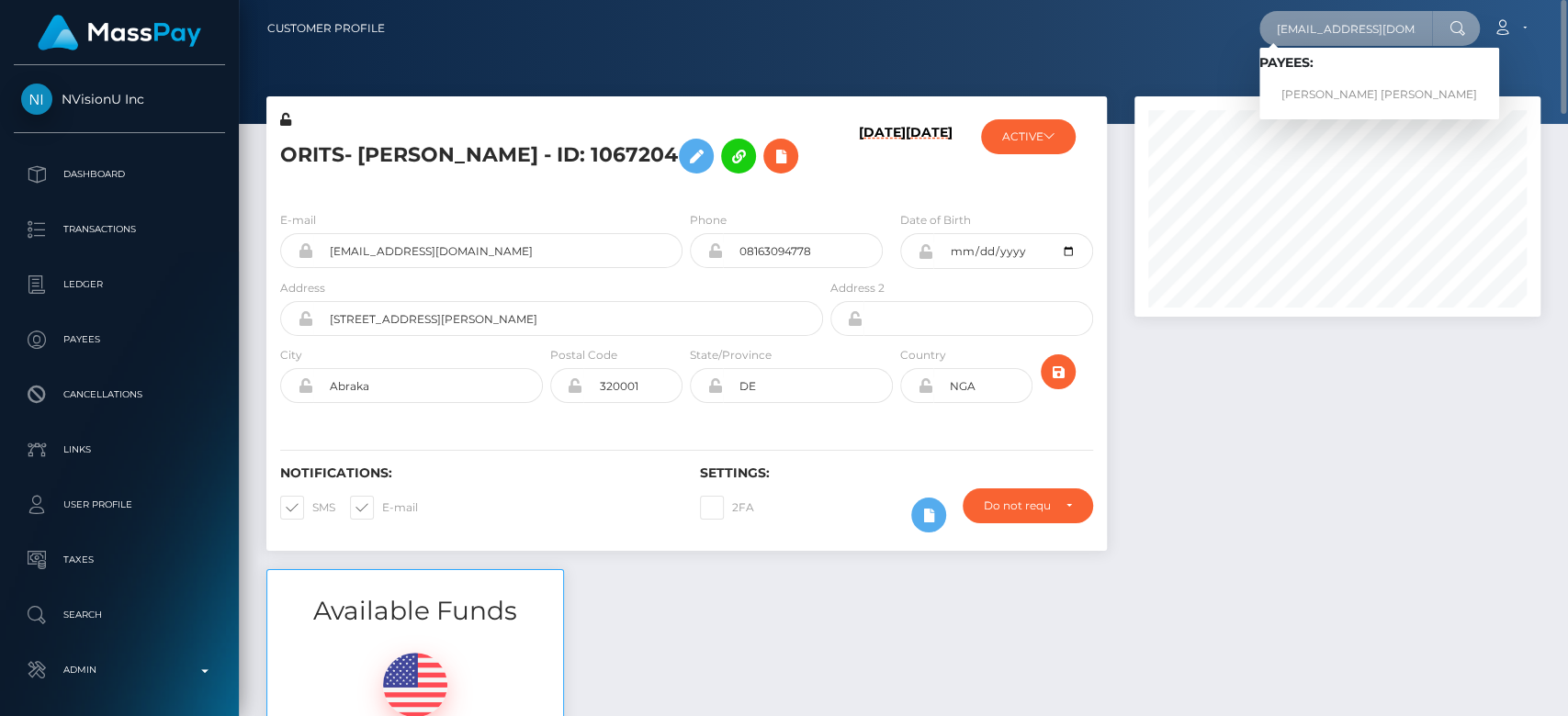
type input "[EMAIL_ADDRESS][DOMAIN_NAME]"
click at [1311, 86] on link "BRITTANY MARIE PARKER" at bounding box center [1378, 95] width 239 height 34
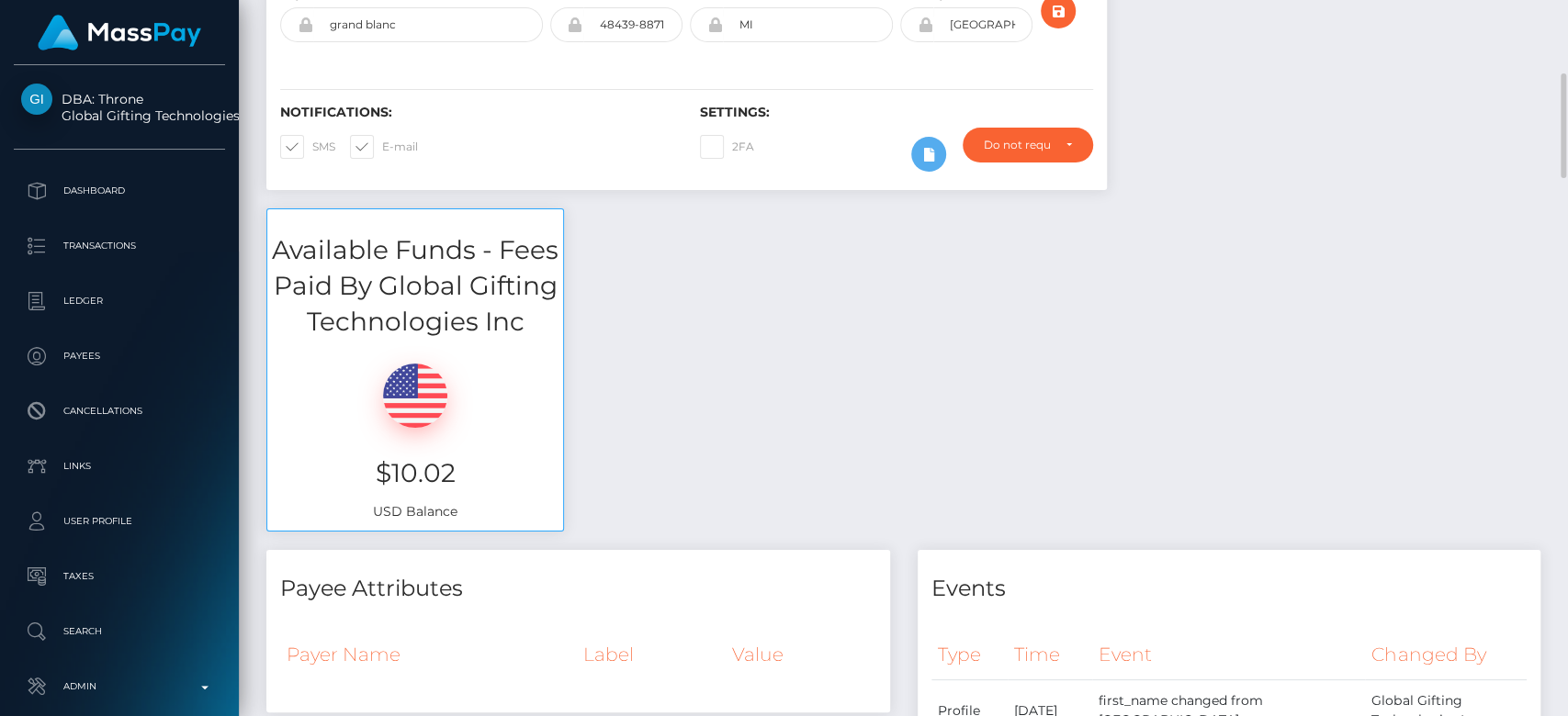
scroll to position [411, 0]
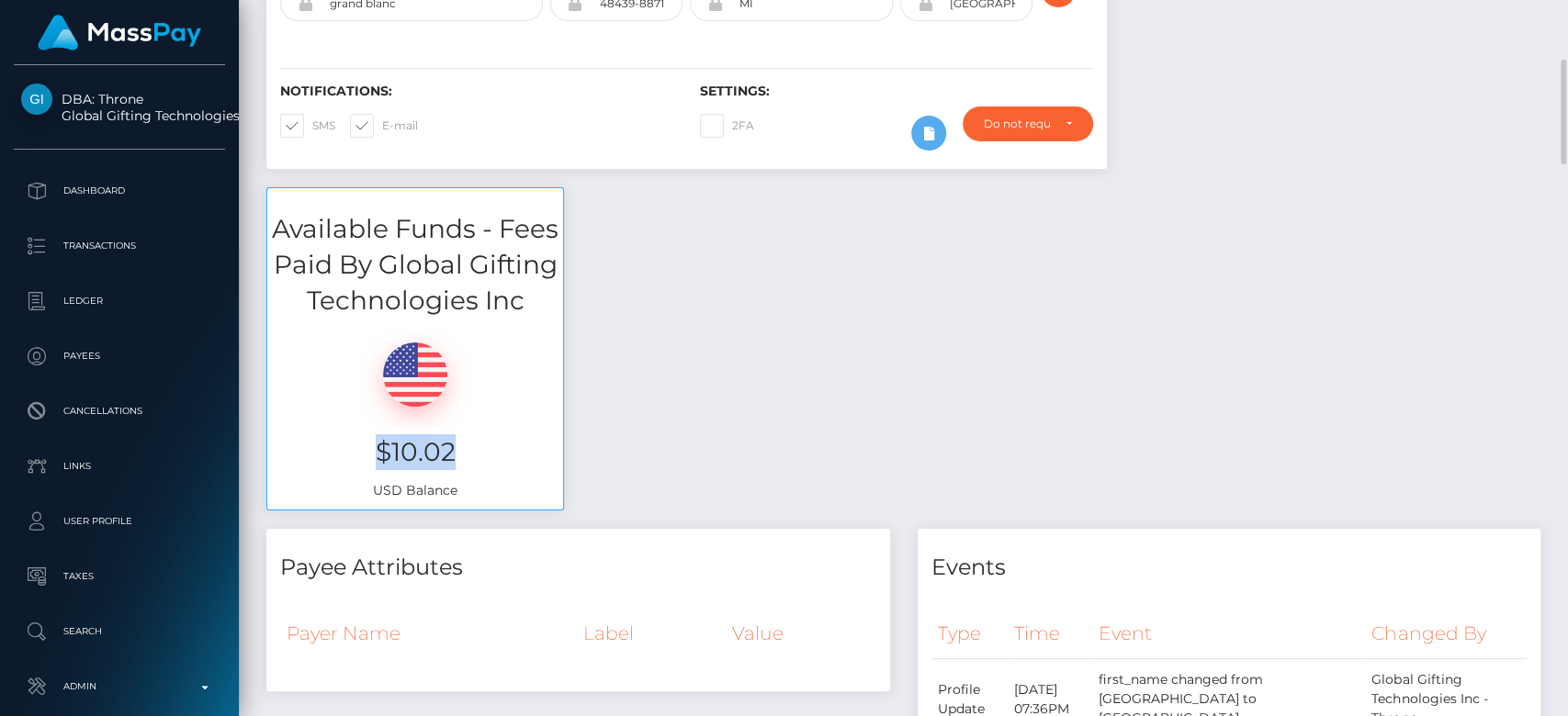
drag, startPoint x: 389, startPoint y: 437, endPoint x: 313, endPoint y: 429, distance: 76.4
click at [313, 429] on div "$10.02 USD Balance" at bounding box center [415, 414] width 295 height 190
copy h3 "$10.02"
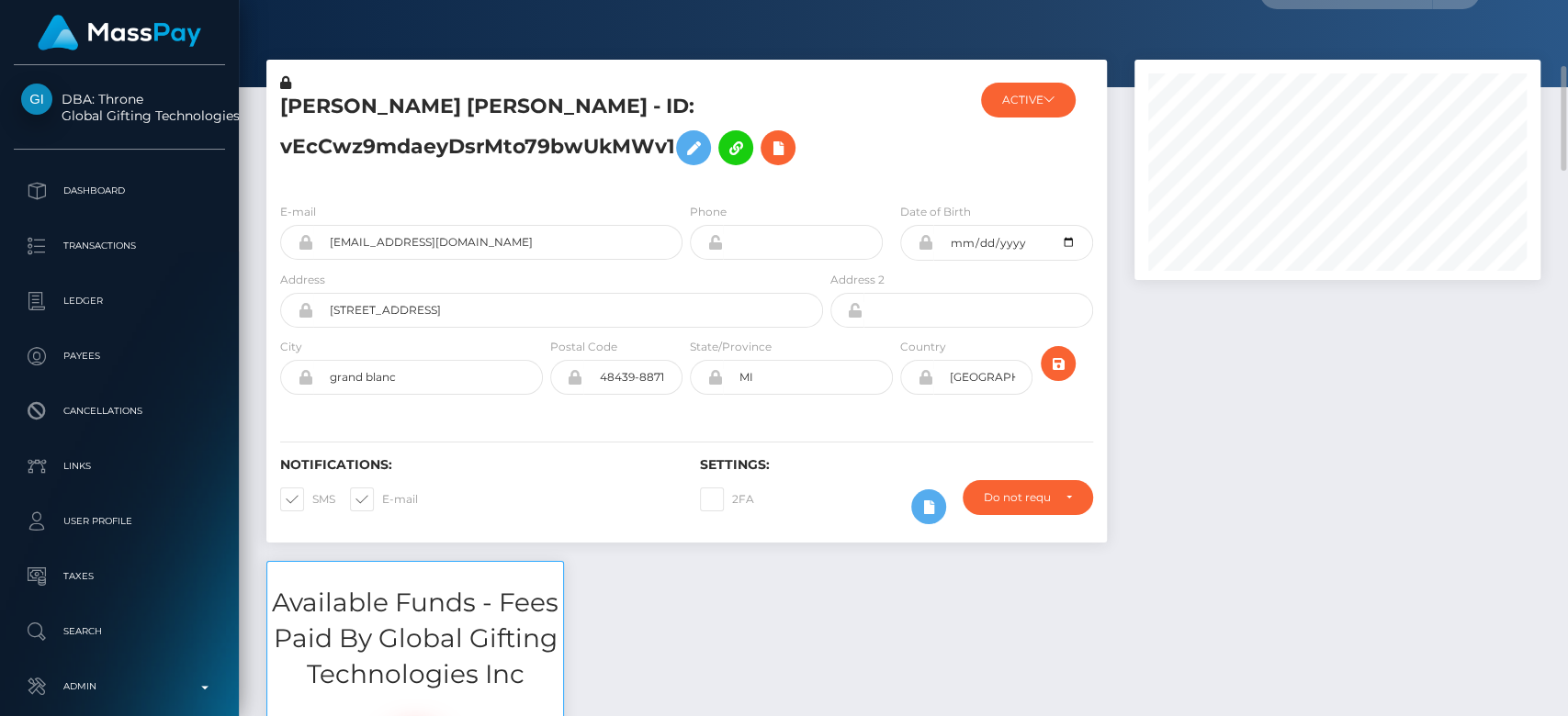
scroll to position [0, 0]
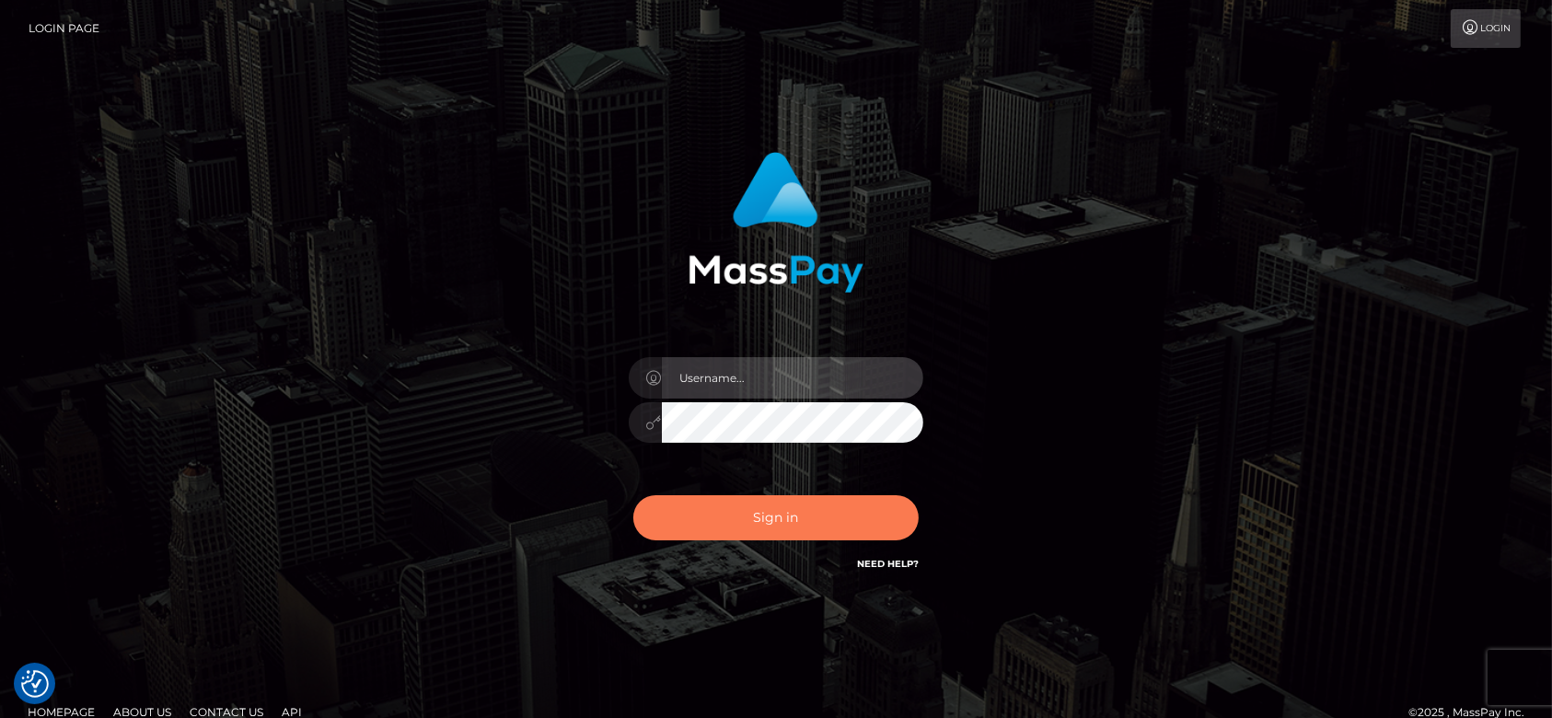
type input "[DOMAIN_NAME]"
click at [810, 510] on button "Sign in" at bounding box center [775, 517] width 285 height 45
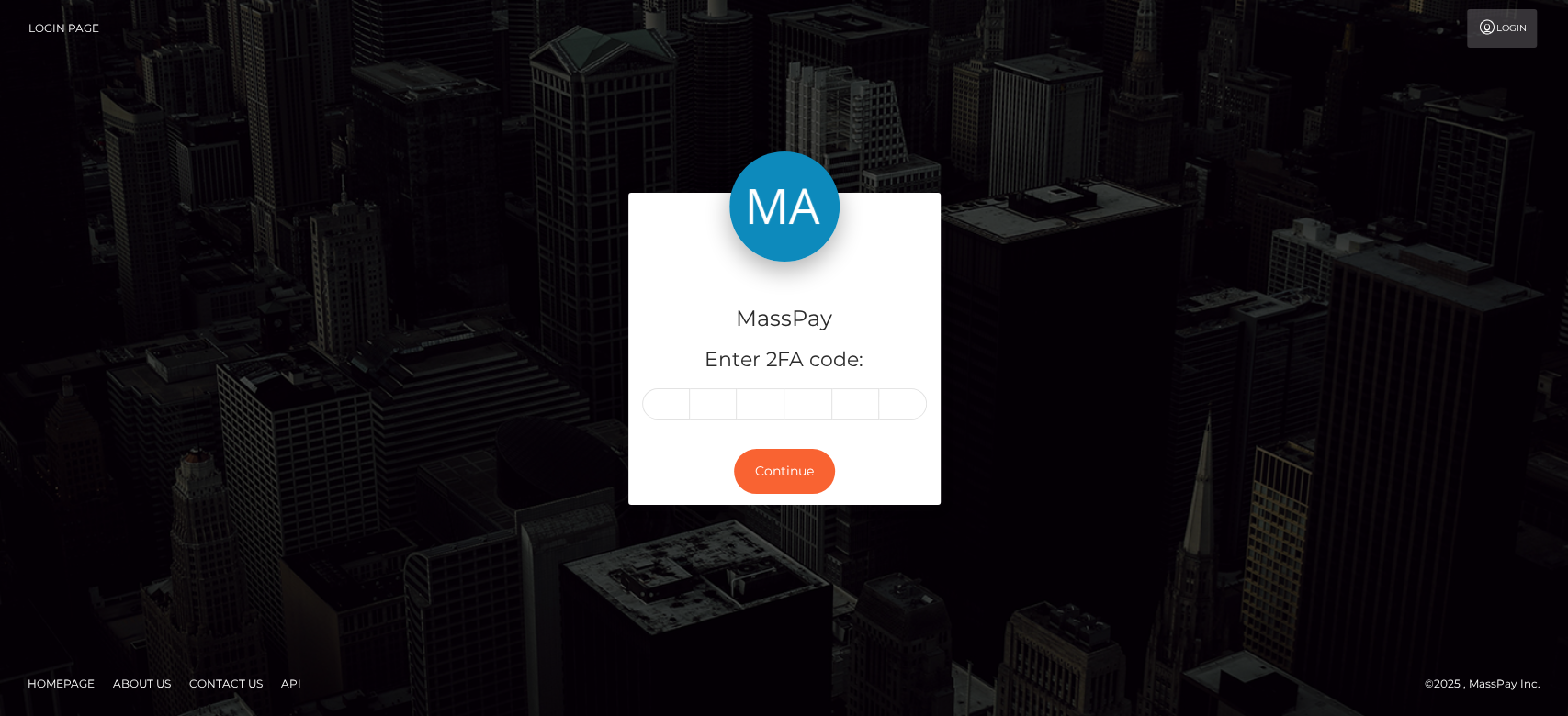
click at [668, 411] on input "text" at bounding box center [666, 403] width 48 height 31
type input "1"
type input "5"
type input "2"
type input "3"
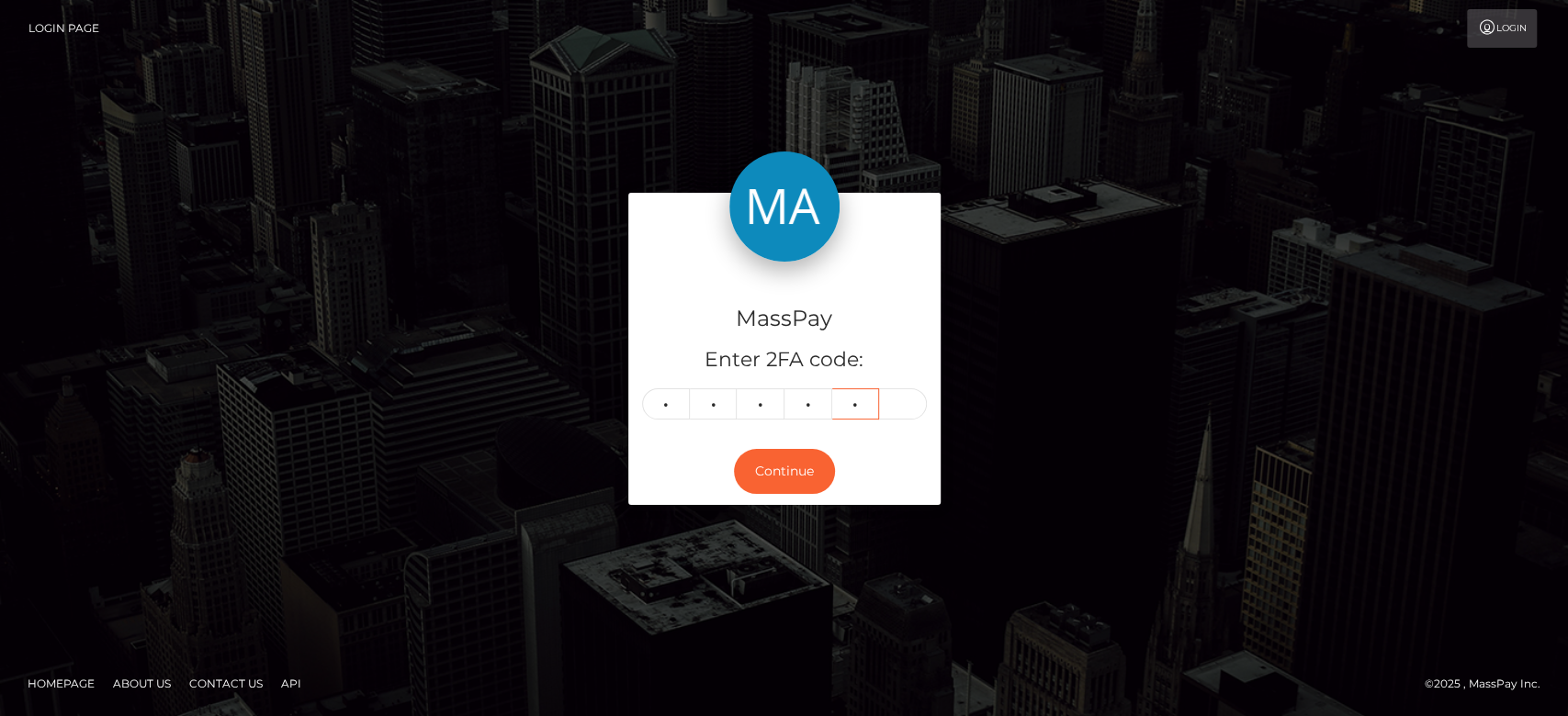
type input "6"
type input "7"
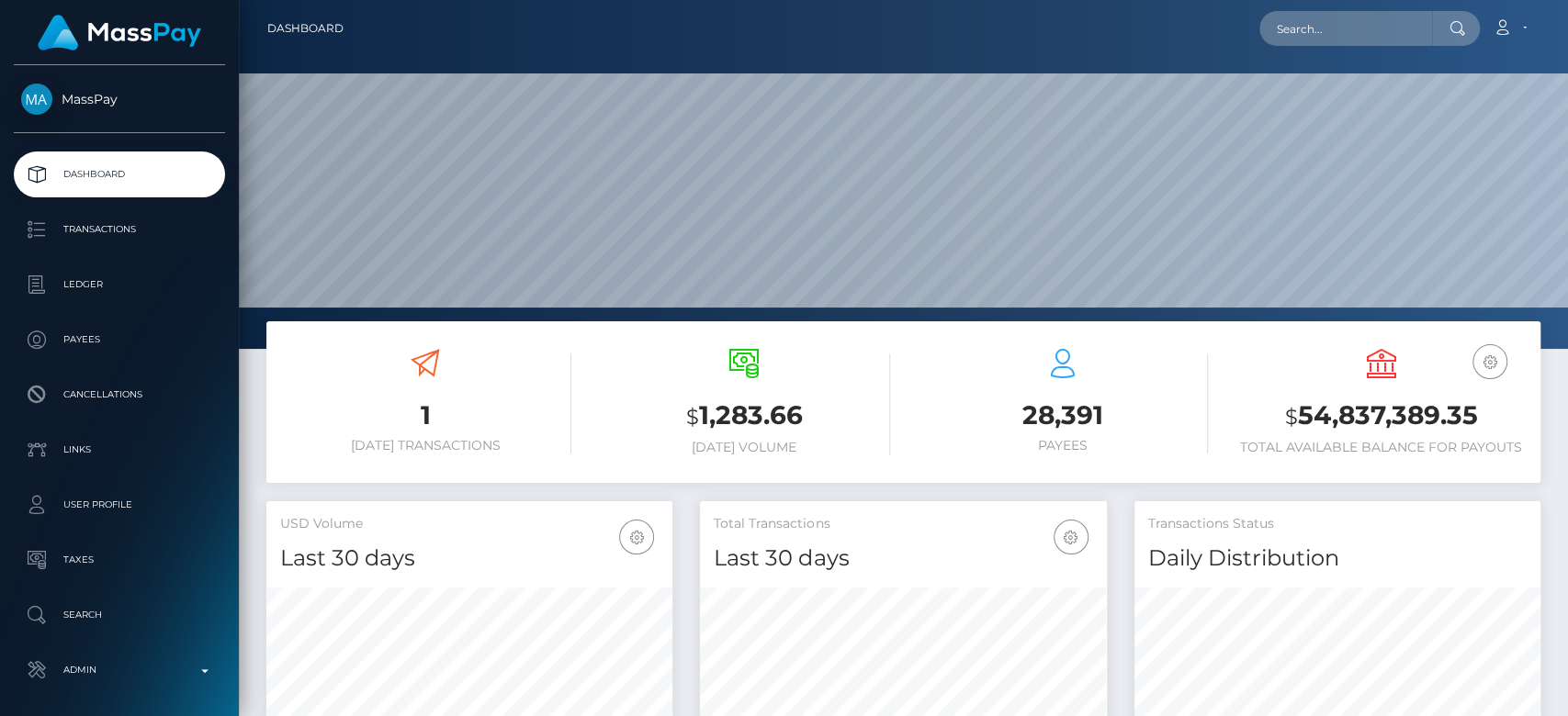
scroll to position [324, 406]
click at [1293, 31] on input "text" at bounding box center [1345, 28] width 173 height 35
paste input "ofmgp1996@gmail.com"
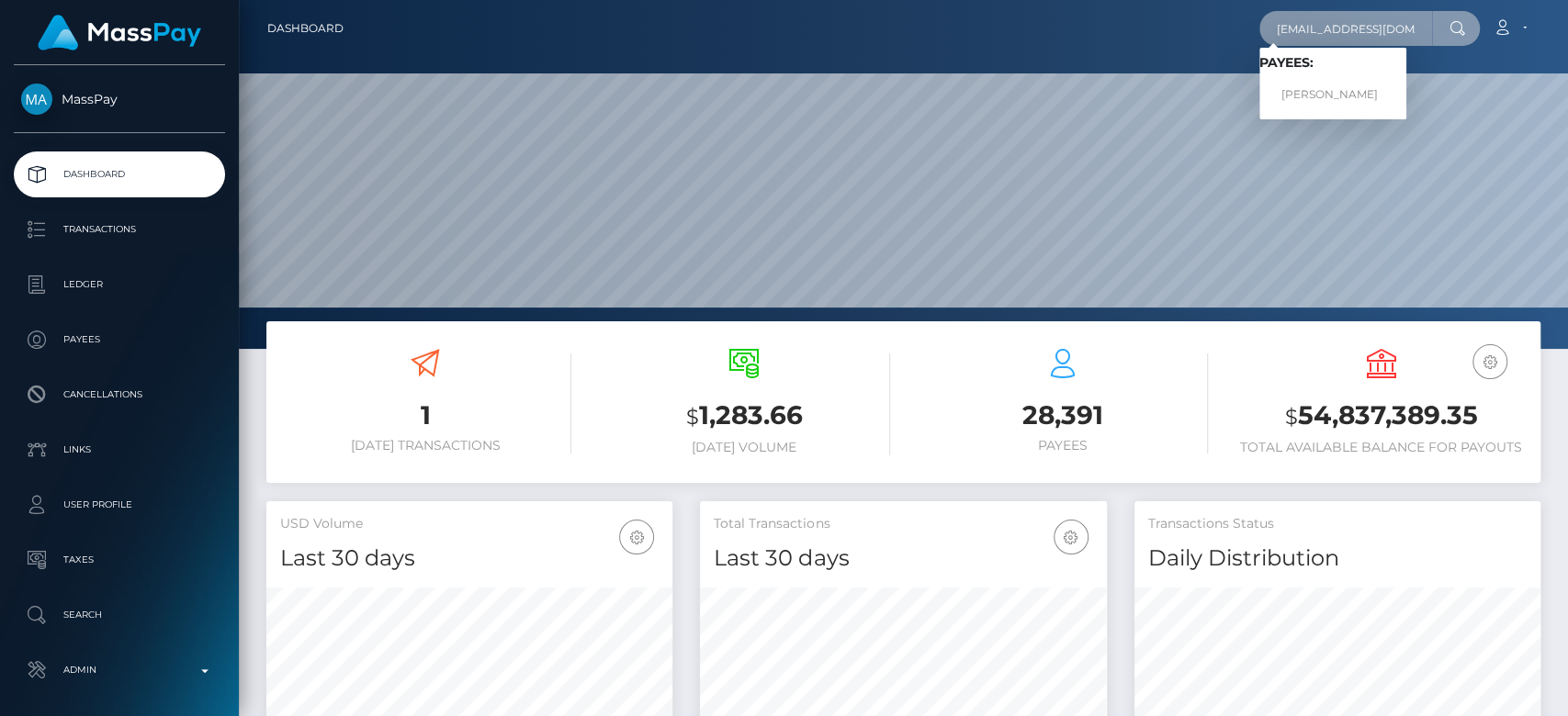
type input "ofmgp1996@gmail.com"
click at [1318, 89] on link "Guilherme Pescuma" at bounding box center [1332, 95] width 147 height 34
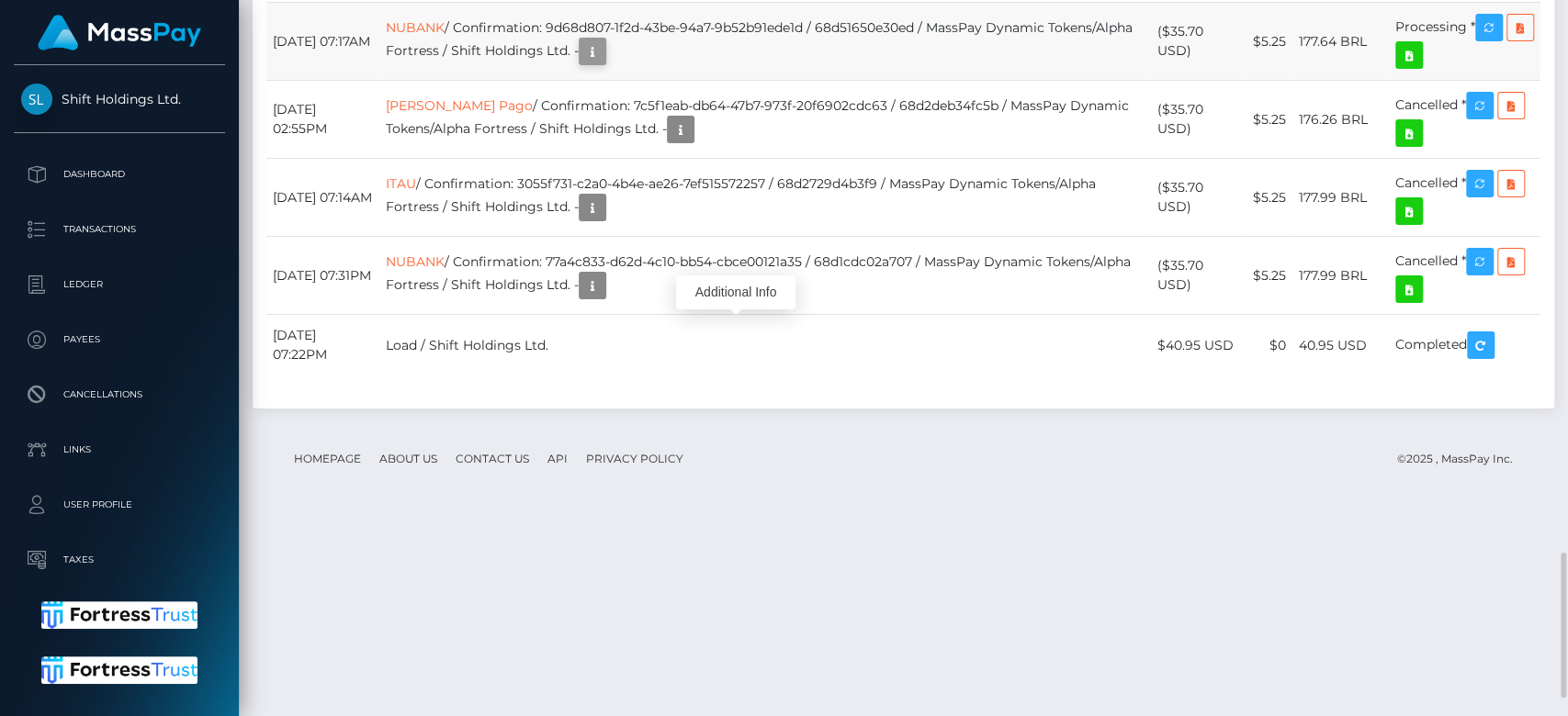
scroll to position [220, 406]
click at [603, 64] on icon "button" at bounding box center [592, 52] width 22 height 23
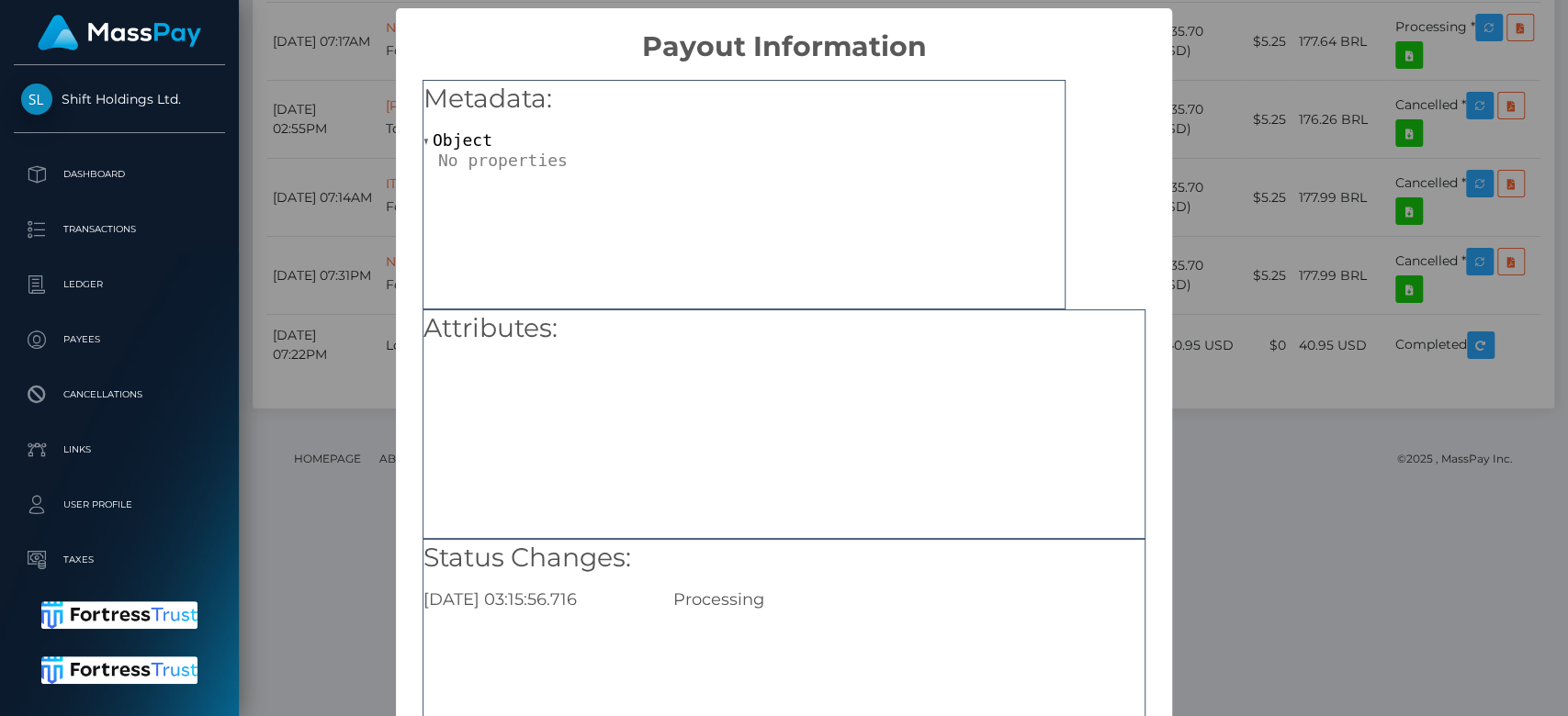
click at [1256, 398] on div "× Payout Information Metadata: Object Attributes: Status Changes: [DATE] 03:15:…" at bounding box center [784, 358] width 1568 height 716
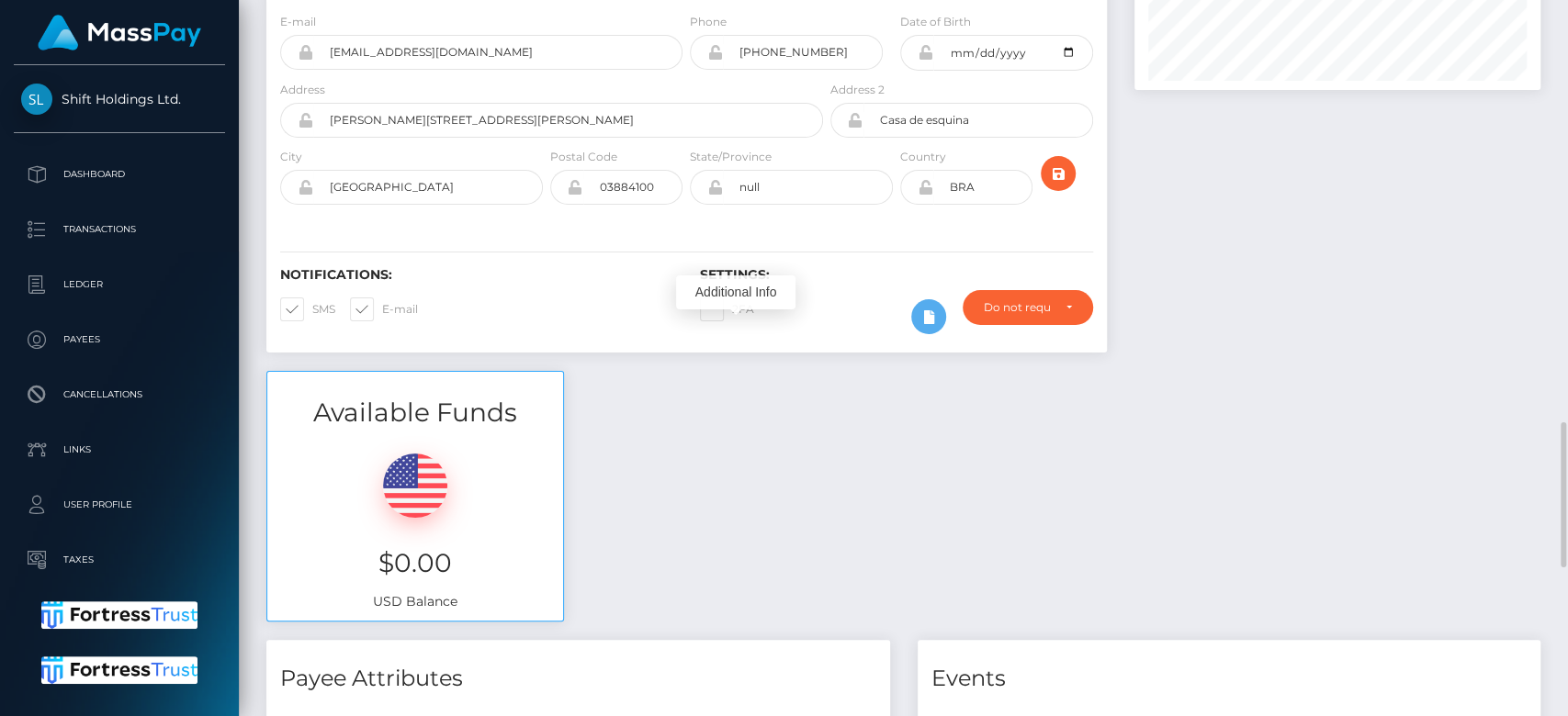
scroll to position [0, 0]
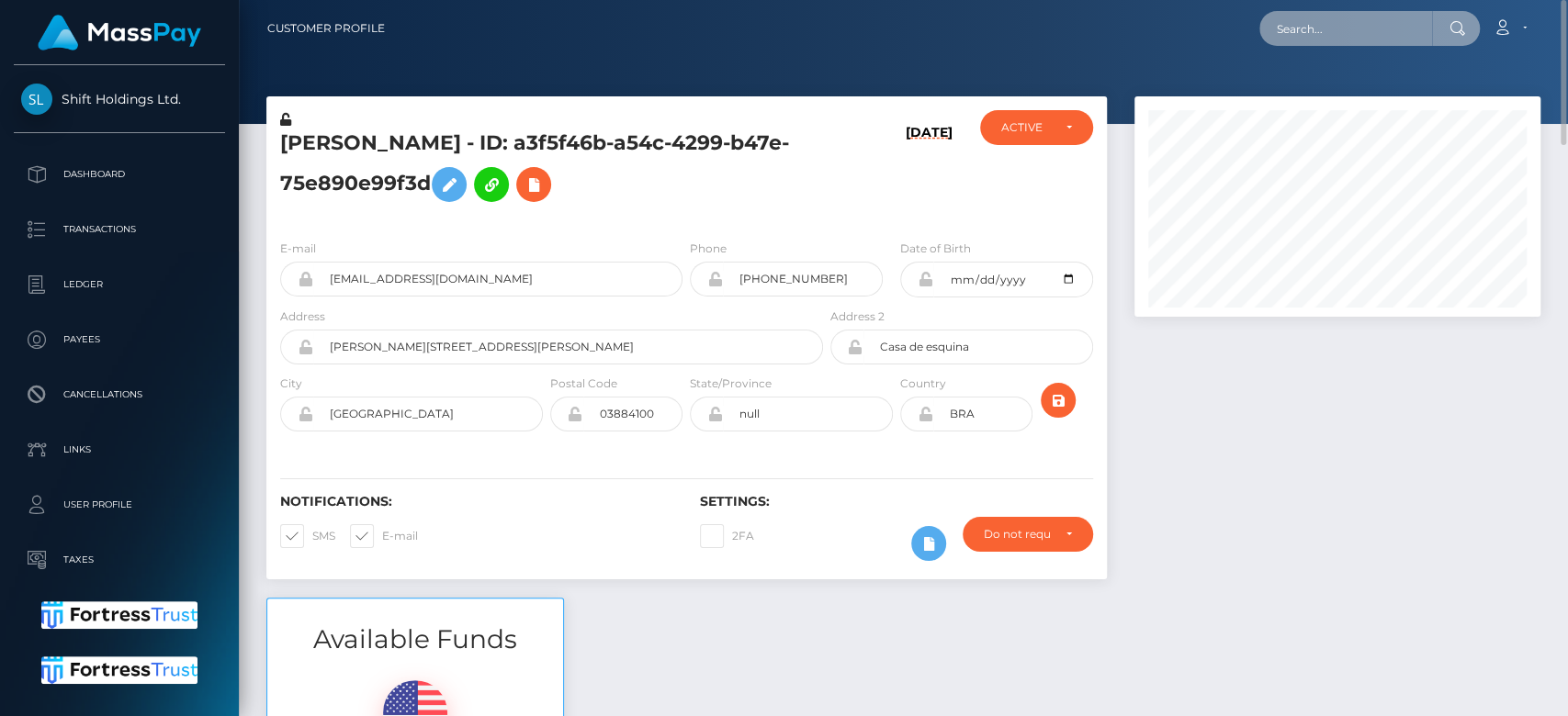
click at [1326, 29] on input "text" at bounding box center [1345, 28] width 173 height 35
paste input "[EMAIL_ADDRESS][DOMAIN_NAME]"
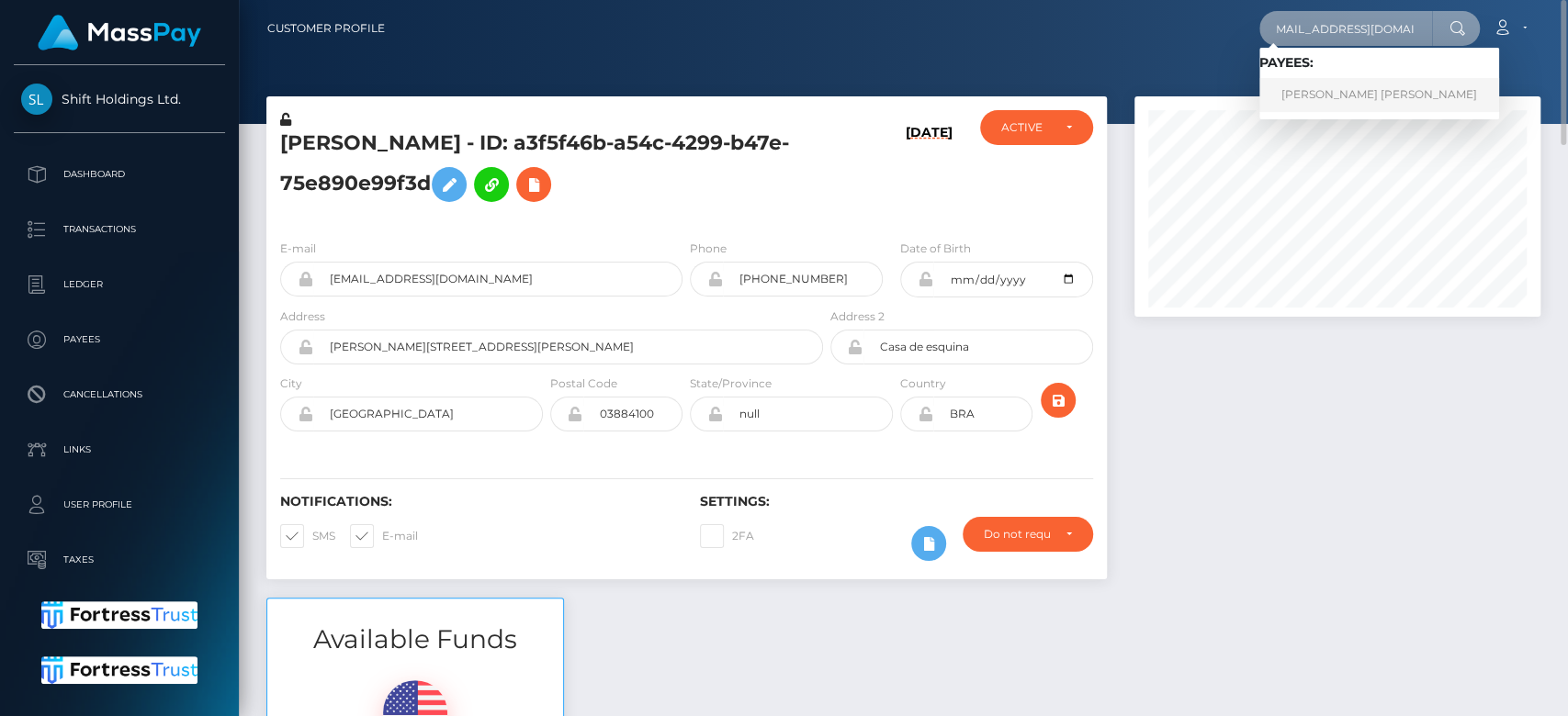
type input "[EMAIL_ADDRESS][DOMAIN_NAME]"
click at [1318, 91] on link "[PERSON_NAME] [PERSON_NAME]" at bounding box center [1378, 95] width 239 height 34
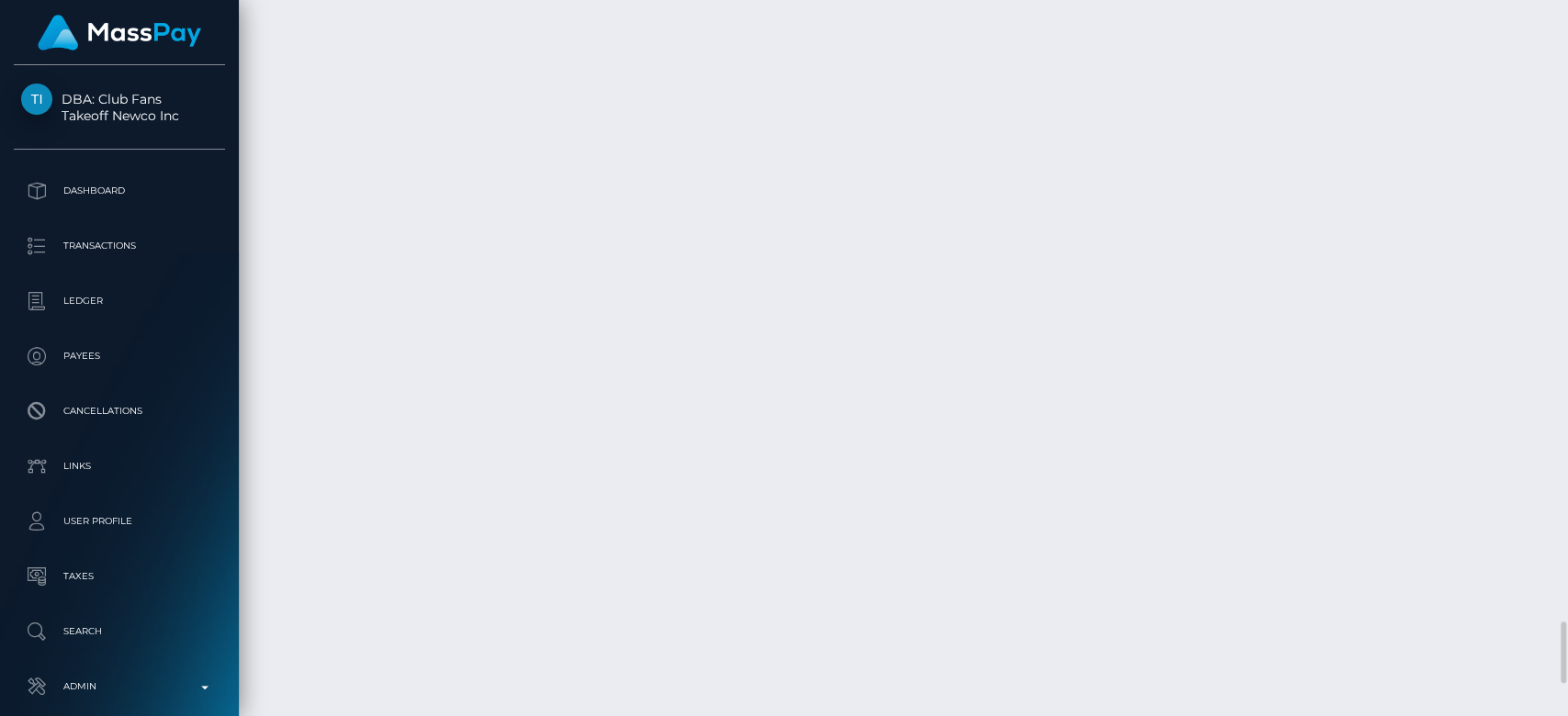
scroll to position [7159, 0]
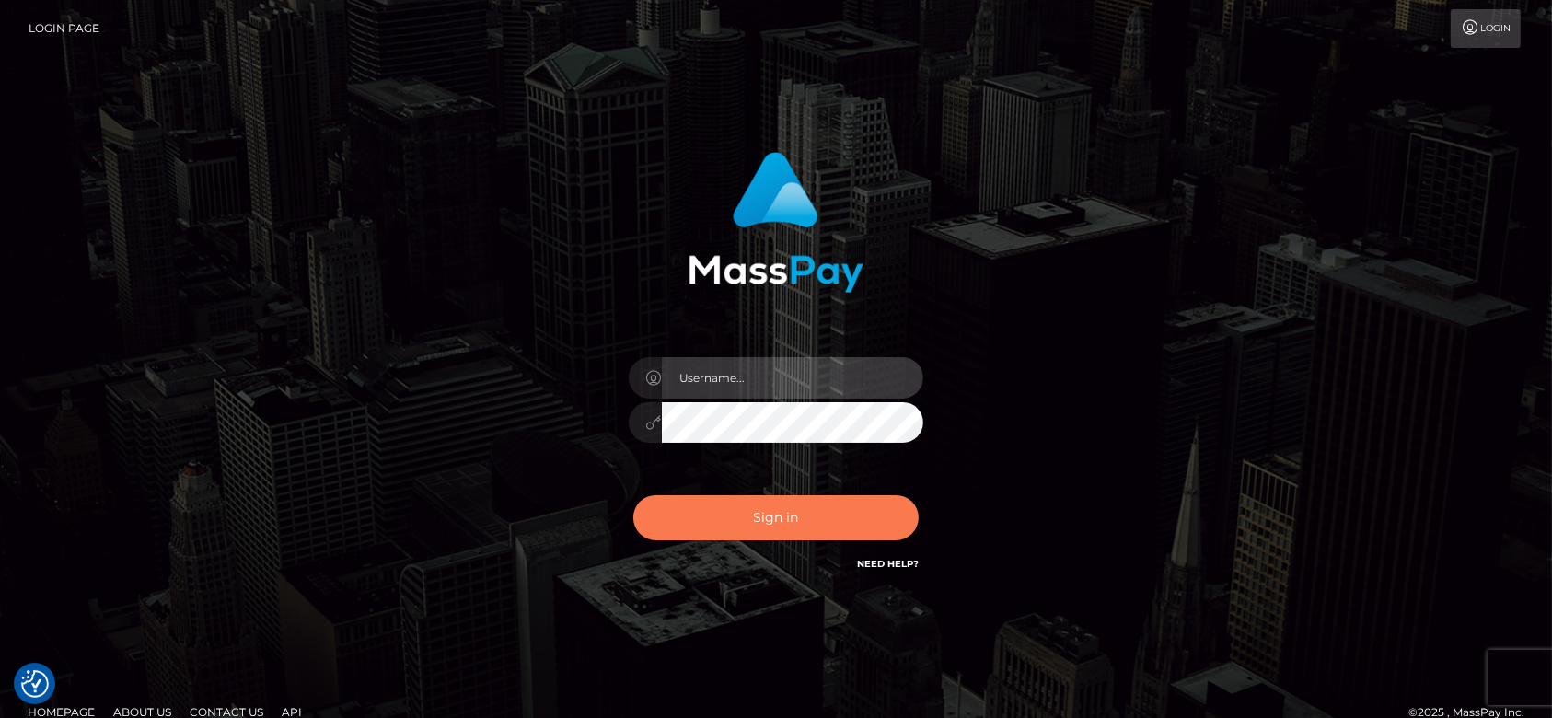
type input "[DOMAIN_NAME]"
click at [823, 518] on button "Sign in" at bounding box center [775, 517] width 285 height 45
type input "[DOMAIN_NAME]"
click at [708, 522] on button "Sign in" at bounding box center [775, 517] width 285 height 45
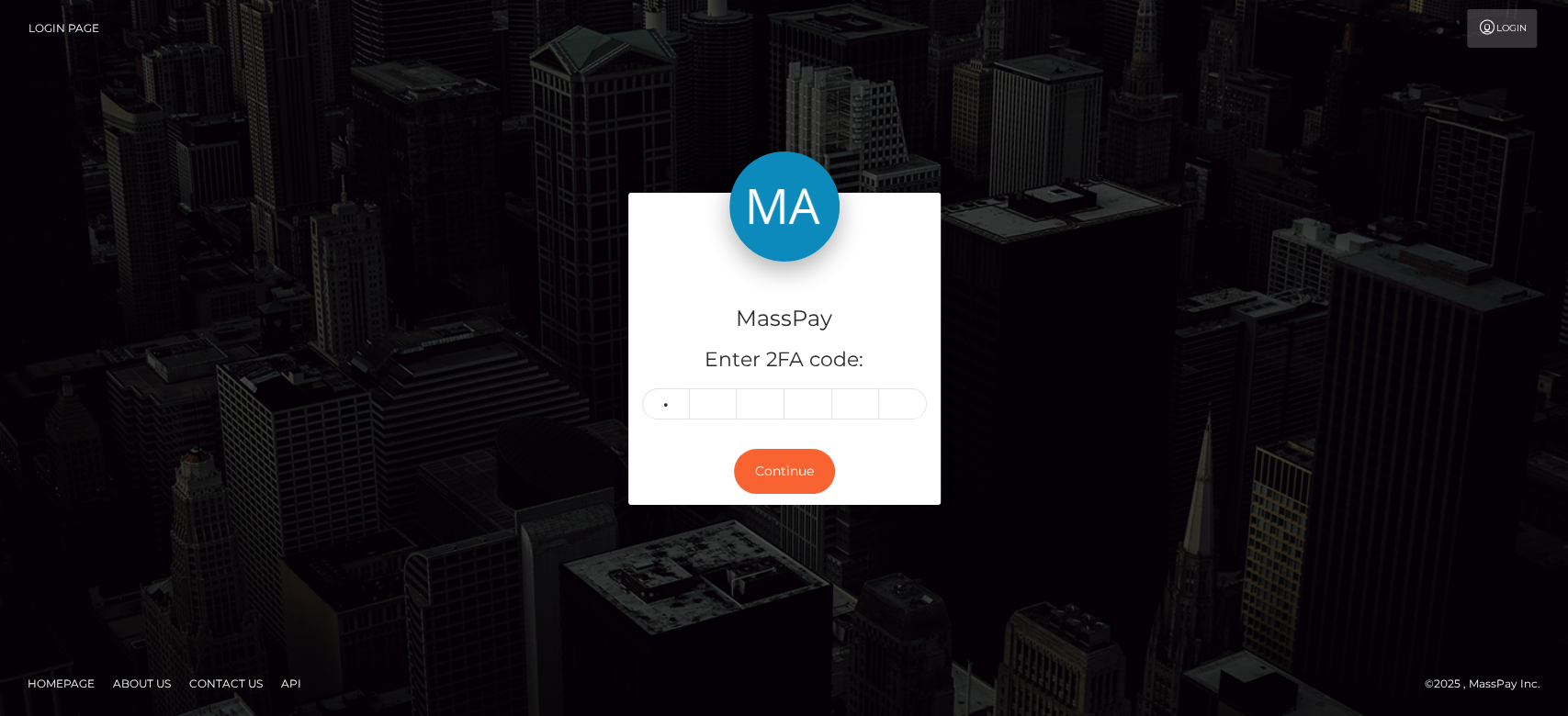
type input "3"
type input "8"
type input "4"
type input "3"
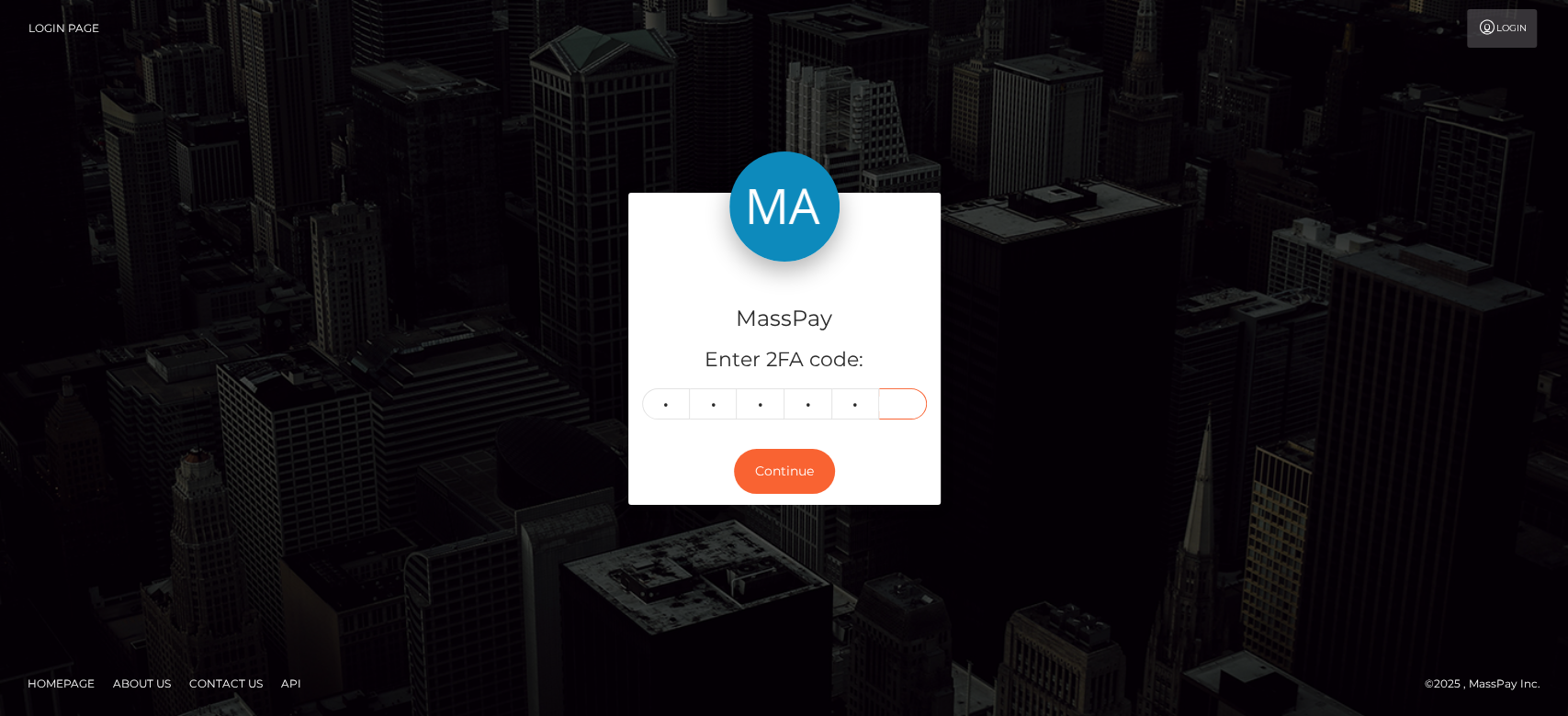
type input "5"
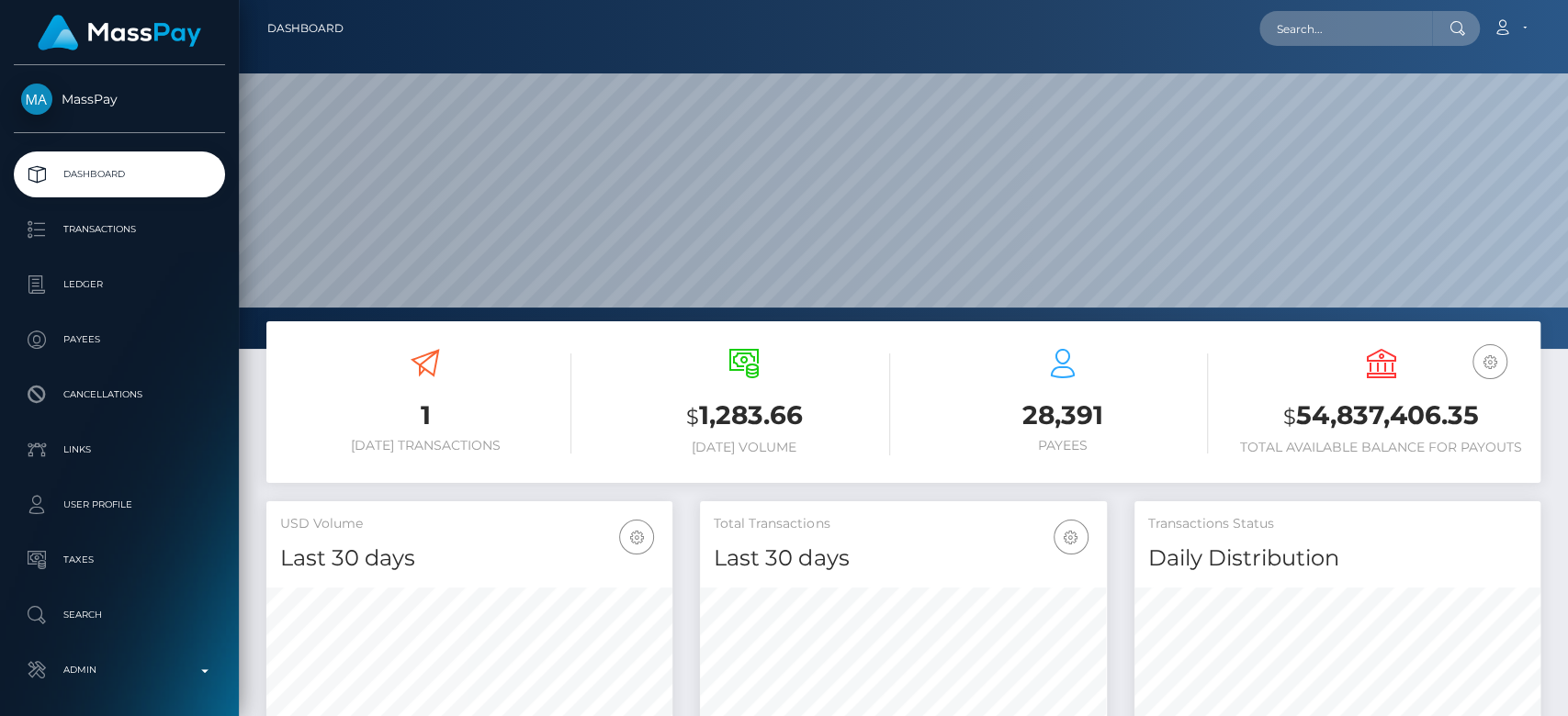
scroll to position [324, 406]
click at [1373, 11] on input "text" at bounding box center [1345, 28] width 173 height 35
paste input "hotlabtgn@gmail.com"
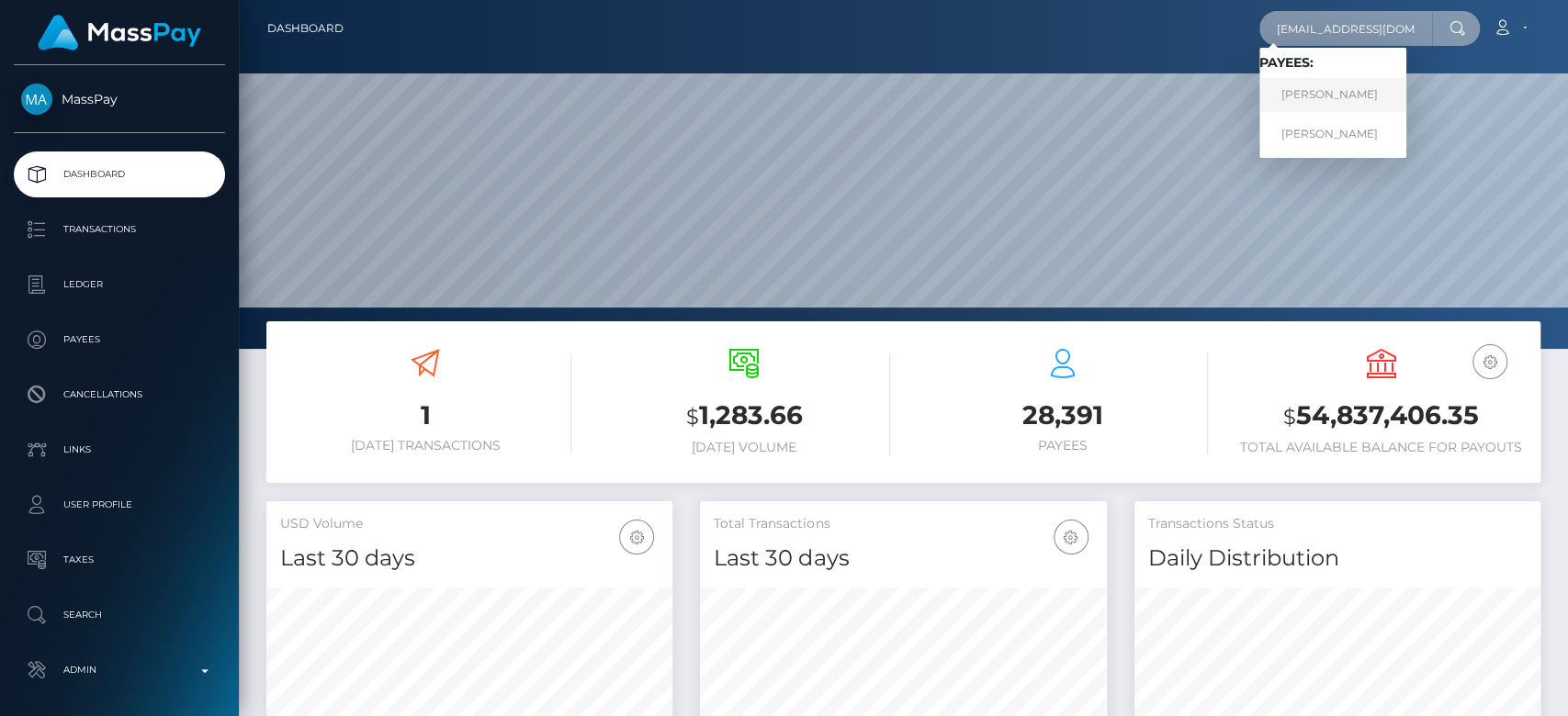
type input "hotlabtgn@gmail.com"
click at [1307, 106] on link "Veronika Homaiko" at bounding box center [1332, 95] width 147 height 34
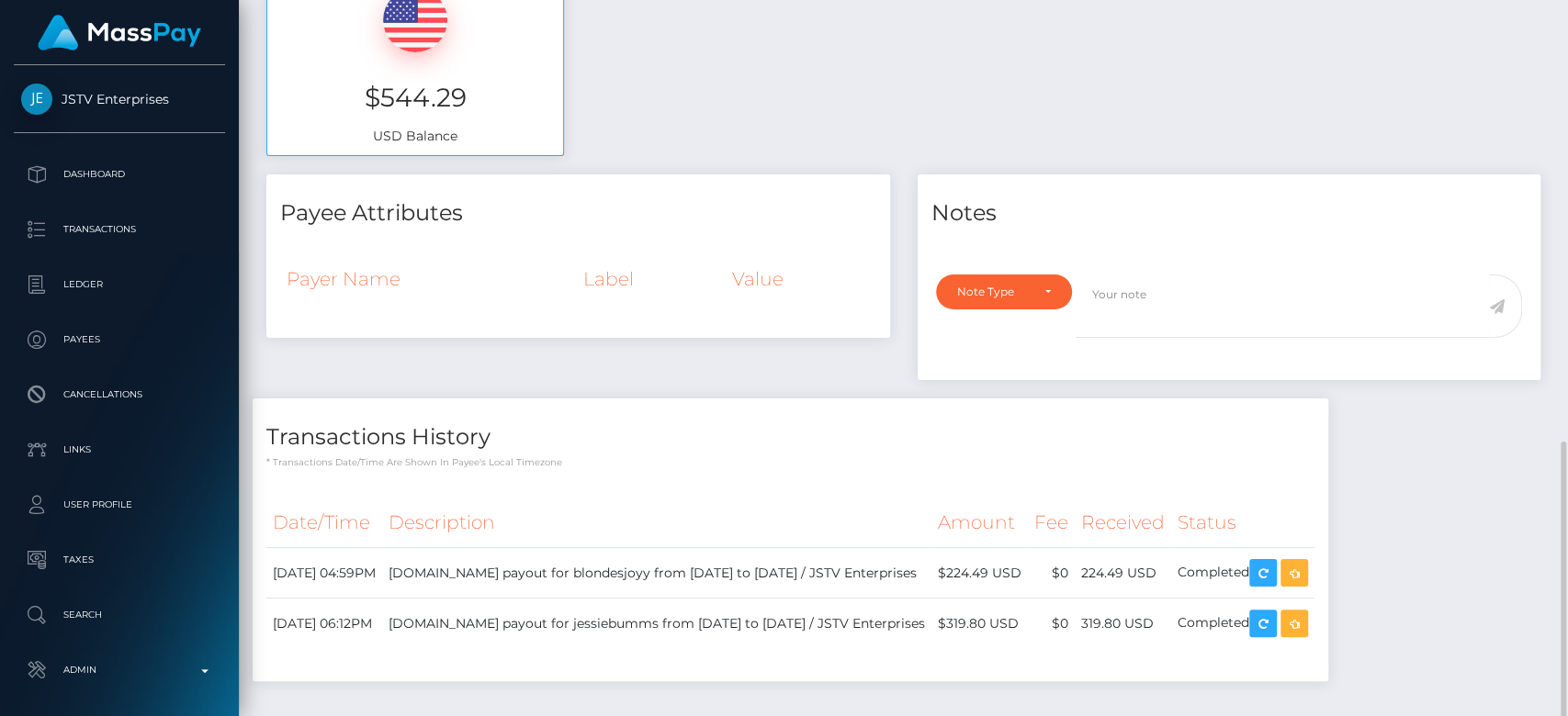
scroll to position [764, 0]
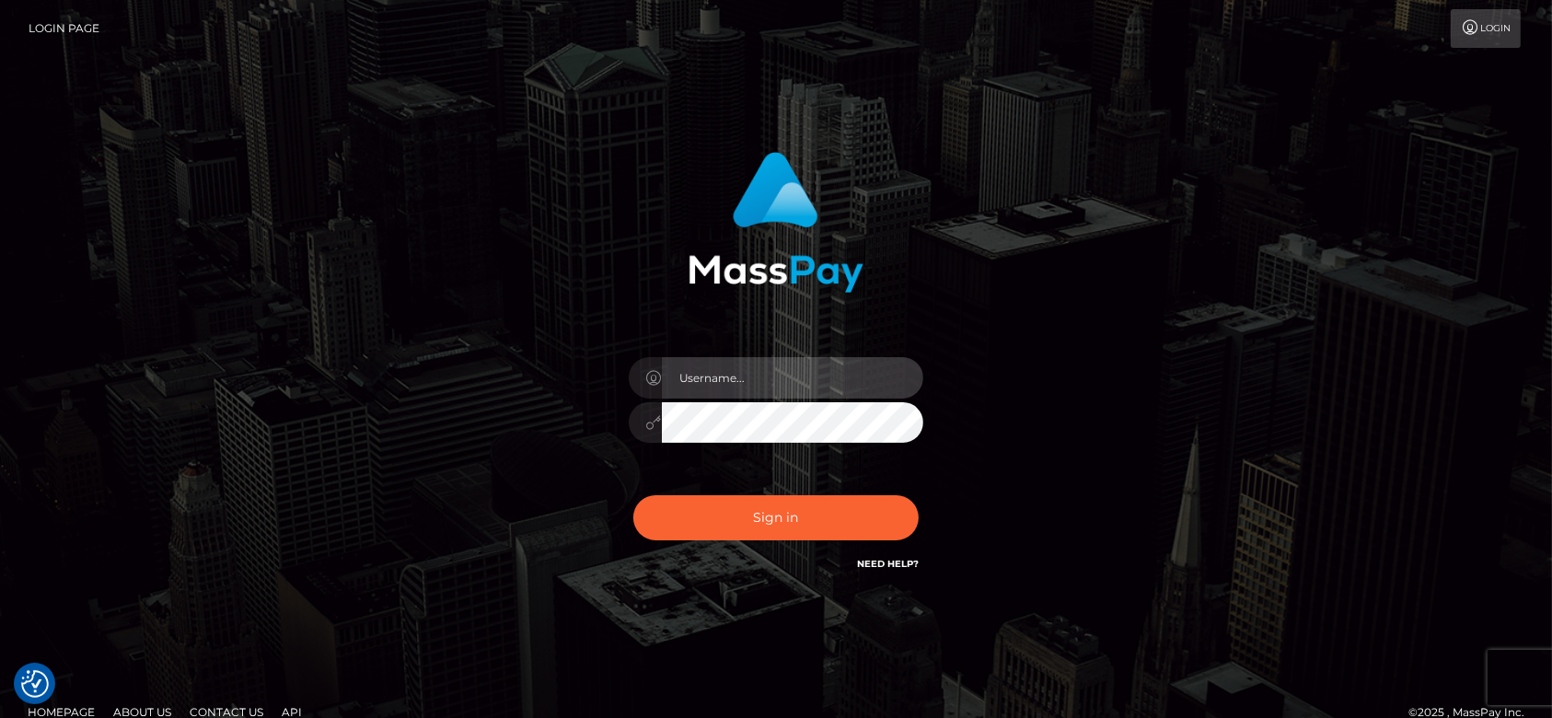
type input "[DOMAIN_NAME]"
click at [784, 369] on input "[DOMAIN_NAME]" at bounding box center [792, 377] width 261 height 41
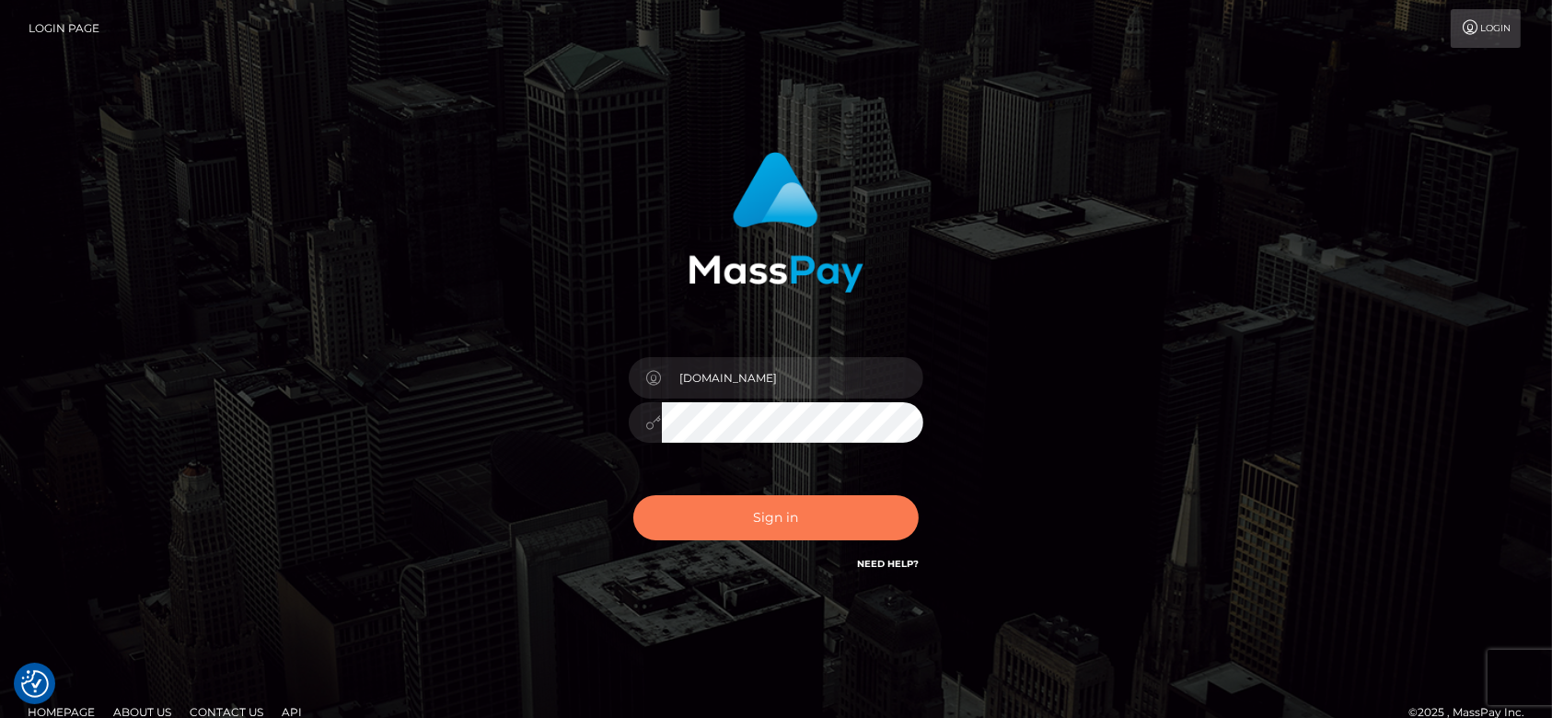
click at [781, 517] on button "Sign in" at bounding box center [775, 517] width 285 height 45
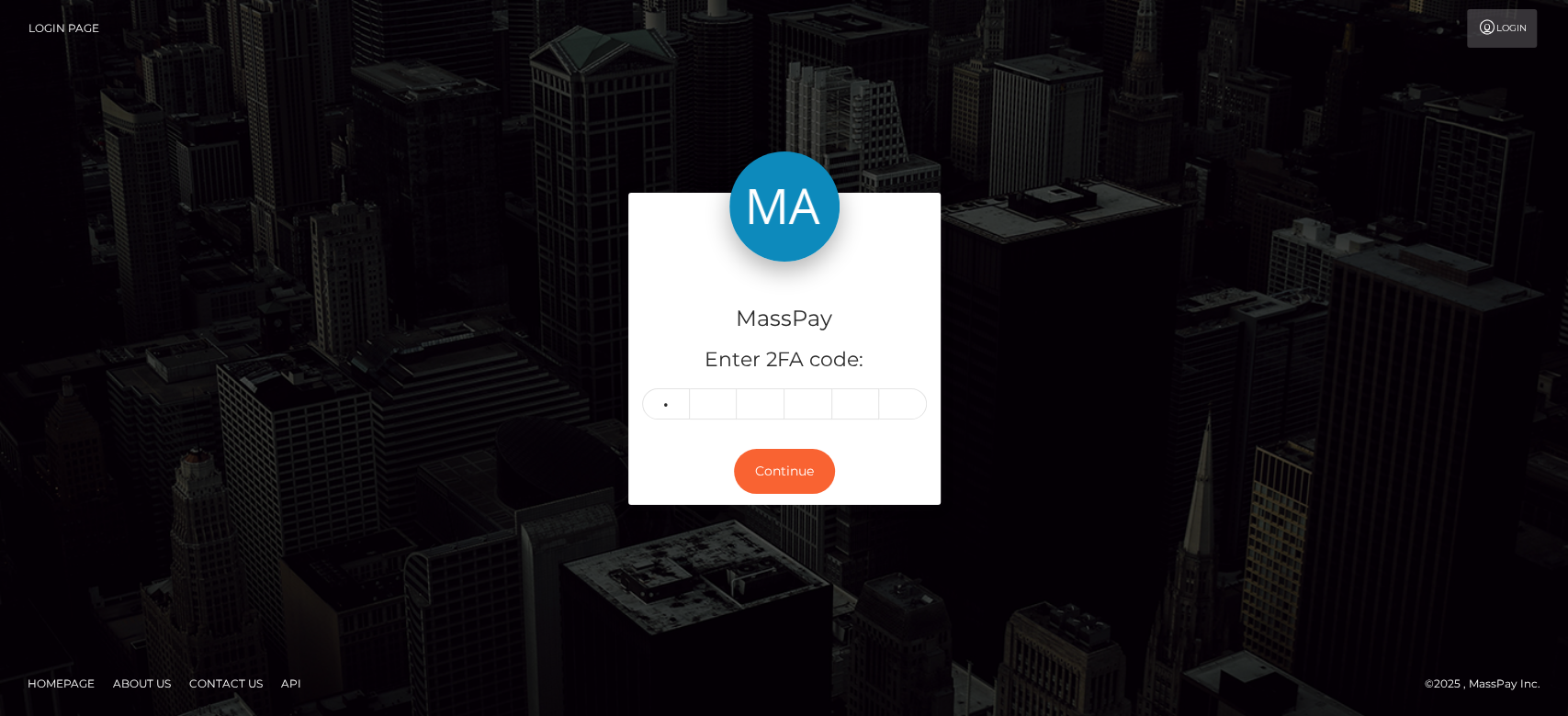
type input "5"
type input "4"
type input "5"
type input "2"
type input "9"
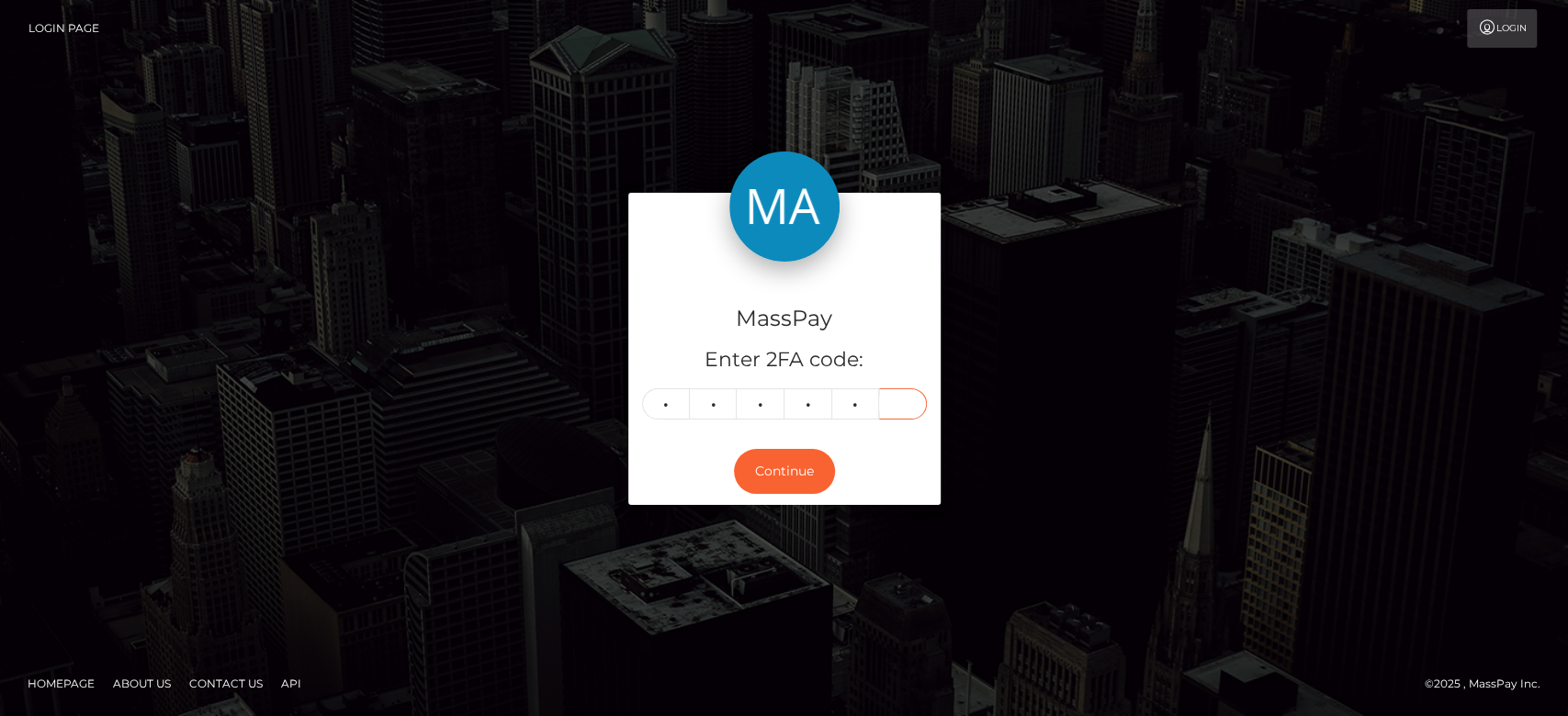
type input "1"
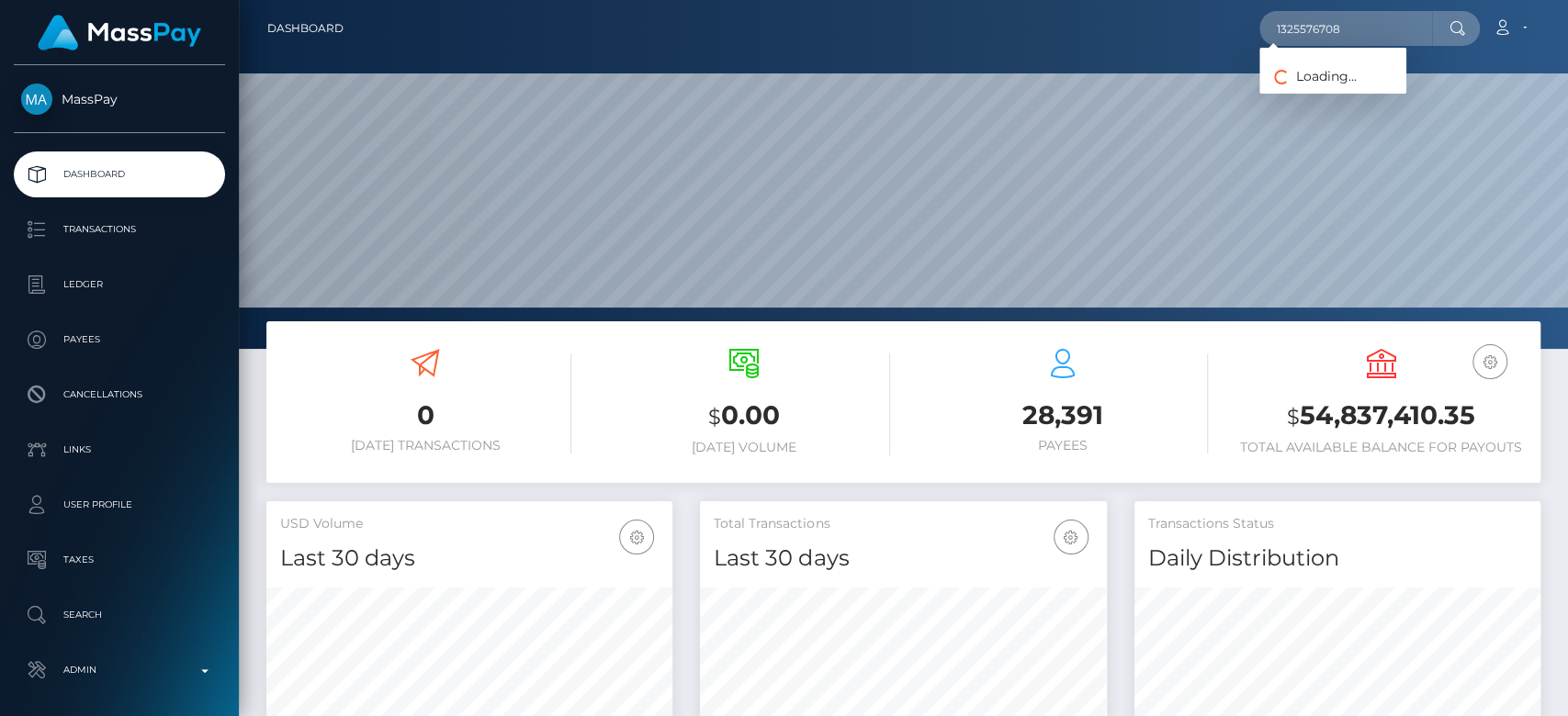
scroll to position [324, 406]
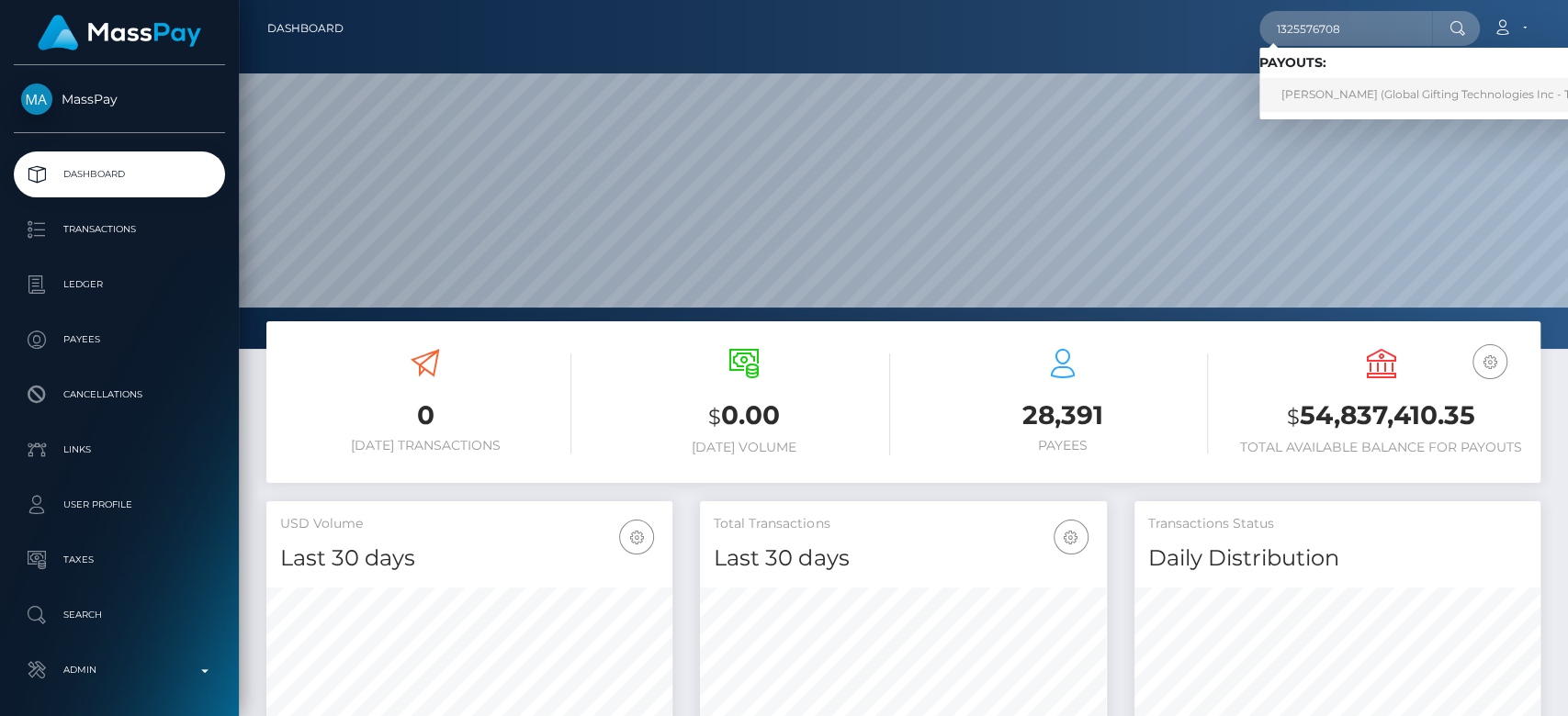
click at [1373, 92] on link "SEEMA RAI (Global Gifting Technologies Inc - Throne)" at bounding box center [1443, 95] width 370 height 34
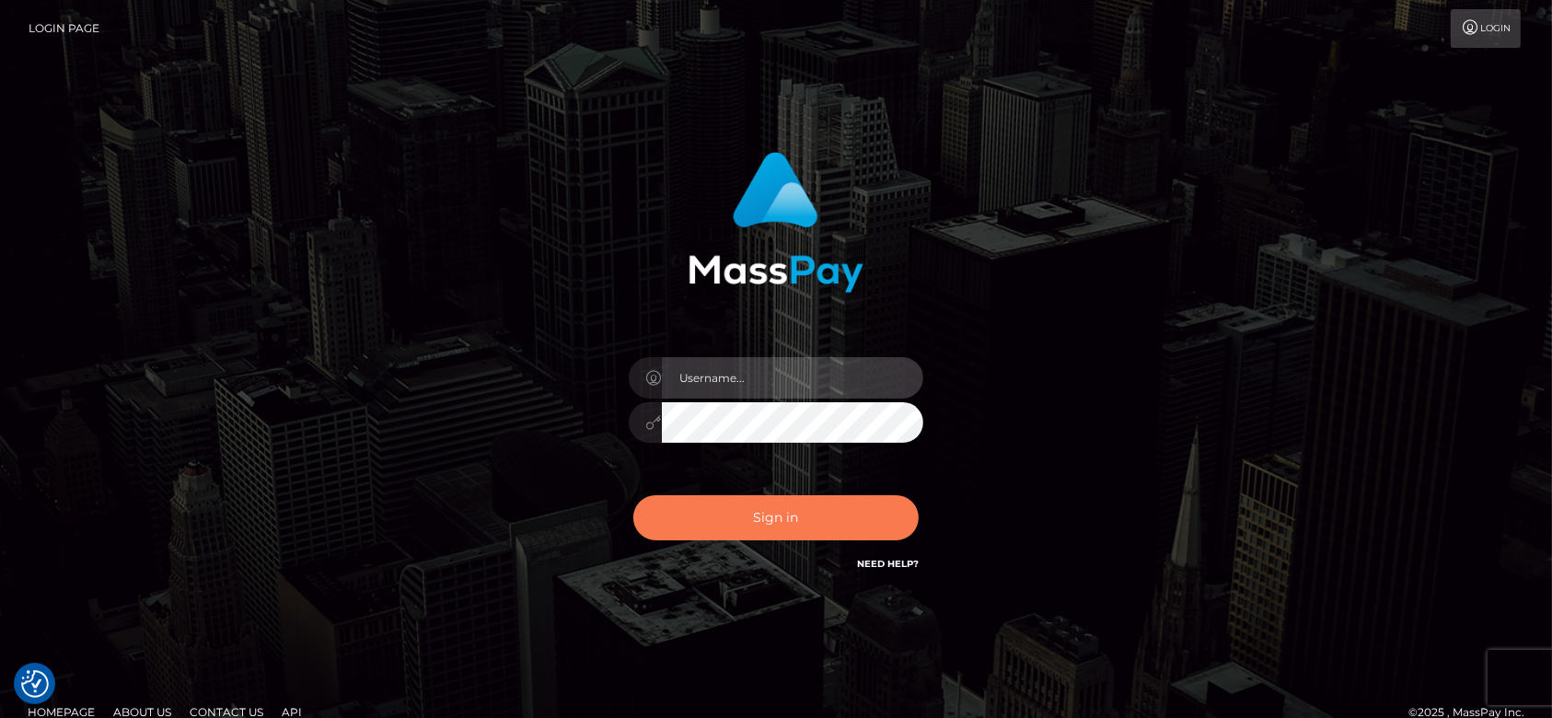
type input "[DOMAIN_NAME]"
click at [796, 529] on button "Sign in" at bounding box center [775, 517] width 285 height 45
type input "[DOMAIN_NAME]"
click at [726, 507] on button "Sign in" at bounding box center [775, 517] width 285 height 45
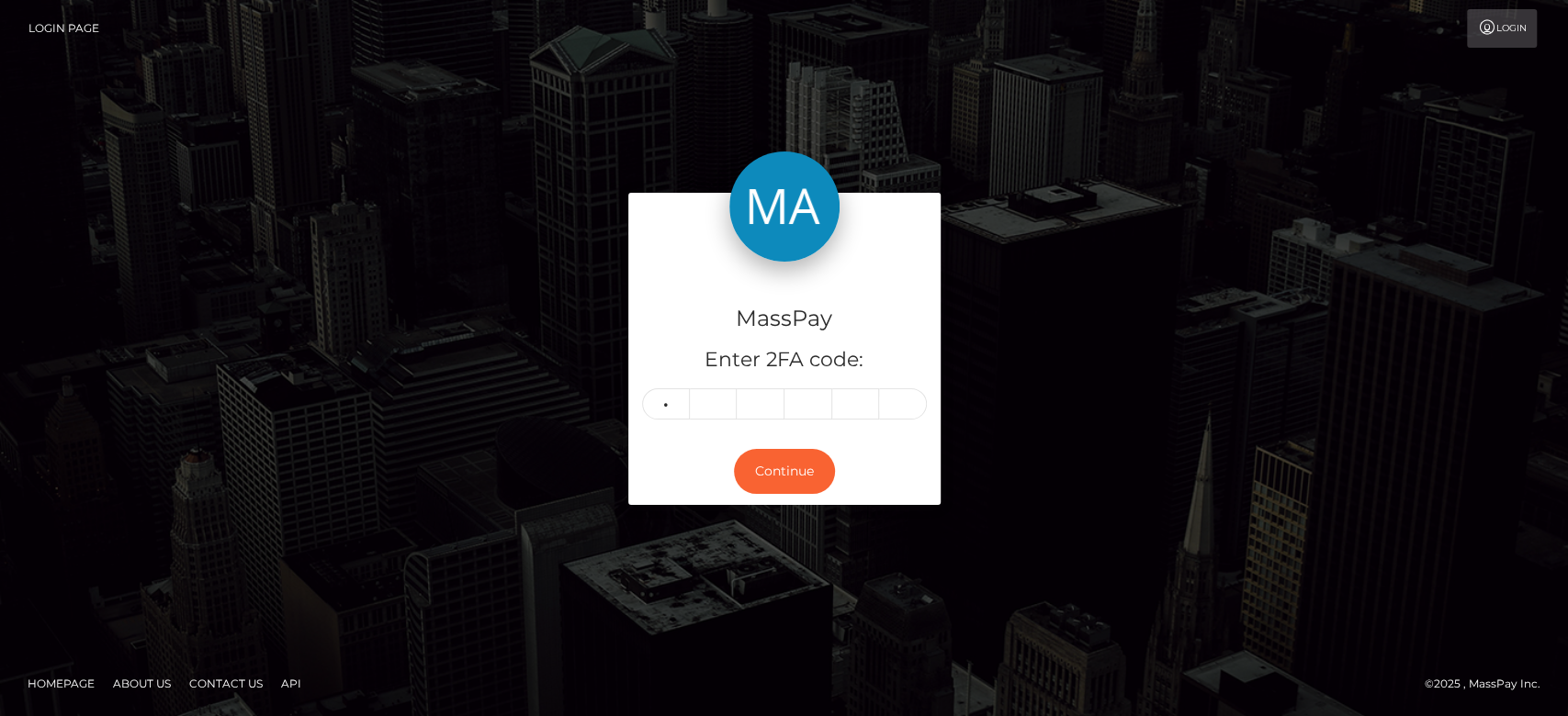
type input "1"
type input "7"
type input "1"
type input "6"
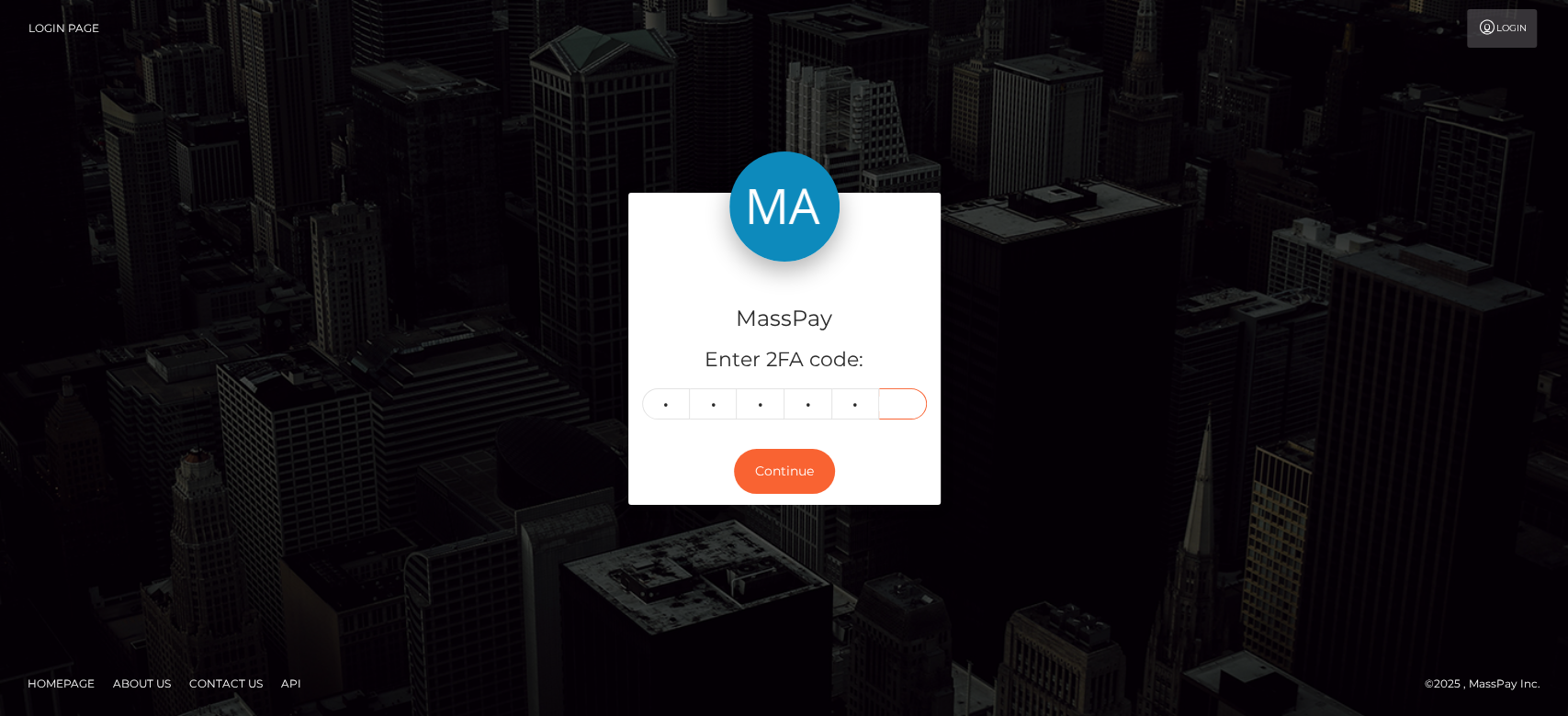
type input "6"
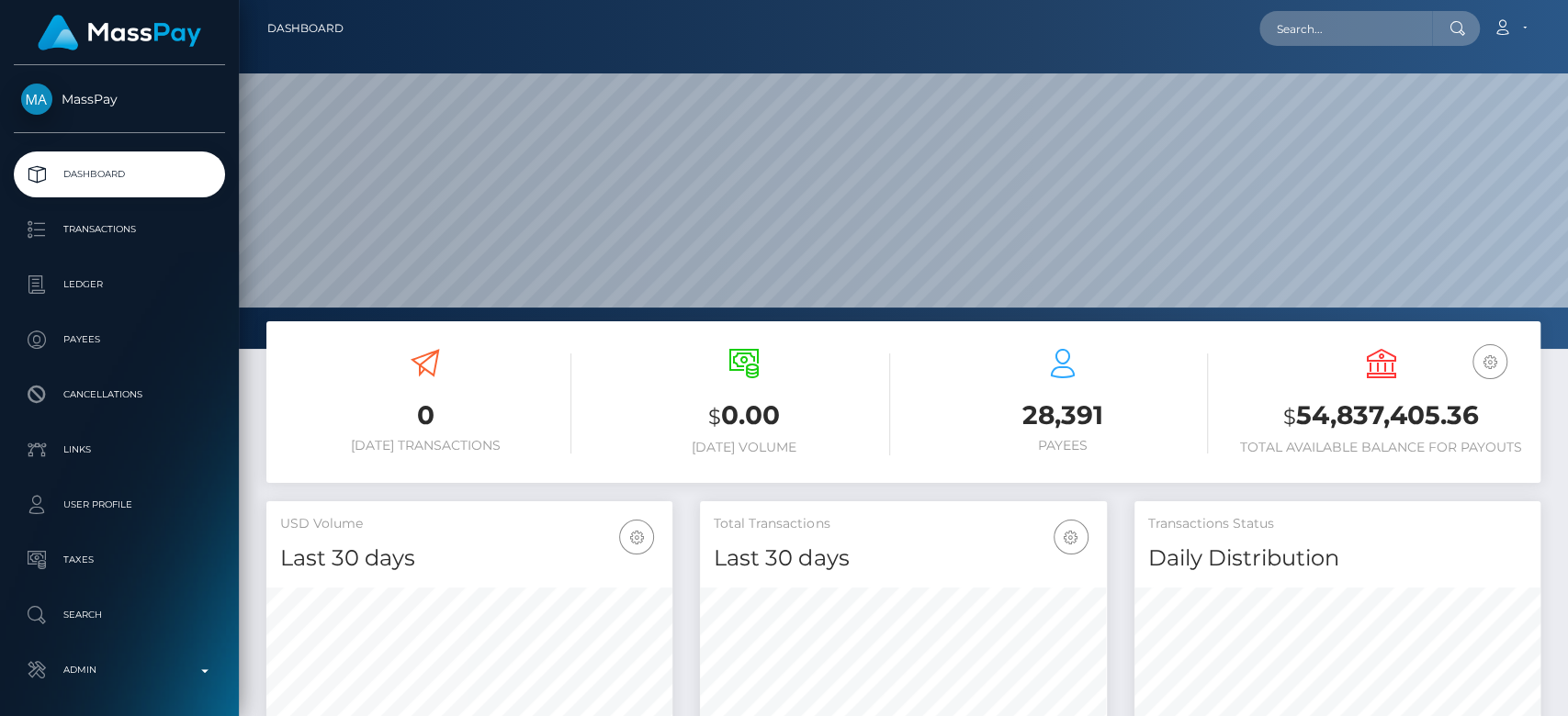
scroll to position [324, 406]
click at [1312, 33] on input "text" at bounding box center [1345, 28] width 173 height 35
paste input "[EMAIL_ADDRESS][DOMAIN_NAME]"
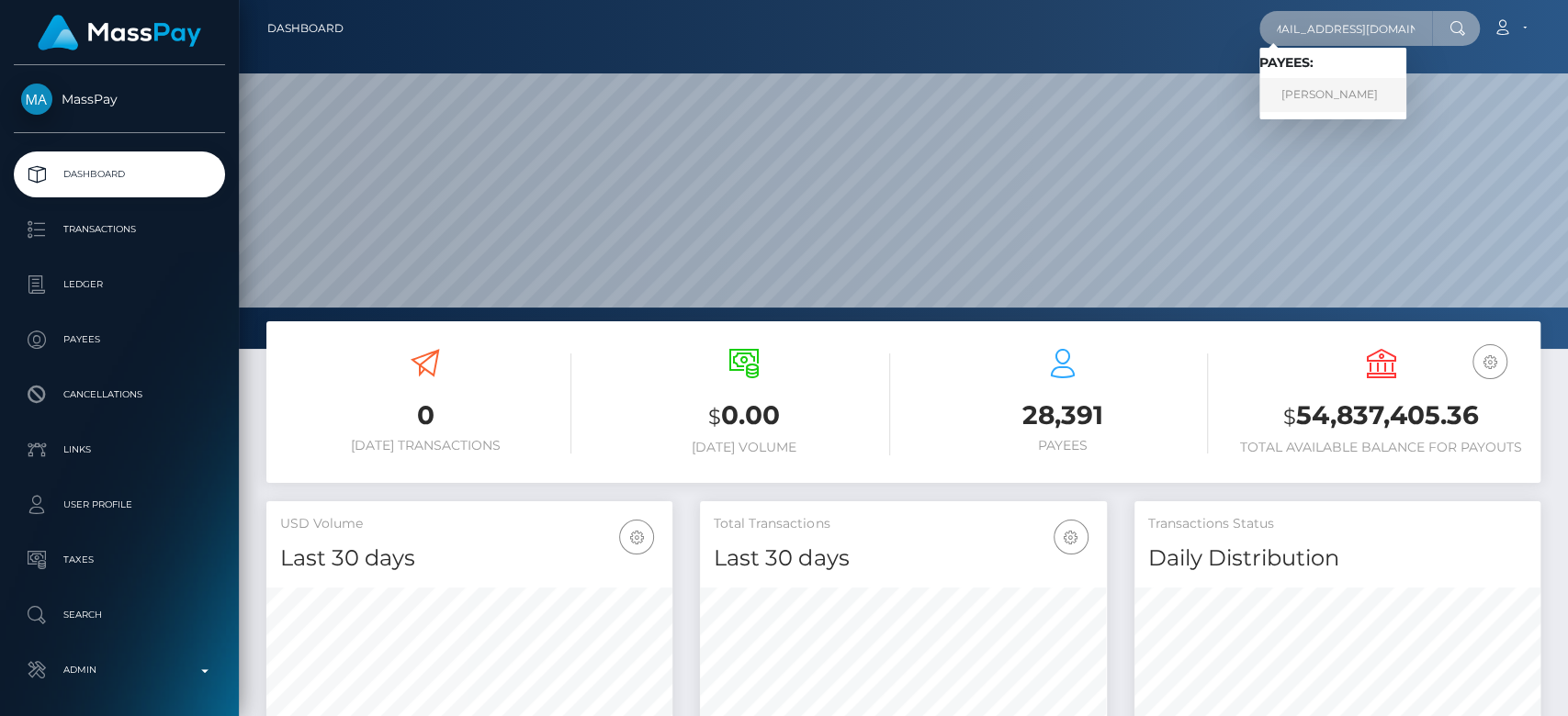
type input "[EMAIL_ADDRESS][DOMAIN_NAME]"
click at [1352, 94] on link "[PERSON_NAME]" at bounding box center [1332, 95] width 147 height 34
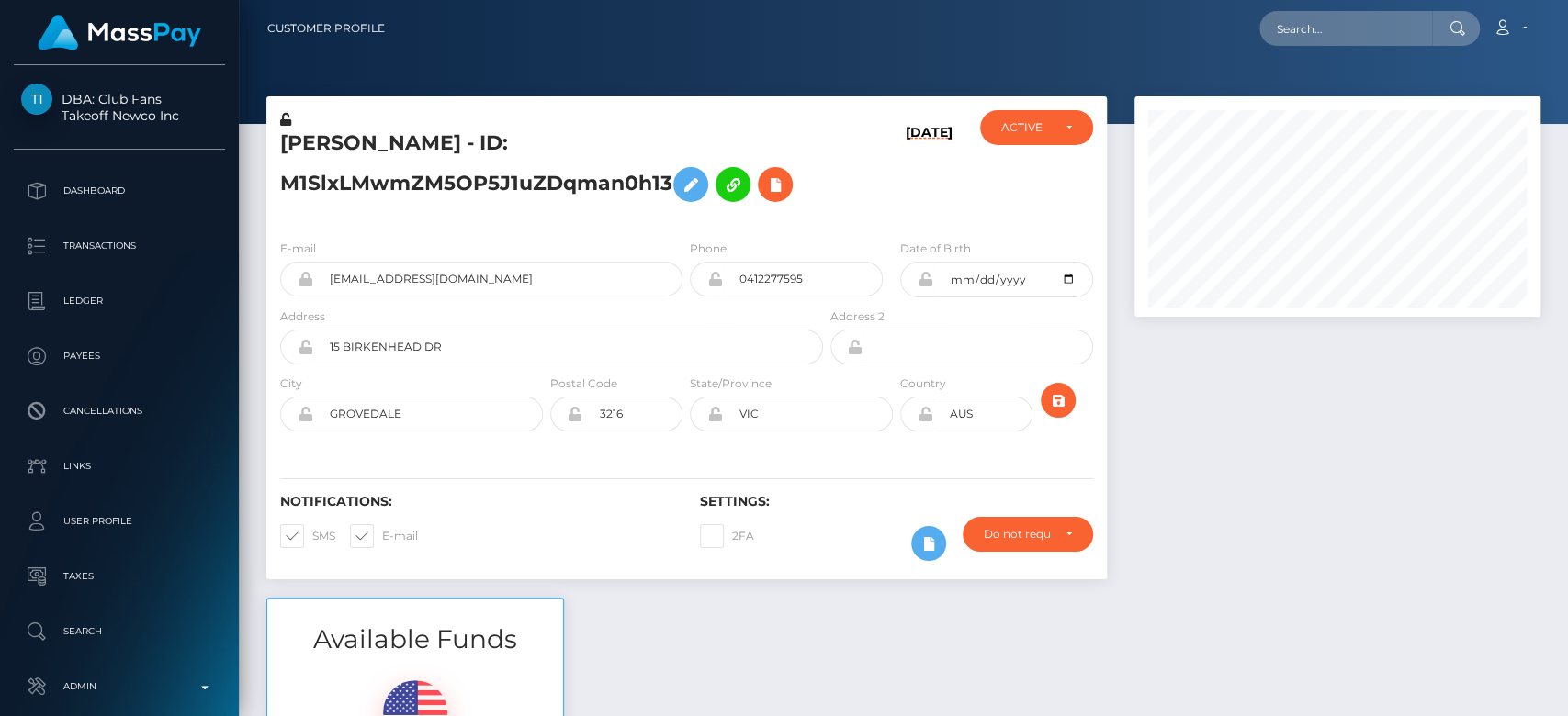
scroll to position [220, 406]
click at [1207, 428] on div at bounding box center [1337, 347] width 434 height 502
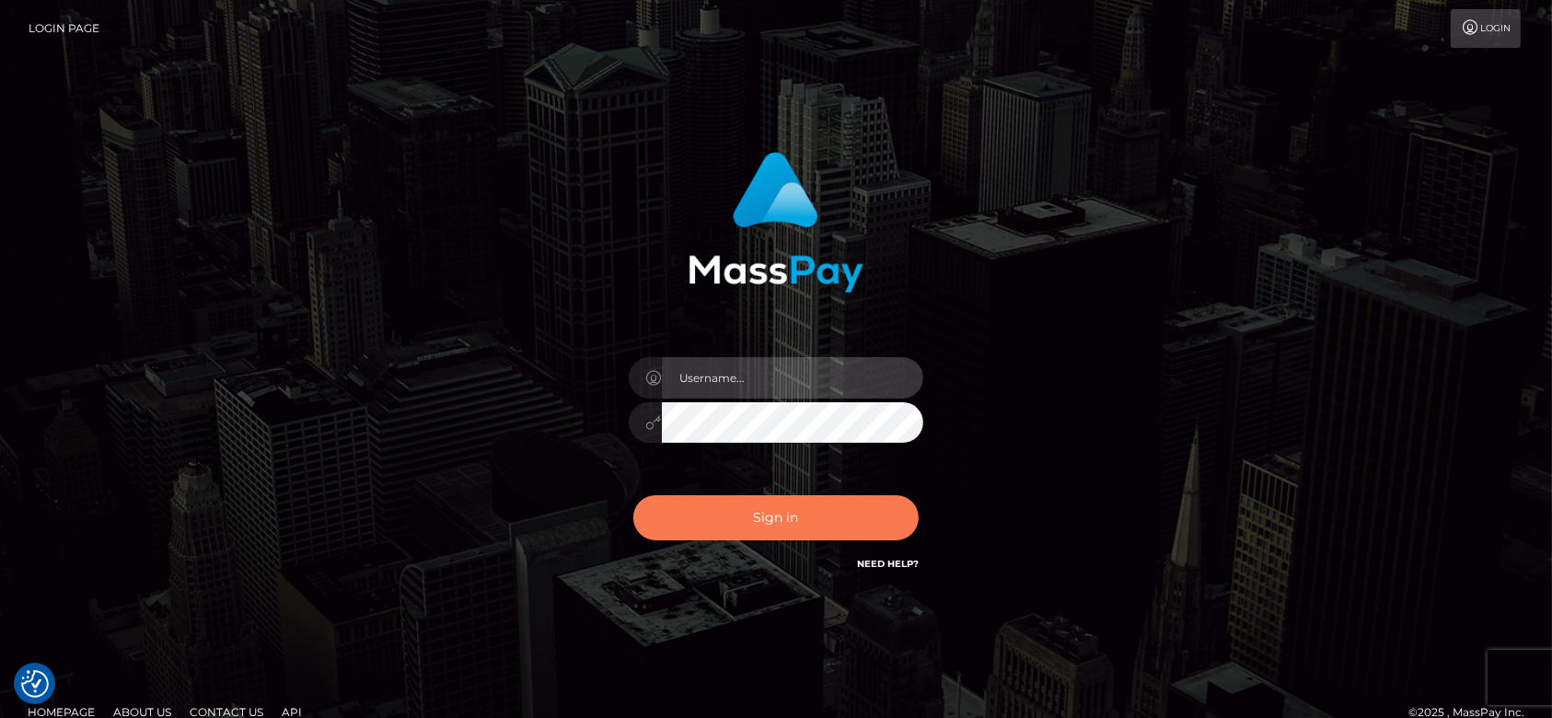
type input "fr.es"
click at [759, 510] on button "Sign in" at bounding box center [775, 517] width 285 height 45
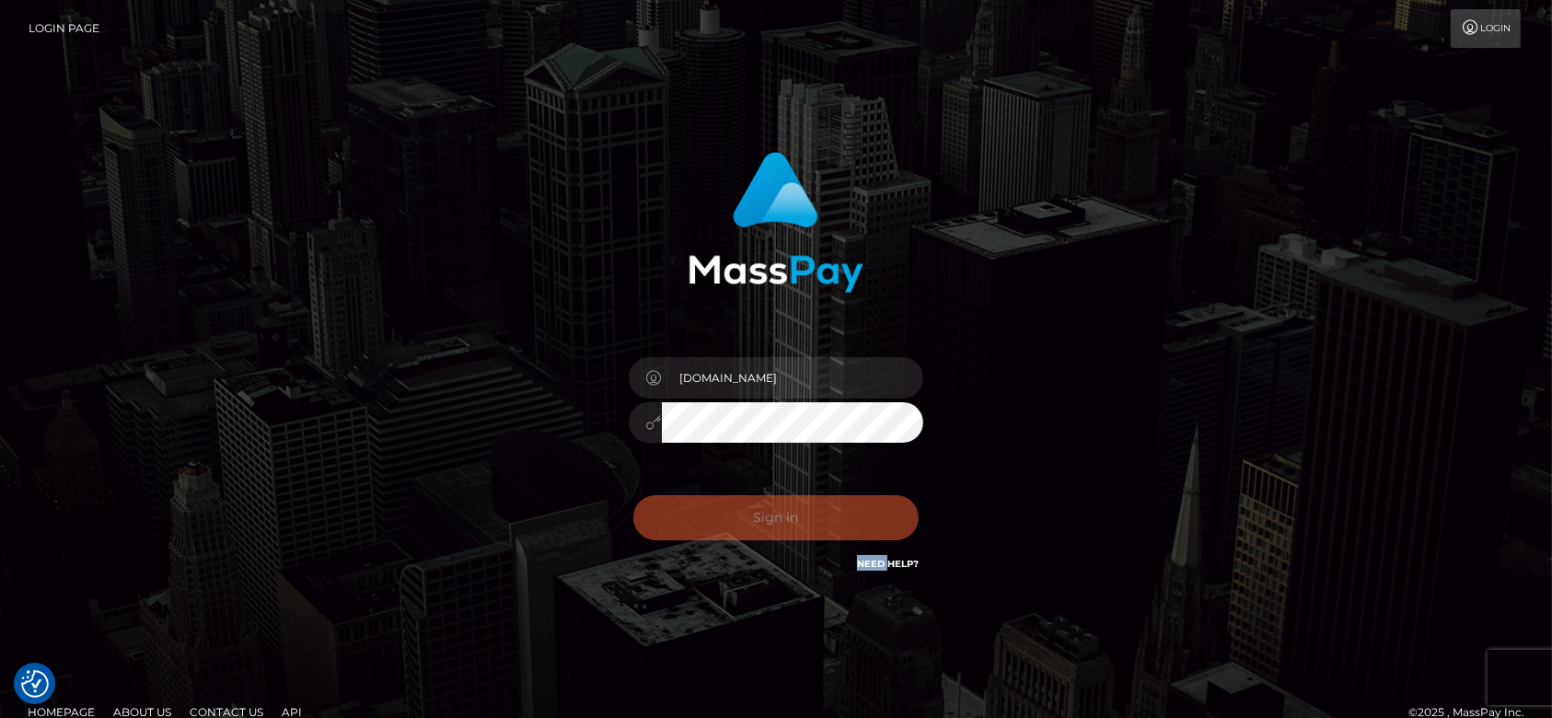
click at [759, 510] on div "Sign in Need Help?" at bounding box center [776, 525] width 322 height 82
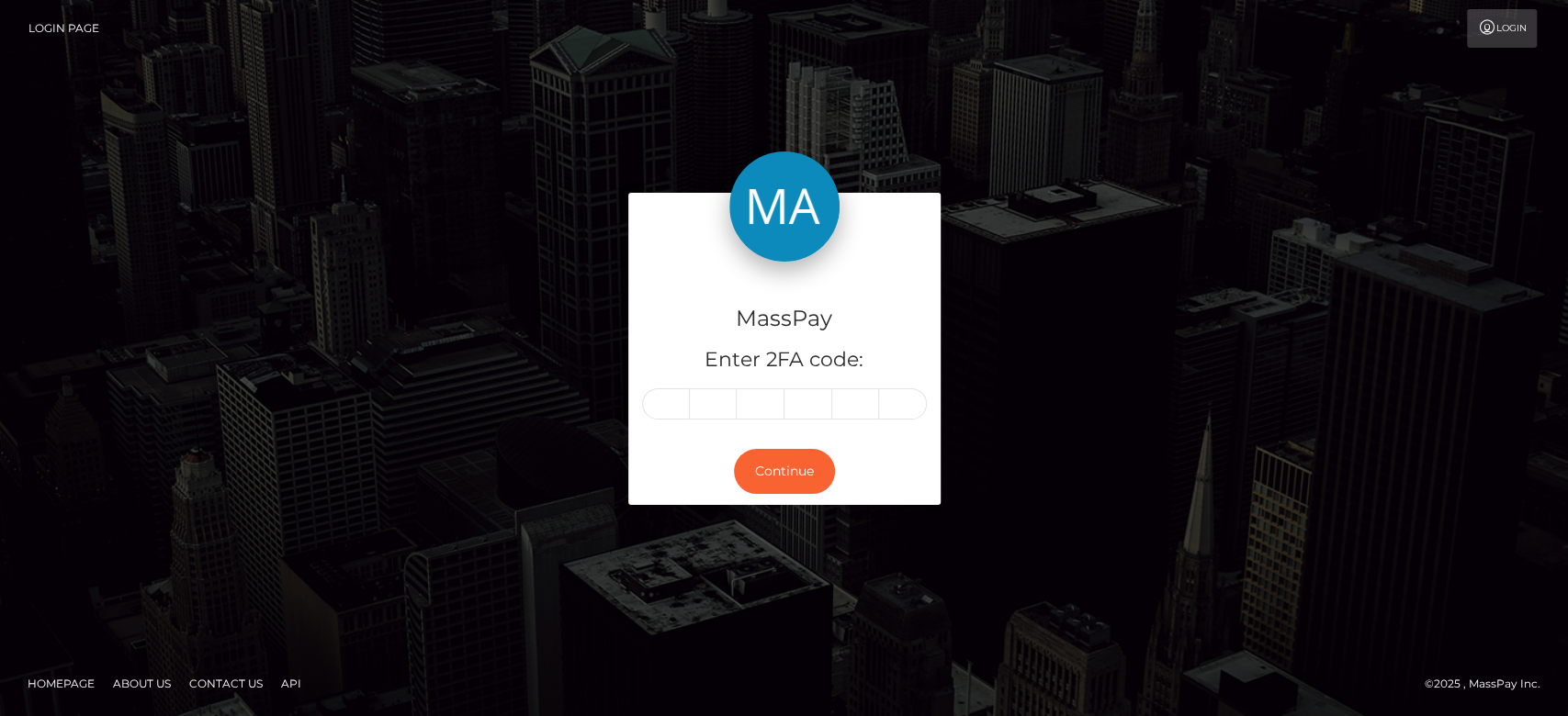
click at [665, 414] on input "text" at bounding box center [666, 403] width 48 height 31
type input "8"
type input "3"
type input "5"
type input "0"
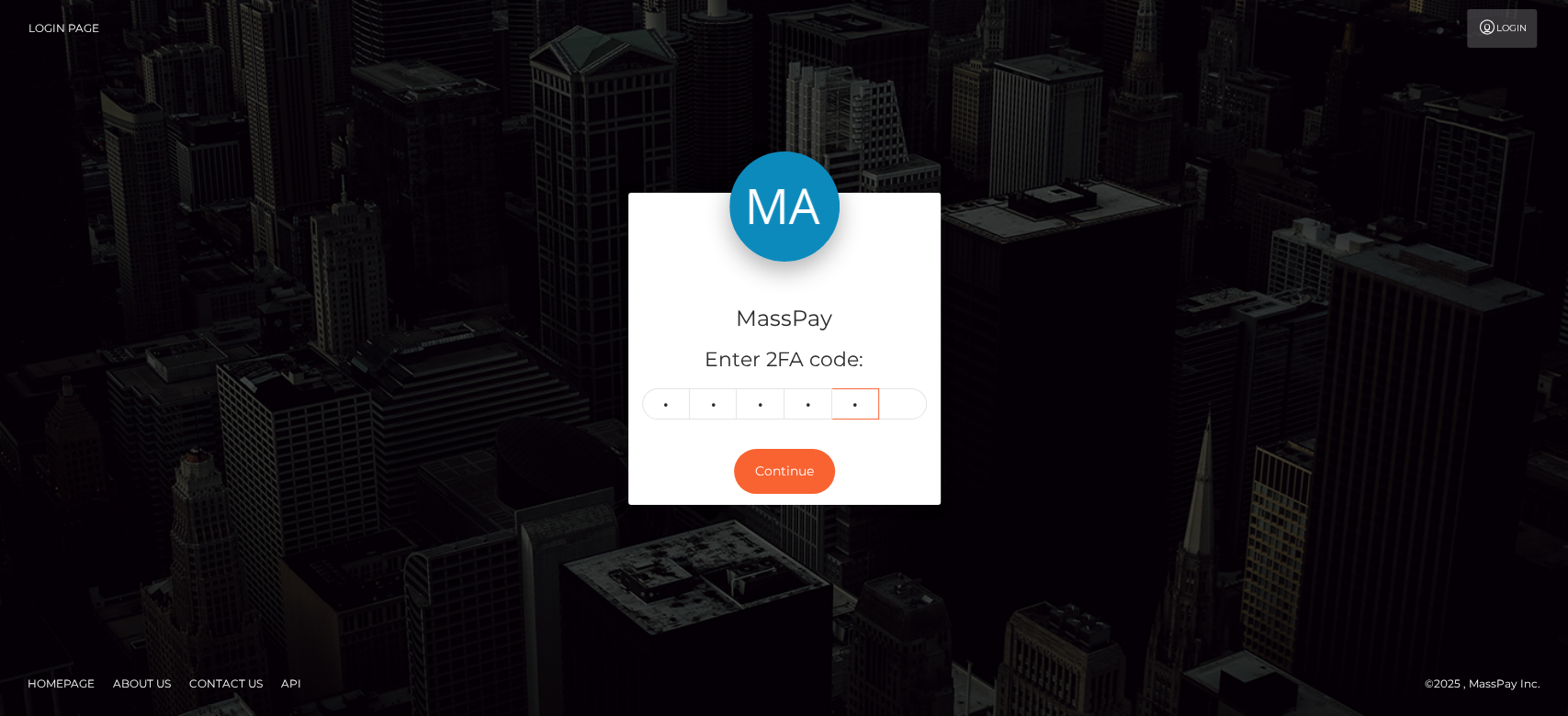
type input "2"
type input "1"
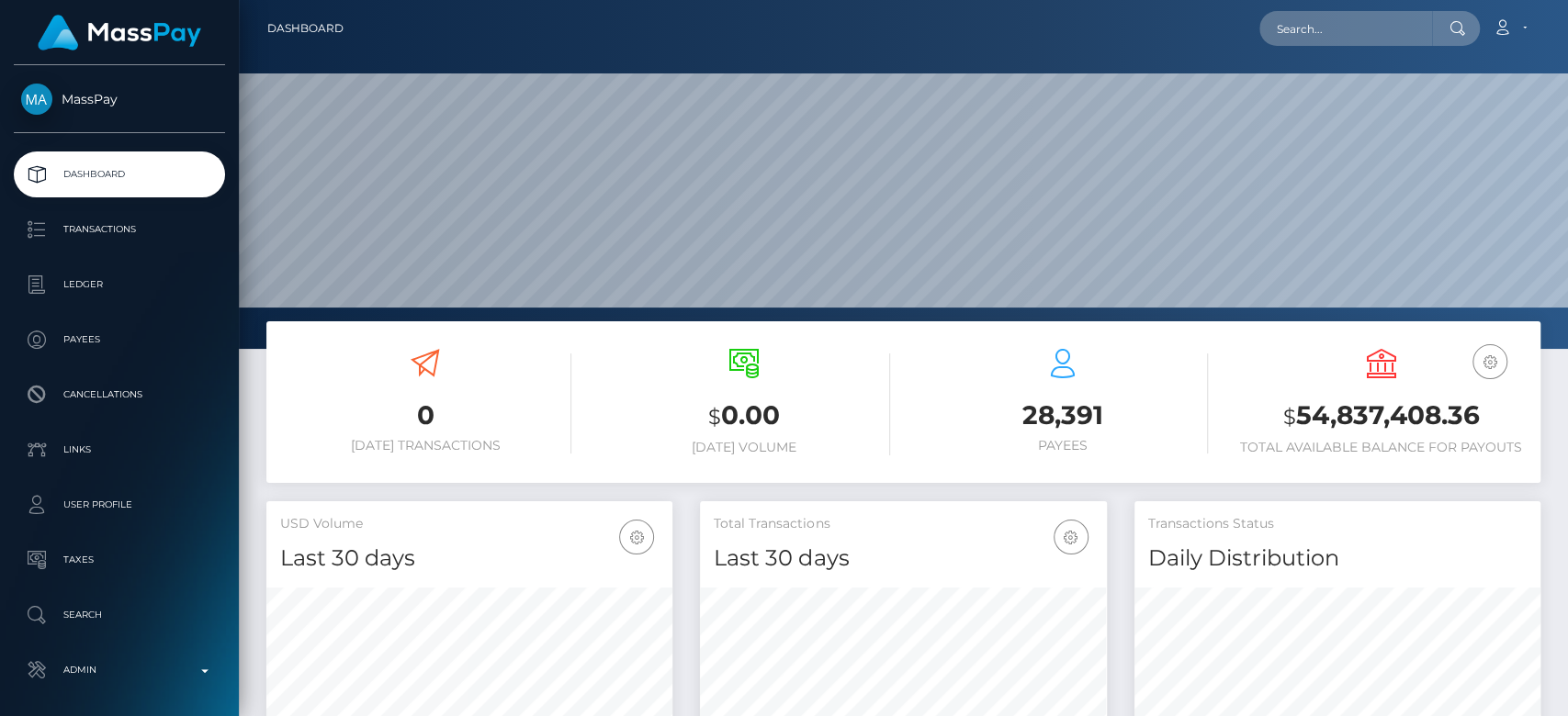
scroll to position [324, 406]
click at [1286, 25] on input "text" at bounding box center [1345, 28] width 173 height 35
paste input "[EMAIL_ADDRESS][DOMAIN_NAME]"
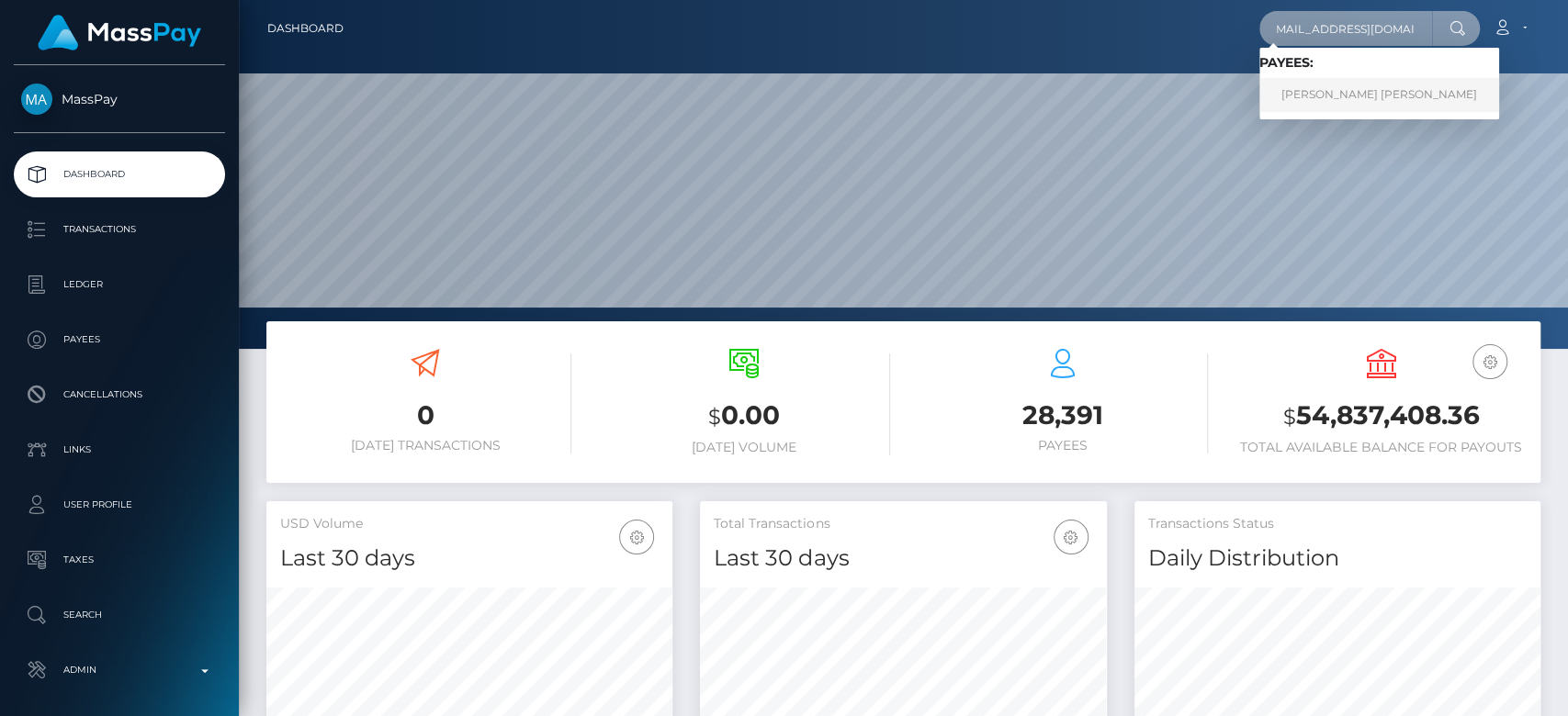
type input "[EMAIL_ADDRESS][DOMAIN_NAME]"
click at [1343, 91] on link "LETÍCIA MEIRYS CHARLOTTE CHAUCHIS Chauchis" at bounding box center [1378, 95] width 239 height 34
